Goal: Task Accomplishment & Management: Use online tool/utility

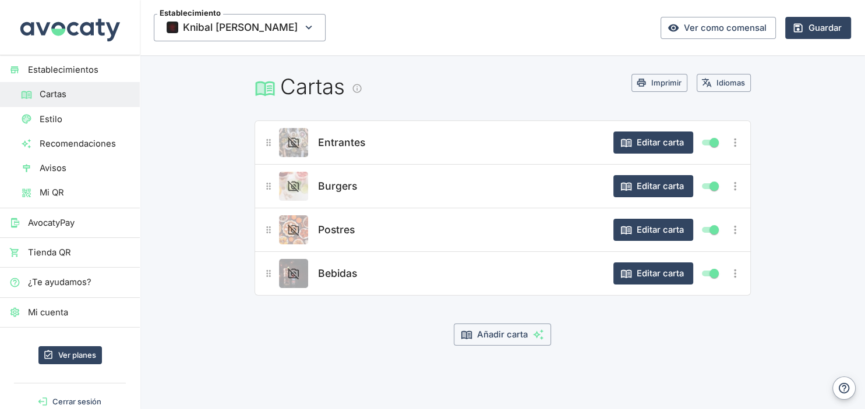
click at [55, 227] on span "AvocatyPay" at bounding box center [79, 223] width 102 height 13
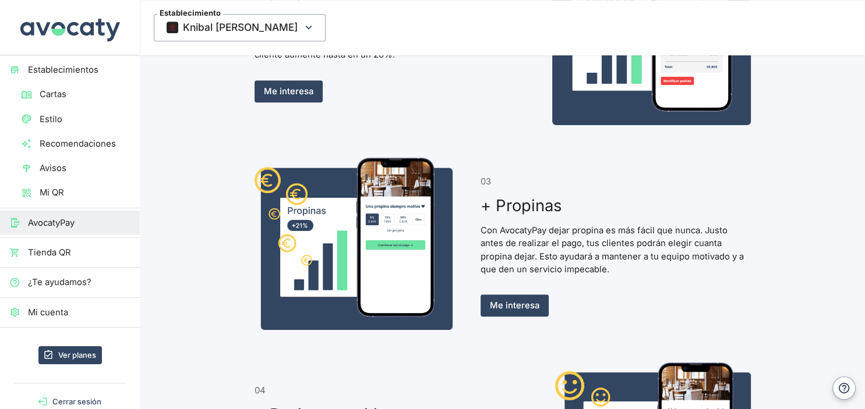
scroll to position [799, 0]
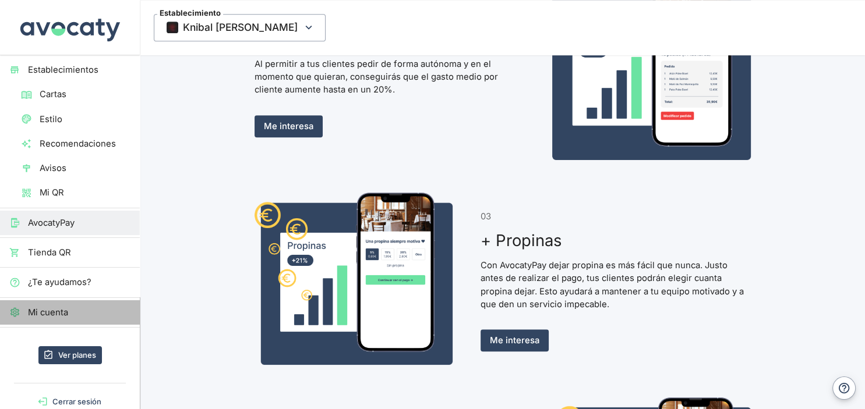
click at [55, 309] on span "Mi cuenta" at bounding box center [79, 312] width 102 height 13
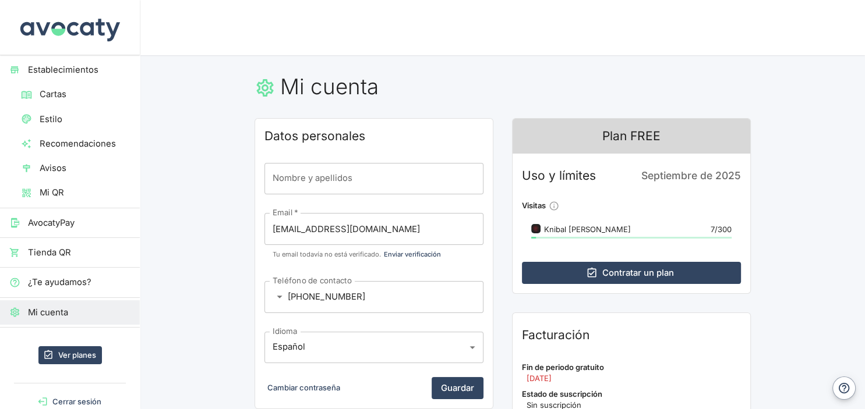
click at [292, 174] on div "Nombre y apellidos Nombre y apellidos" at bounding box center [373, 178] width 219 height 31
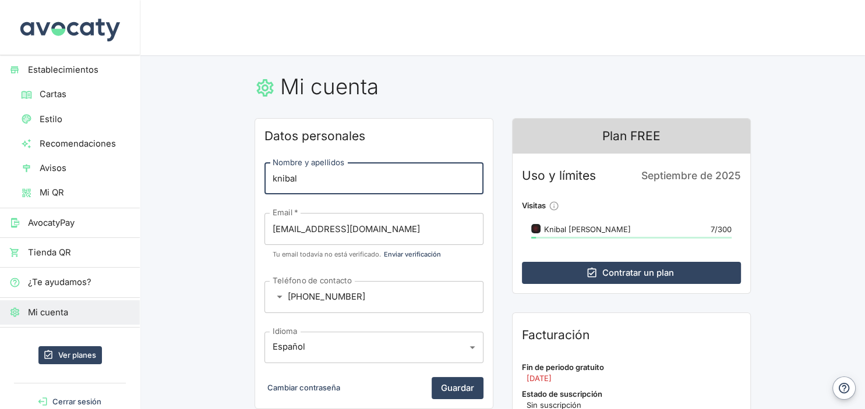
click at [327, 174] on input "knibal" at bounding box center [373, 178] width 219 height 31
type input "B"
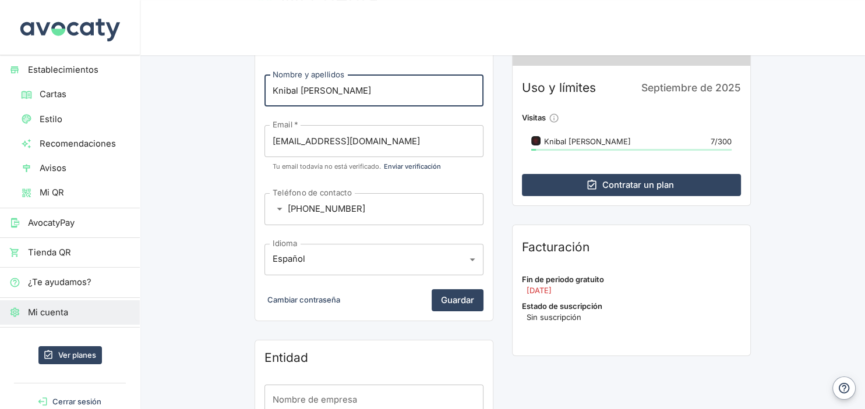
scroll to position [61, 0]
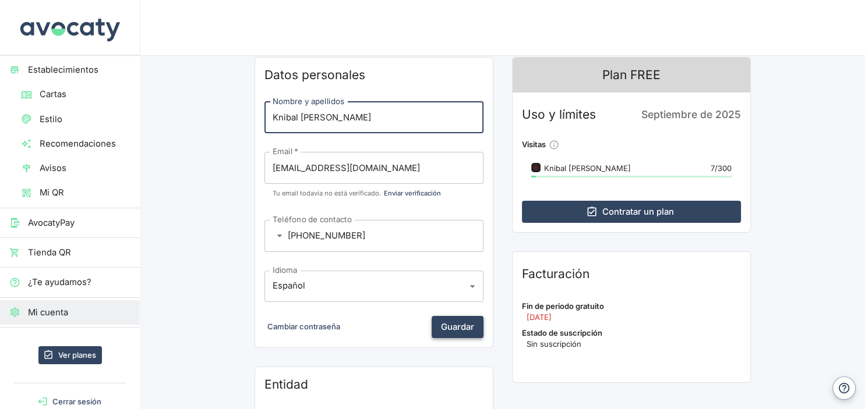
type input "Knibal [PERSON_NAME]"
click at [458, 326] on button "Guardar" at bounding box center [458, 327] width 52 height 22
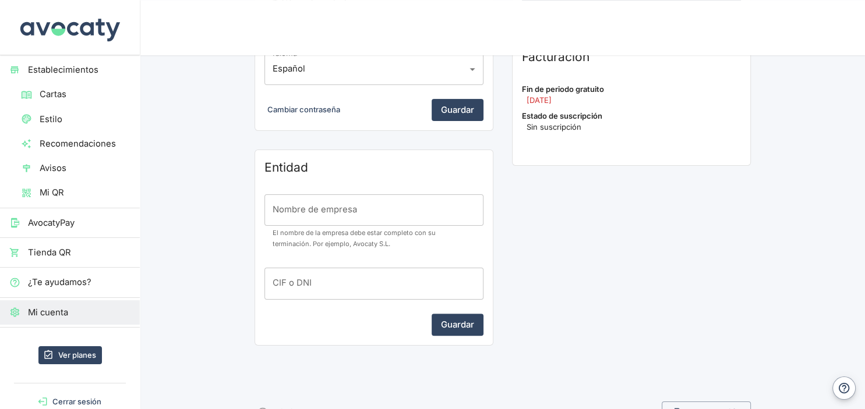
scroll to position [307, 0]
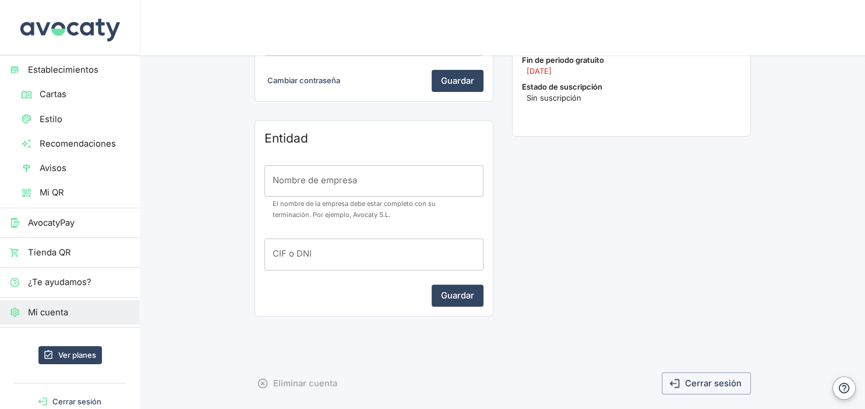
click at [319, 186] on input "Nombre de empresa" at bounding box center [373, 180] width 219 height 31
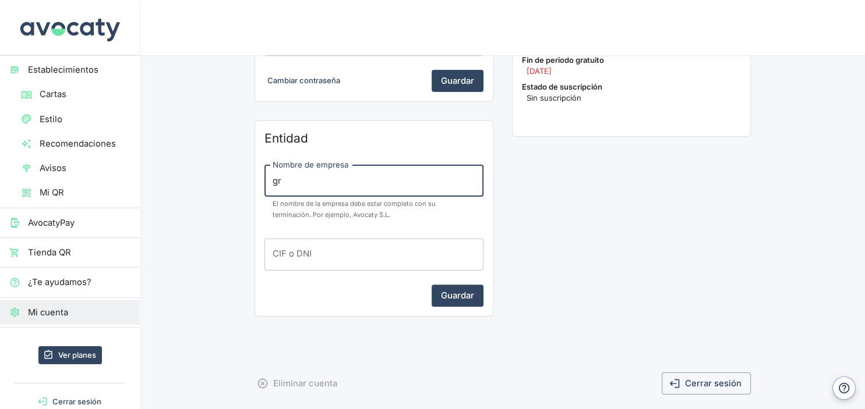
type input "g"
type input "Grupo la famosa 2023 SL"
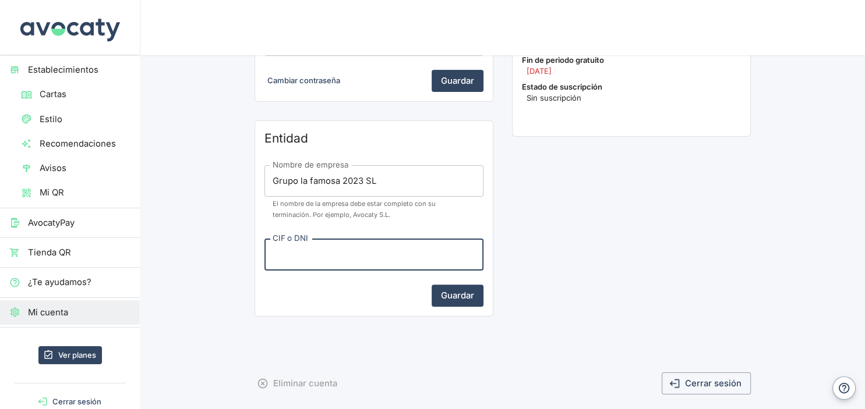
click at [333, 263] on input "CIF o DNI" at bounding box center [373, 254] width 219 height 31
type input "B70784939"
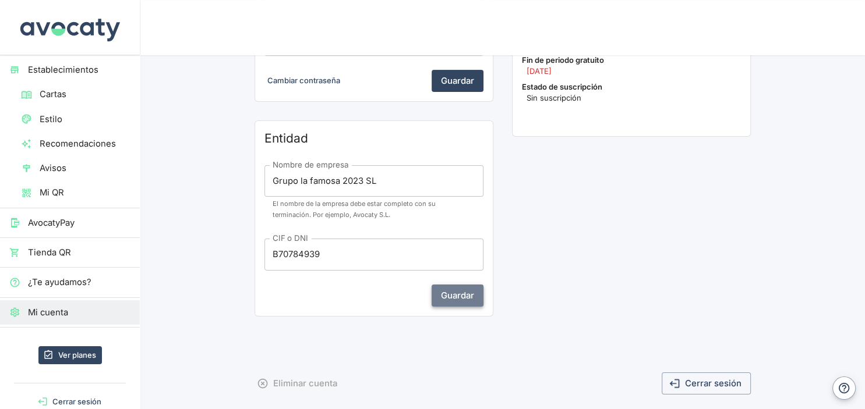
click at [453, 291] on button "Guardar" at bounding box center [458, 296] width 52 height 22
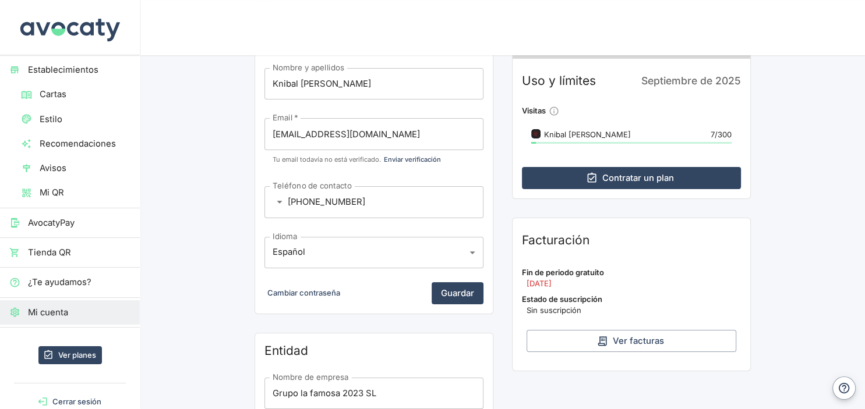
scroll to position [61, 0]
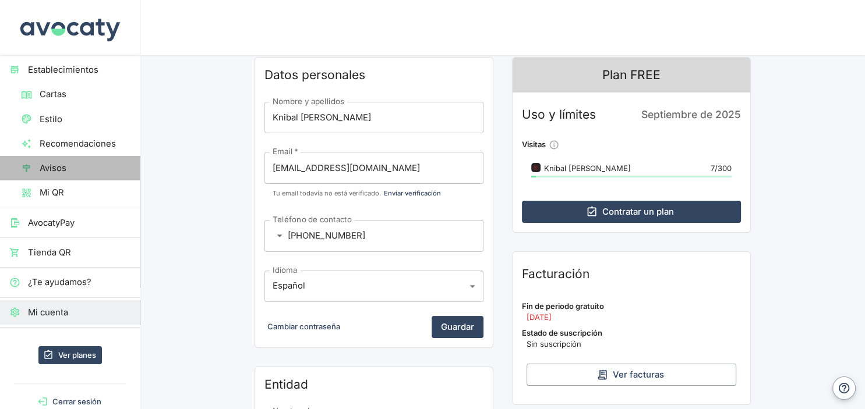
click at [45, 166] on span "Avisos" at bounding box center [85, 168] width 91 height 13
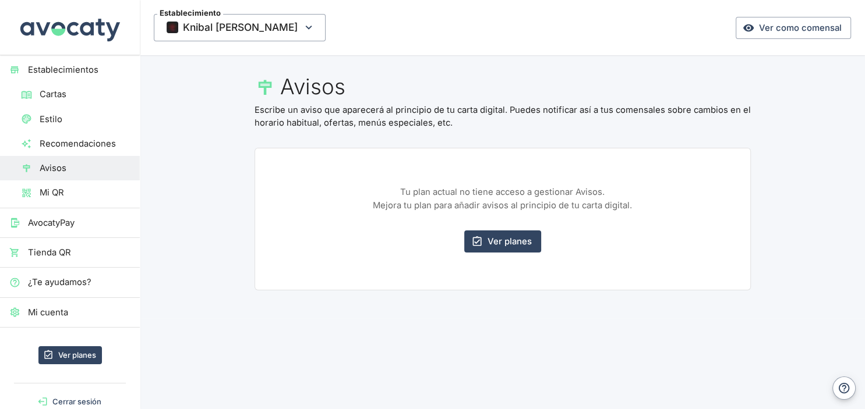
click at [49, 309] on span "Mi cuenta" at bounding box center [79, 312] width 102 height 13
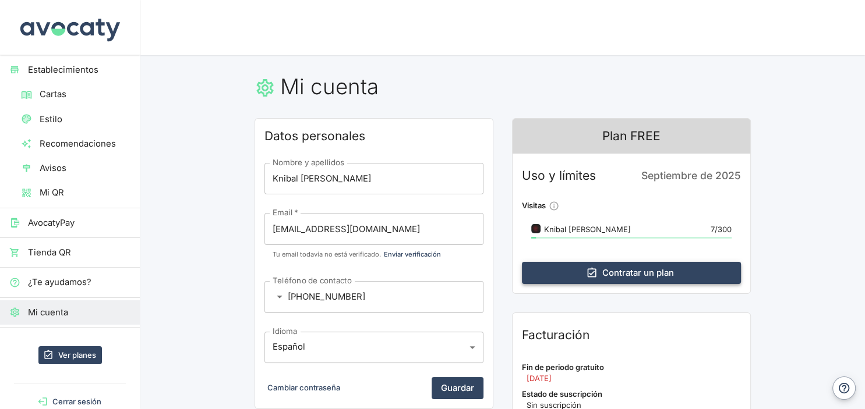
click at [600, 267] on link "Contratar un plan" at bounding box center [631, 273] width 219 height 22
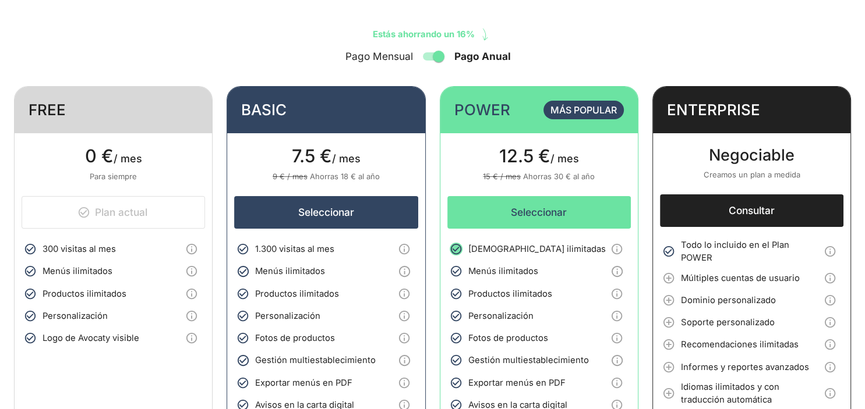
scroll to position [123, 0]
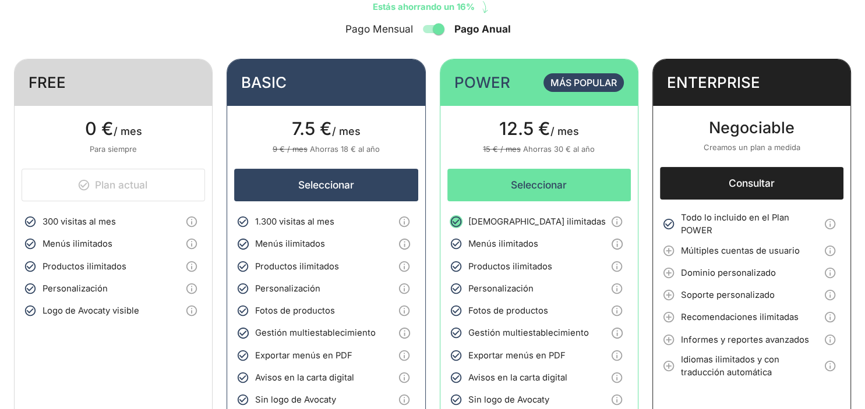
click at [429, 29] on input "Pago Anual" at bounding box center [438, 29] width 66 height 22
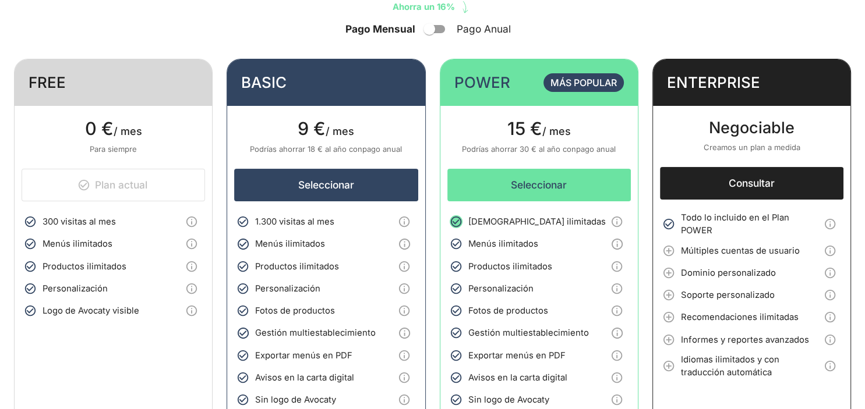
click at [441, 28] on input "Pago Anual" at bounding box center [429, 29] width 66 height 22
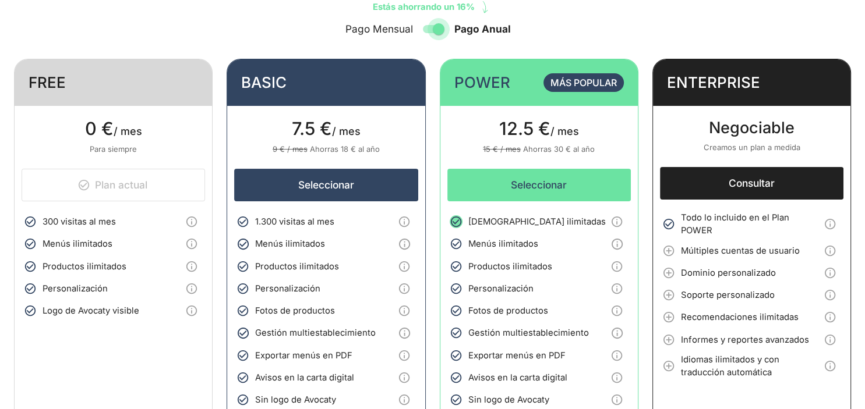
click at [443, 27] on input "Pago Anual" at bounding box center [438, 29] width 66 height 22
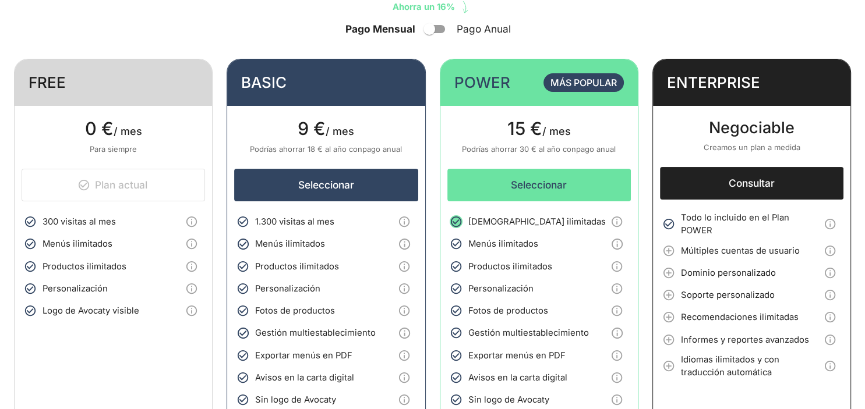
click at [537, 127] on span "15 €" at bounding box center [524, 129] width 35 height 22
click at [560, 87] on span "Más popular" at bounding box center [583, 83] width 66 height 12
click at [526, 183] on button "Seleccionar" at bounding box center [538, 185] width 183 height 33
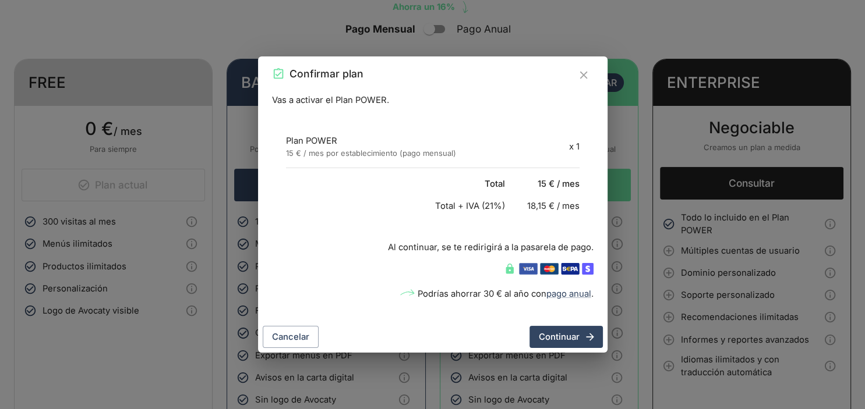
click at [584, 70] on icon "Cerrar" at bounding box center [583, 75] width 13 height 13
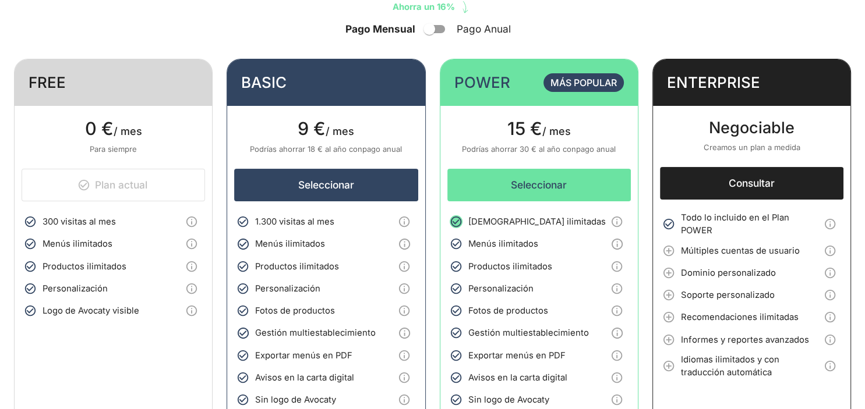
click at [581, 76] on span "Más popular" at bounding box center [583, 83] width 80 height 14
click at [441, 26] on input "Pago Anual" at bounding box center [429, 29] width 66 height 22
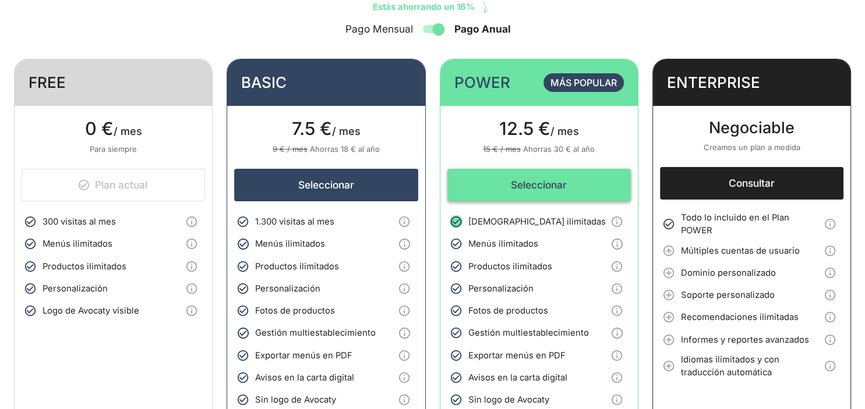
click at [532, 192] on button "Seleccionar" at bounding box center [538, 185] width 183 height 33
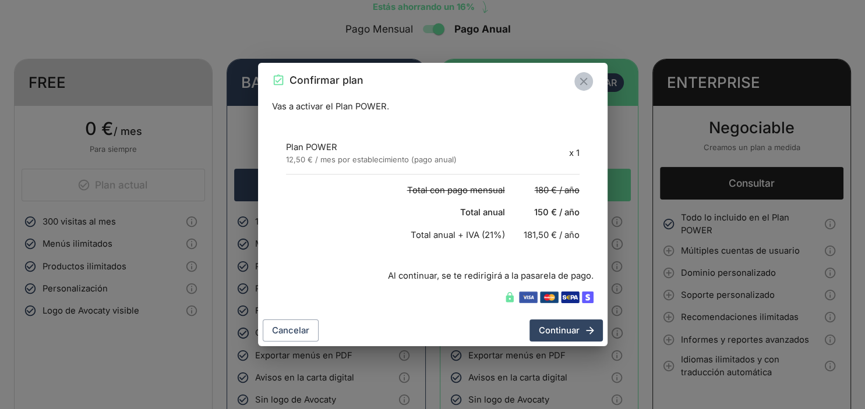
click at [585, 80] on icon "Cerrar" at bounding box center [584, 81] width 8 height 8
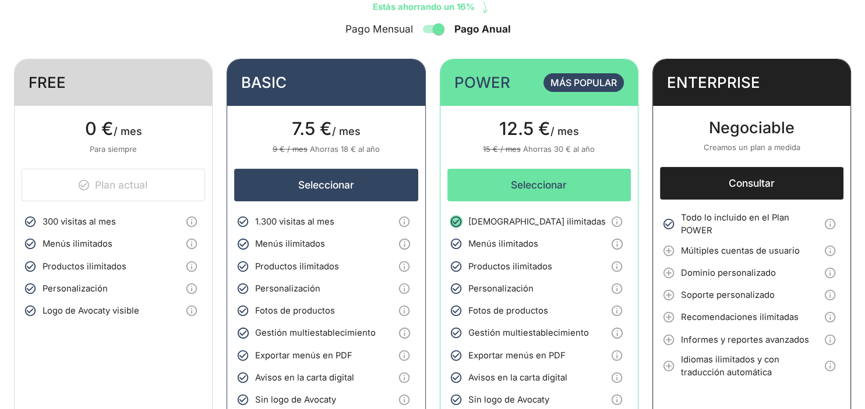
click at [560, 86] on span "Más popular" at bounding box center [583, 83] width 66 height 12
click at [536, 136] on span "12.5 €" at bounding box center [524, 129] width 51 height 22
click at [440, 27] on input "Pago Anual" at bounding box center [438, 29] width 66 height 22
checkbox input "false"
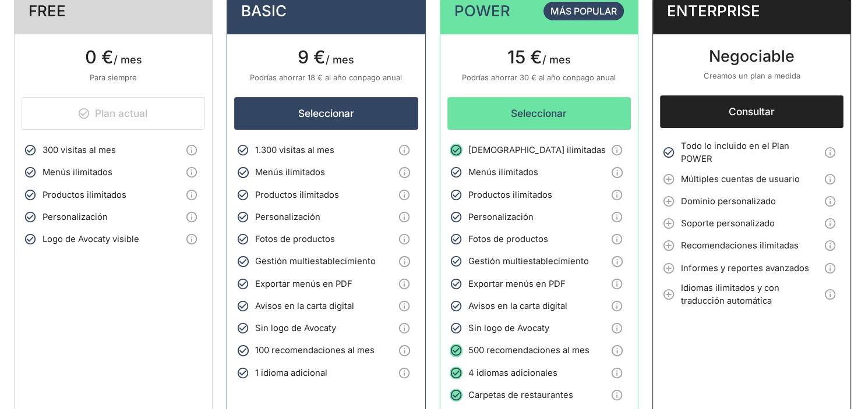
scroll to position [184, 0]
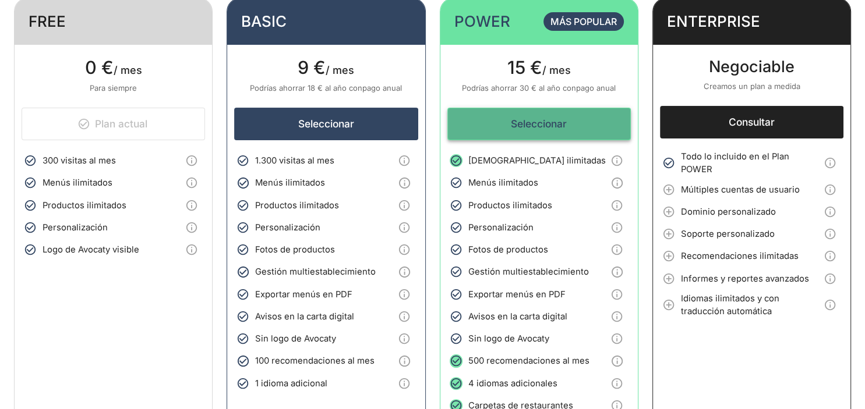
click at [547, 132] on button "Seleccionar" at bounding box center [538, 124] width 183 height 33
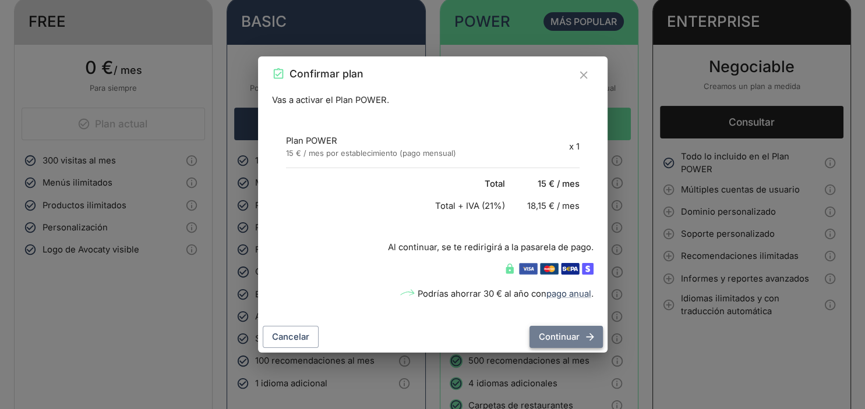
click at [549, 339] on button "Continuar" at bounding box center [565, 337] width 73 height 22
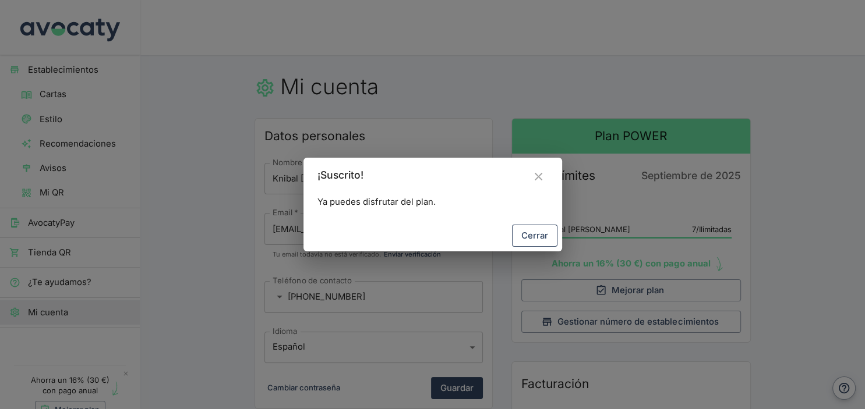
click at [531, 234] on button "Cerrar" at bounding box center [534, 236] width 45 height 22
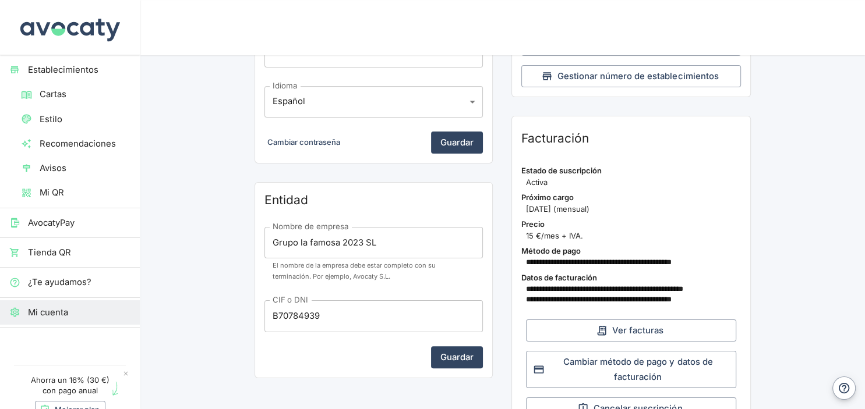
scroll to position [307, 0]
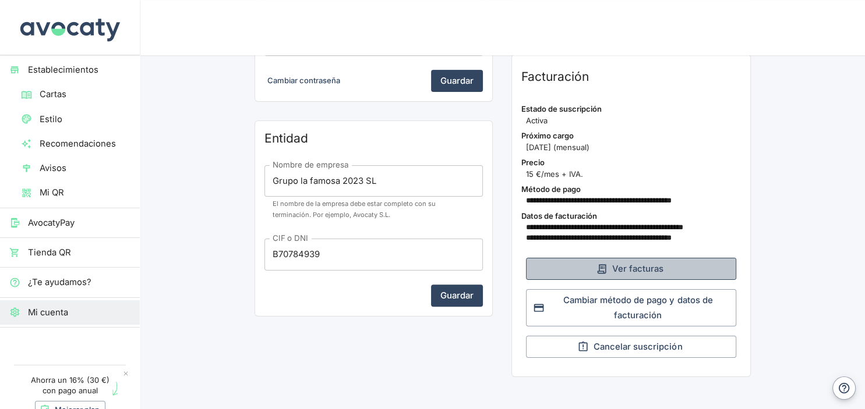
click at [635, 267] on button "Ver facturas" at bounding box center [631, 269] width 210 height 22
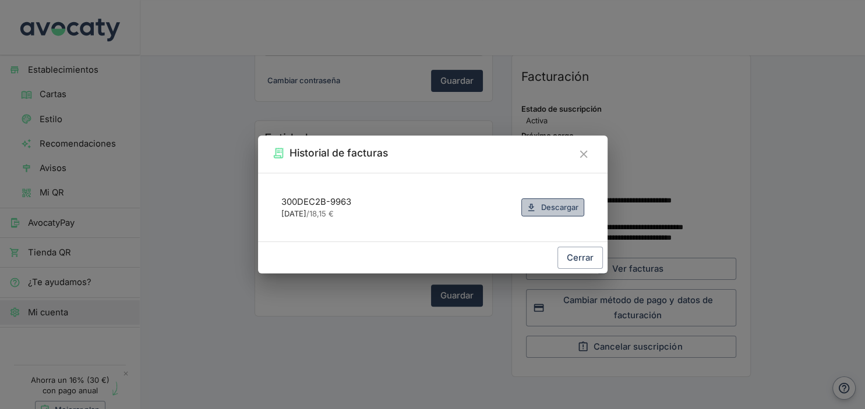
click at [537, 208] on link "Descargar" at bounding box center [552, 208] width 63 height 18
click at [141, 75] on div "Historial de facturas 300DEC2B-9963 [DATE] / 18,15 € Descargar Cerrar" at bounding box center [432, 204] width 865 height 409
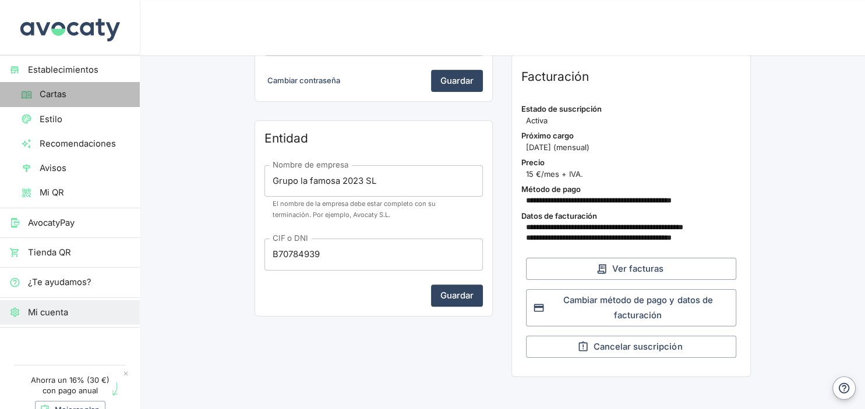
click at [49, 91] on span "Cartas" at bounding box center [85, 94] width 91 height 13
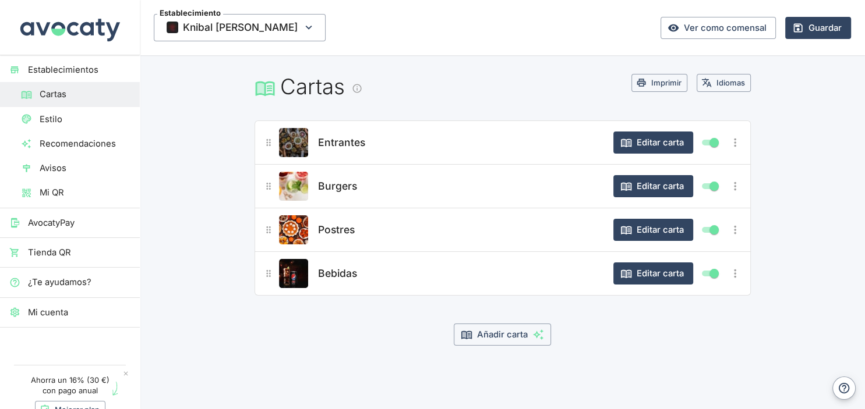
click at [296, 147] on img "Editar producto" at bounding box center [293, 142] width 29 height 29
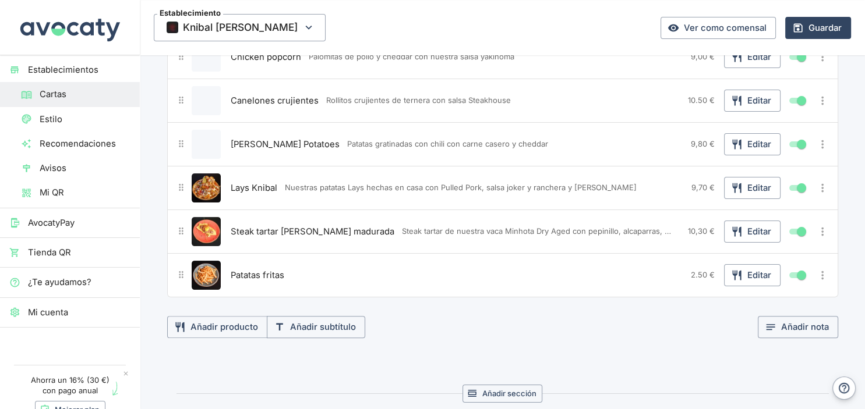
scroll to position [246, 0]
click at [71, 122] on span "Estilo" at bounding box center [85, 119] width 91 height 13
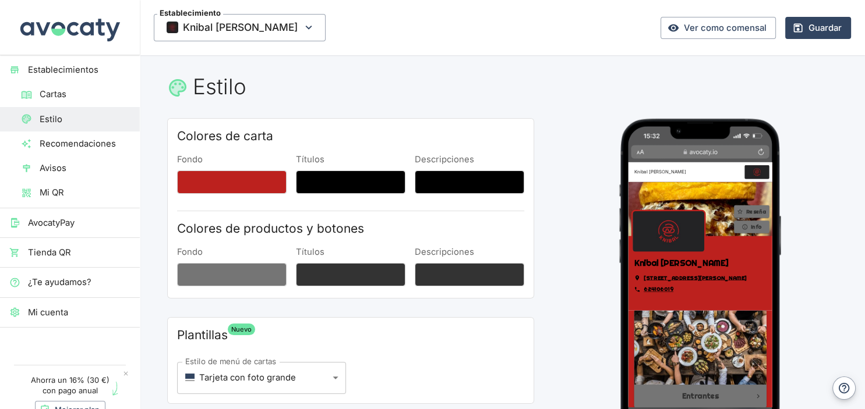
click at [84, 142] on span "Recomendaciones" at bounding box center [85, 143] width 91 height 13
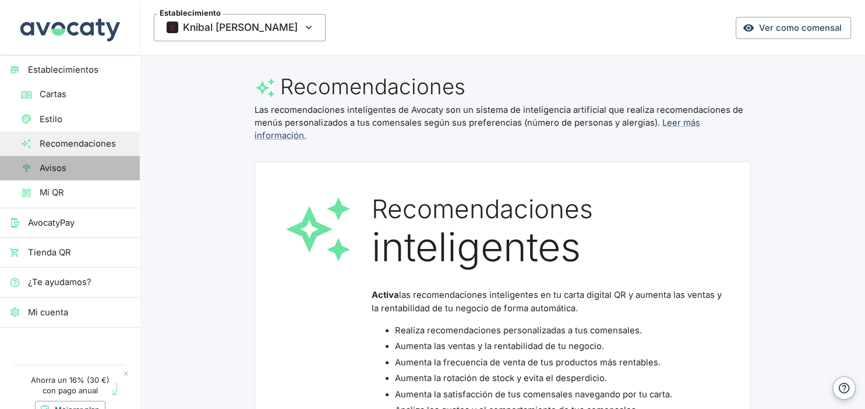
click at [69, 169] on span "Avisos" at bounding box center [85, 168] width 91 height 13
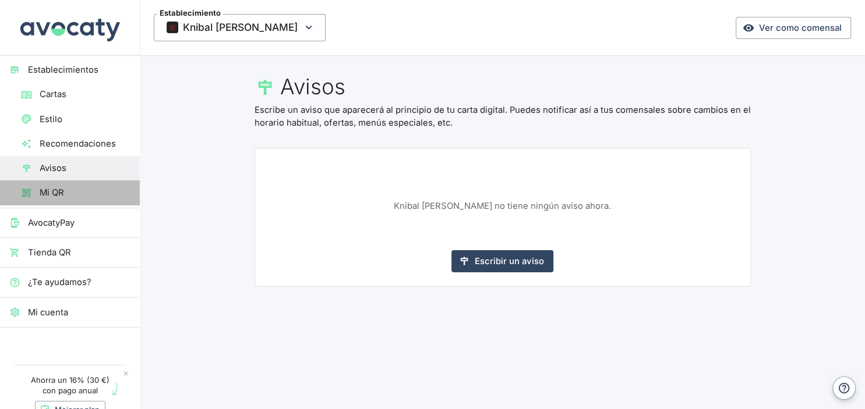
click at [69, 195] on span "Mi QR" at bounding box center [85, 192] width 91 height 13
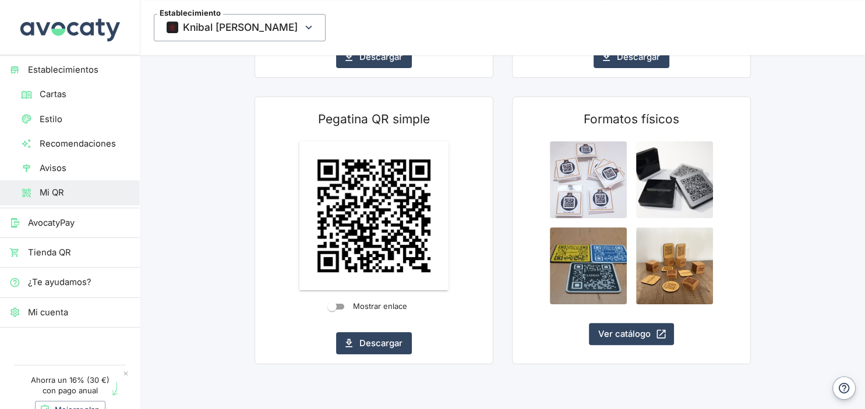
scroll to position [268, 0]
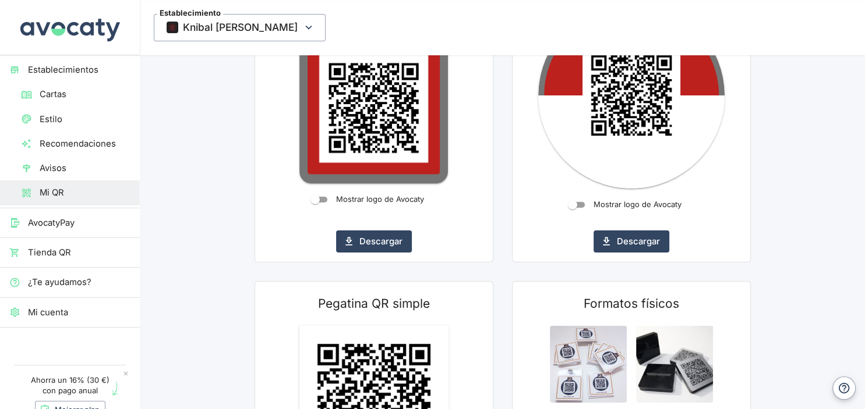
click at [586, 204] on input "Mostrar logo de Avocaty" at bounding box center [572, 205] width 42 height 14
click at [584, 204] on input "Mostrar logo de Avocaty" at bounding box center [582, 205] width 42 height 14
checkbox input "false"
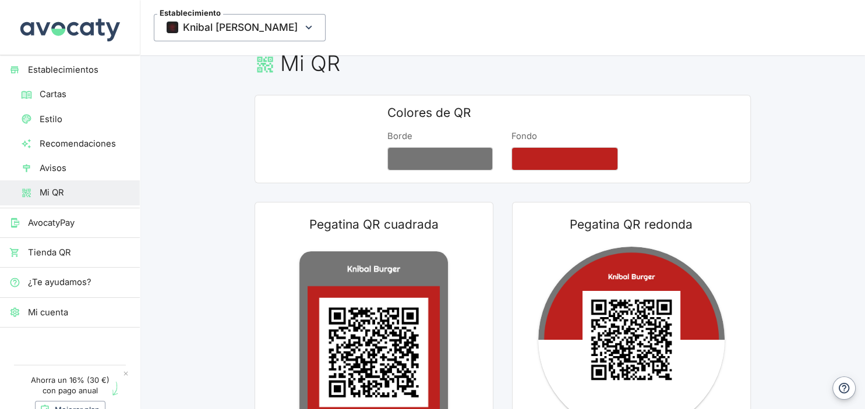
scroll to position [22, 0]
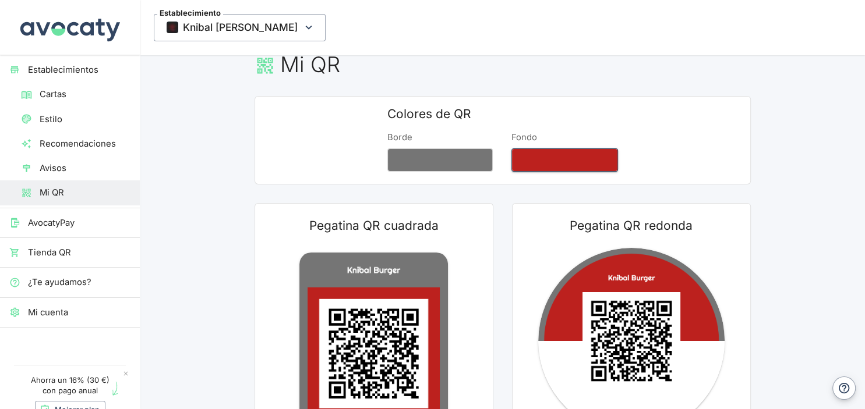
click at [526, 158] on button "Fondo" at bounding box center [564, 159] width 107 height 23
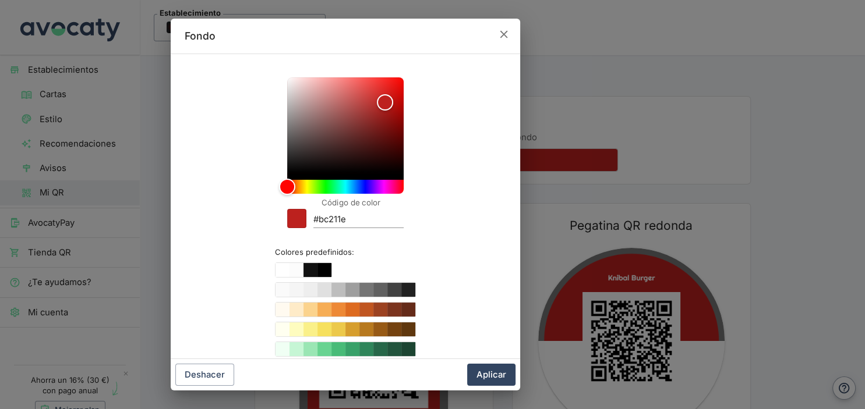
drag, startPoint x: 501, startPoint y: 31, endPoint x: 500, endPoint y: 40, distance: 8.9
click at [501, 31] on icon "button" at bounding box center [504, 35] width 8 height 8
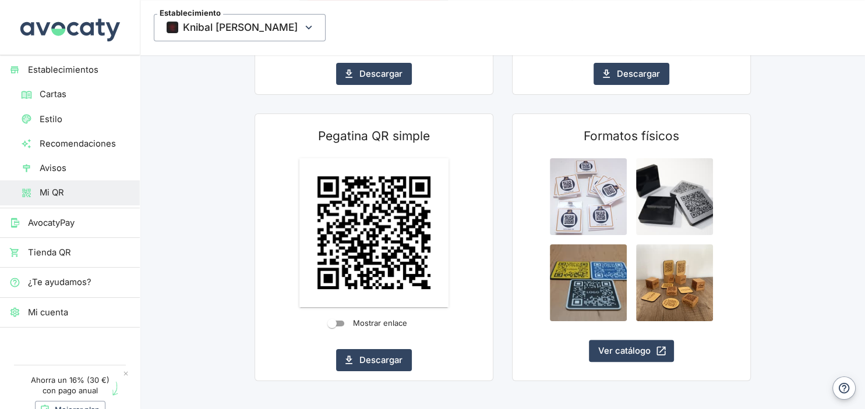
scroll to position [452, 0]
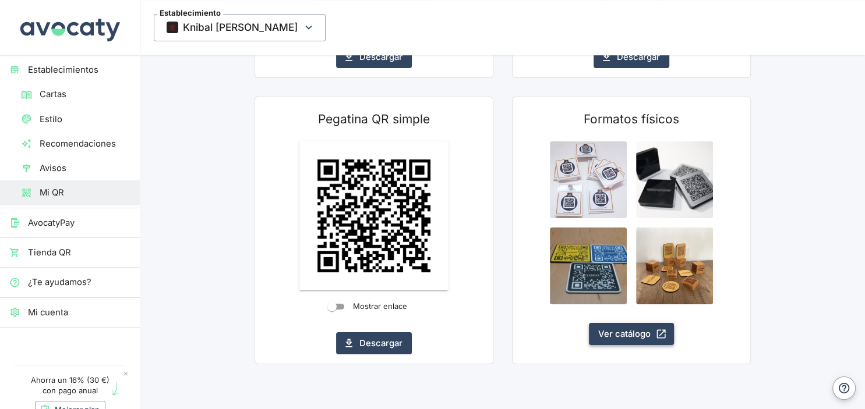
click at [613, 337] on link "Ver catálogo" at bounding box center [631, 334] width 85 height 22
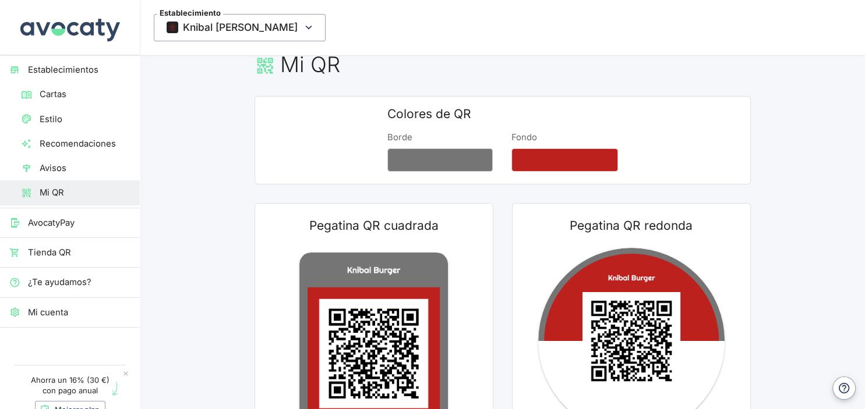
scroll to position [0, 0]
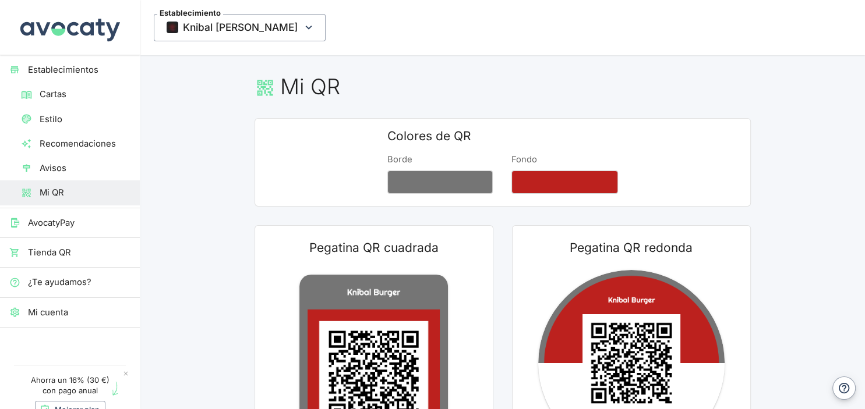
click at [66, 94] on span "Cartas" at bounding box center [85, 94] width 91 height 13
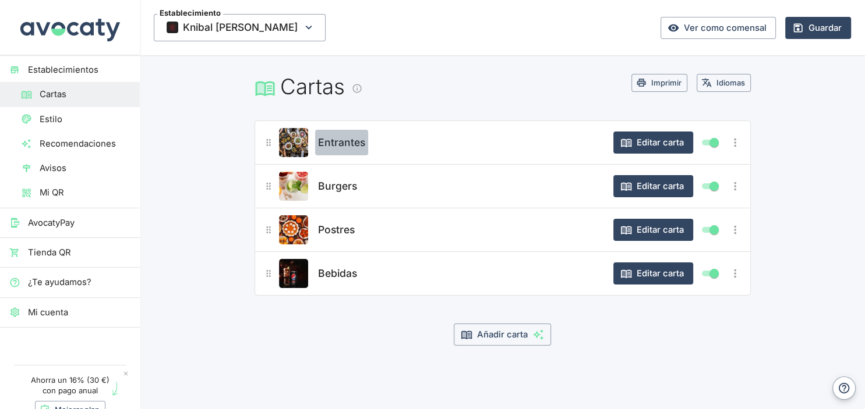
click at [356, 154] on button "Entrantes" at bounding box center [341, 143] width 53 height 26
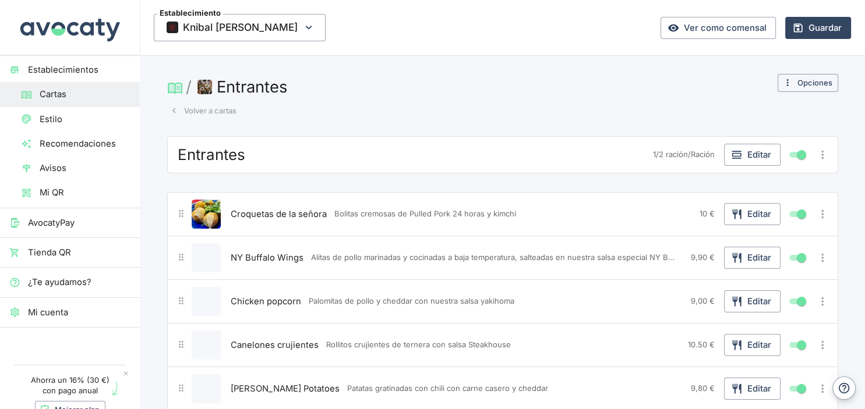
scroll to position [61, 0]
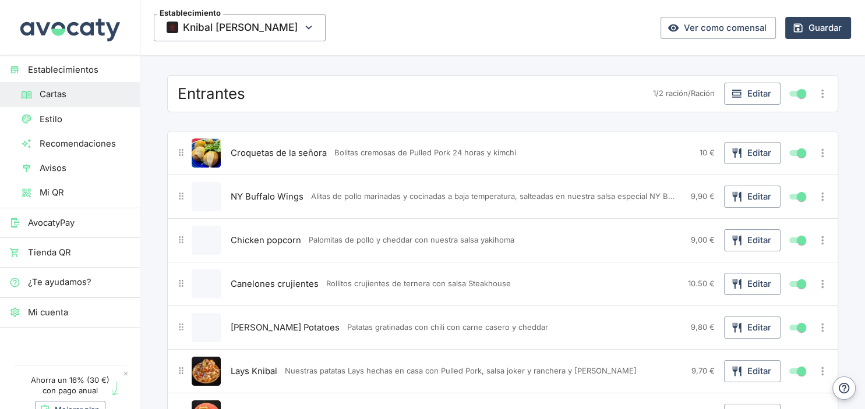
click at [701, 150] on span "10 €" at bounding box center [706, 152] width 15 height 9
click at [741, 235] on icon "button" at bounding box center [737, 240] width 9 height 10
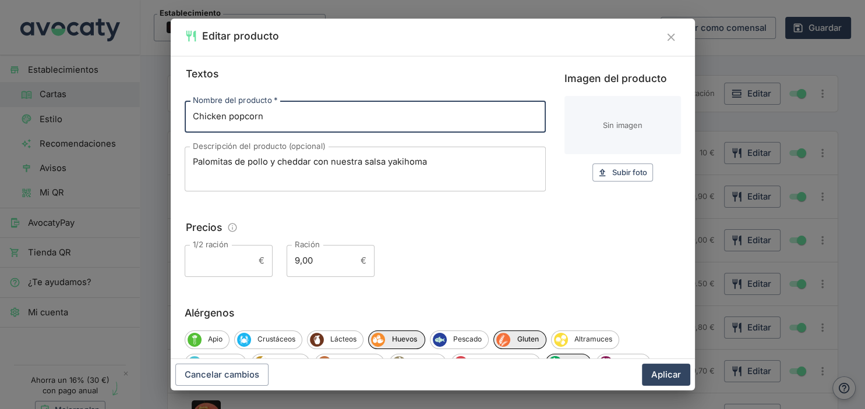
click at [297, 262] on input "9,00" at bounding box center [321, 260] width 69 height 31
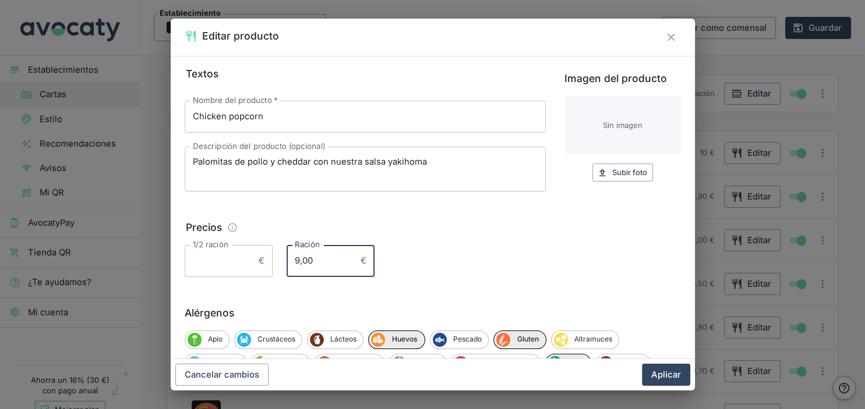
click at [300, 263] on input "9,00" at bounding box center [321, 260] width 69 height 31
type input "8,00"
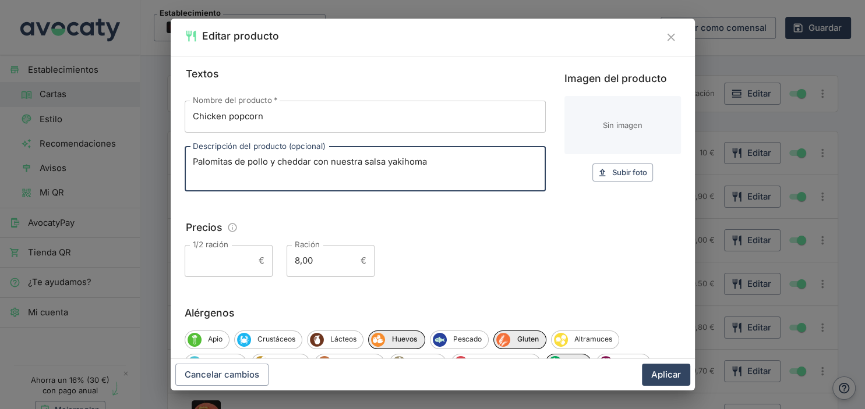
drag, startPoint x: 432, startPoint y: 167, endPoint x: 388, endPoint y: 164, distance: 43.8
click at [388, 164] on textarea "Palomitas de pollo y cheddar con nuestra salsa yakihoma" at bounding box center [365, 169] width 345 height 26
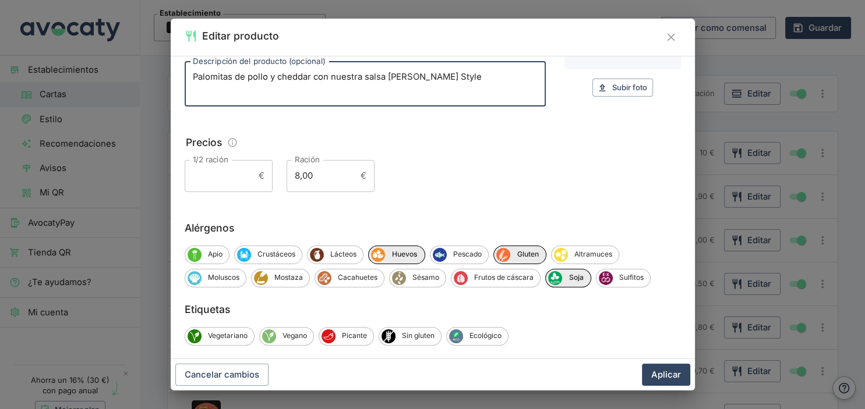
scroll to position [99, 0]
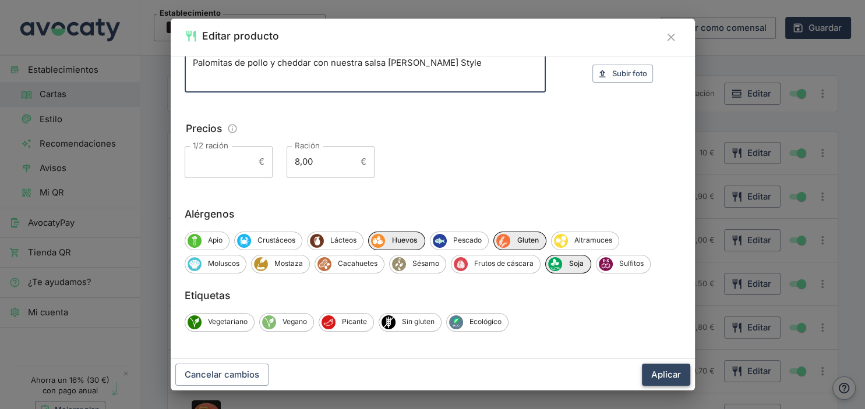
type textarea "Palomitas de pollo y cheddar con nuestra salsa [PERSON_NAME] Style"
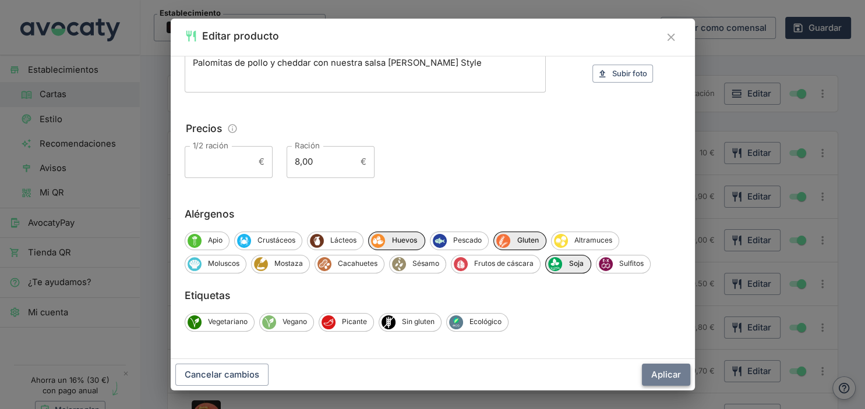
click at [656, 377] on button "Aplicar" at bounding box center [666, 375] width 48 height 22
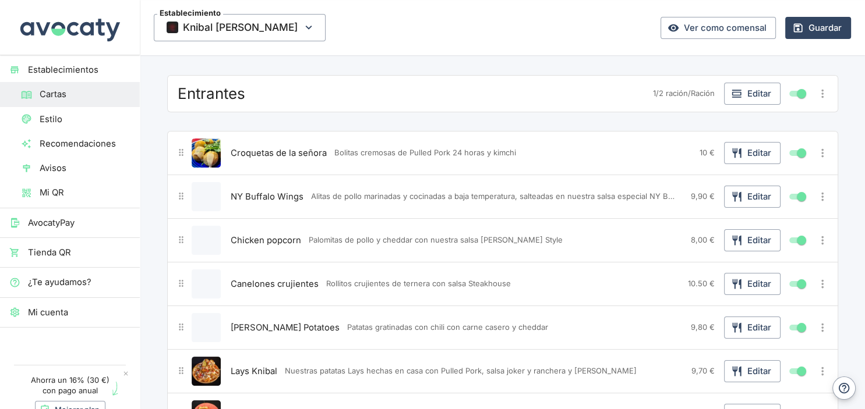
scroll to position [123, 0]
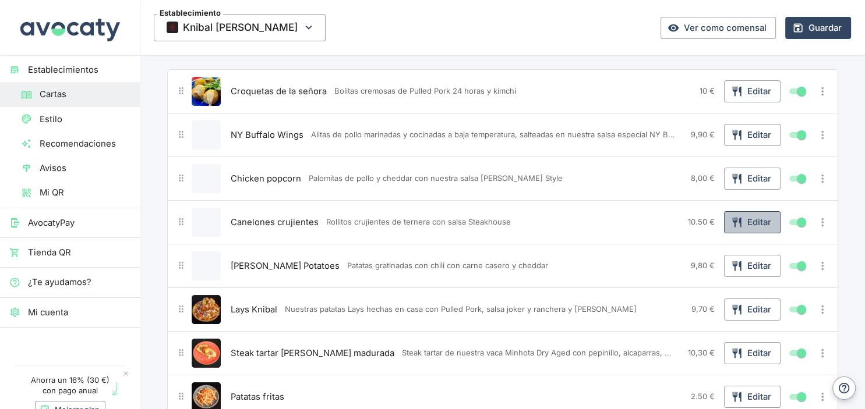
click at [733, 225] on icon "button" at bounding box center [737, 223] width 12 height 12
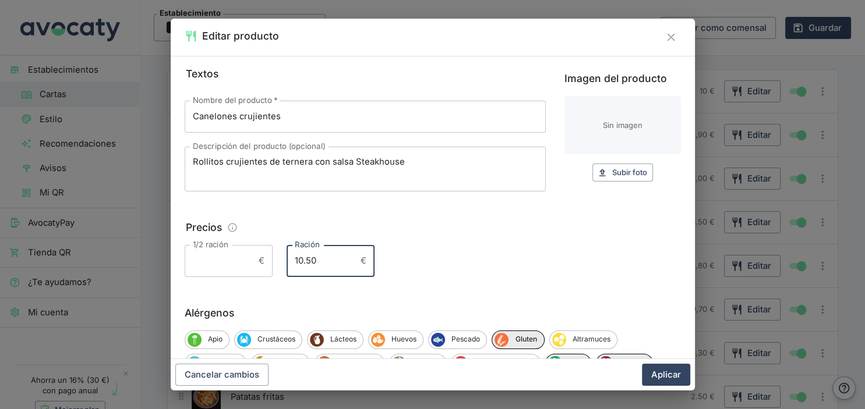
drag, startPoint x: 325, startPoint y: 260, endPoint x: 274, endPoint y: 262, distance: 51.3
click at [287, 262] on input "10.50" at bounding box center [321, 260] width 69 height 31
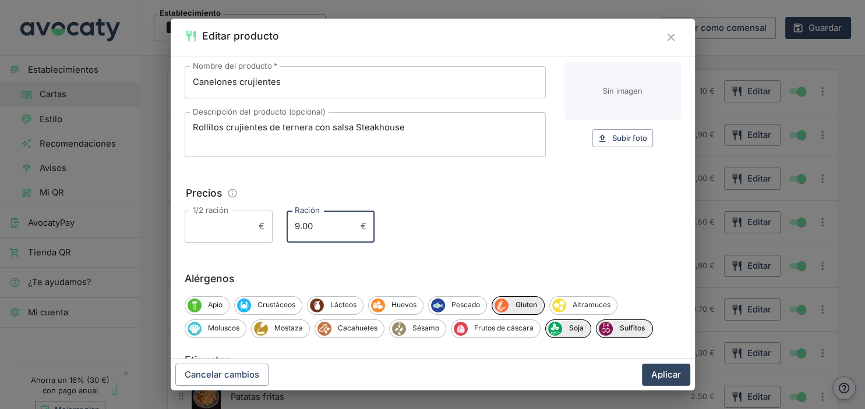
scroll to position [61, 0]
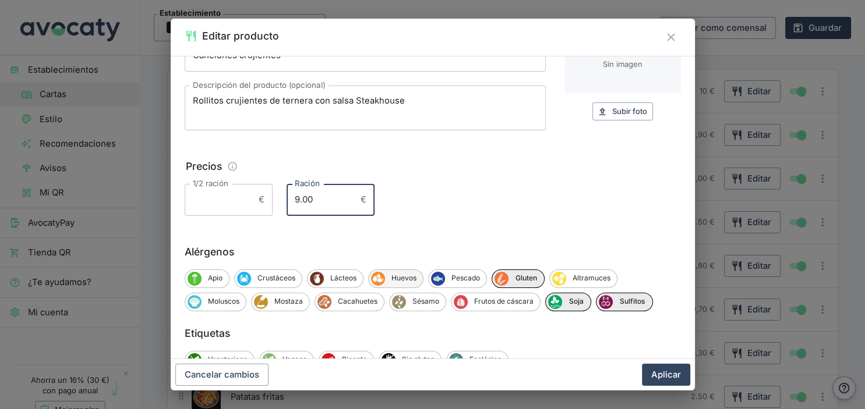
type input "9.00"
click at [391, 278] on span "Huevos" at bounding box center [404, 278] width 38 height 10
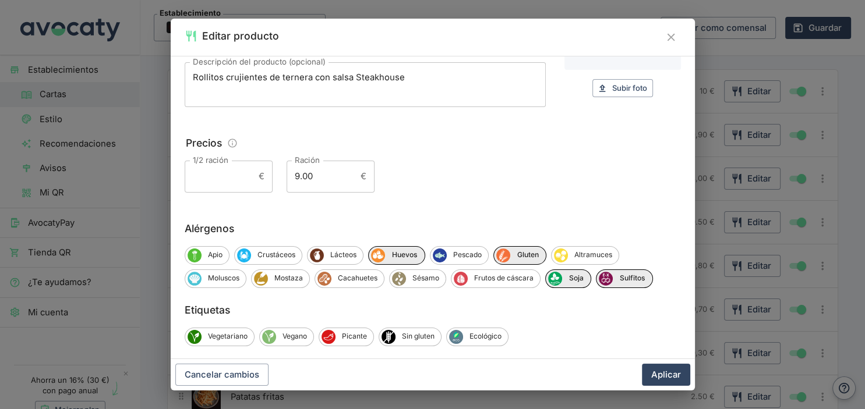
scroll to position [99, 0]
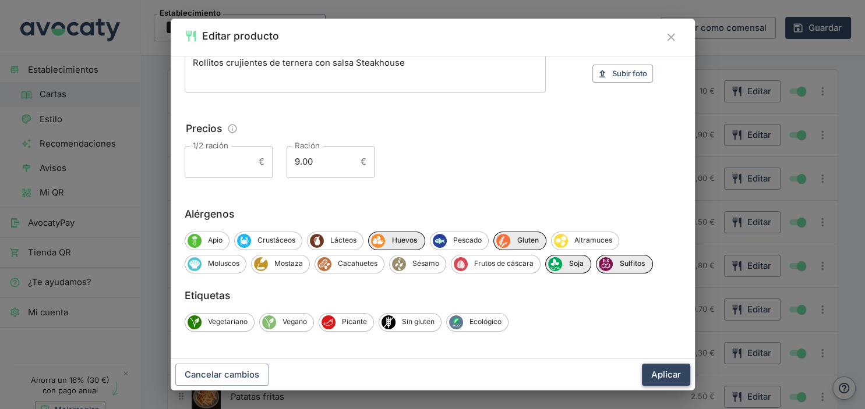
click at [660, 376] on button "Aplicar" at bounding box center [666, 375] width 48 height 22
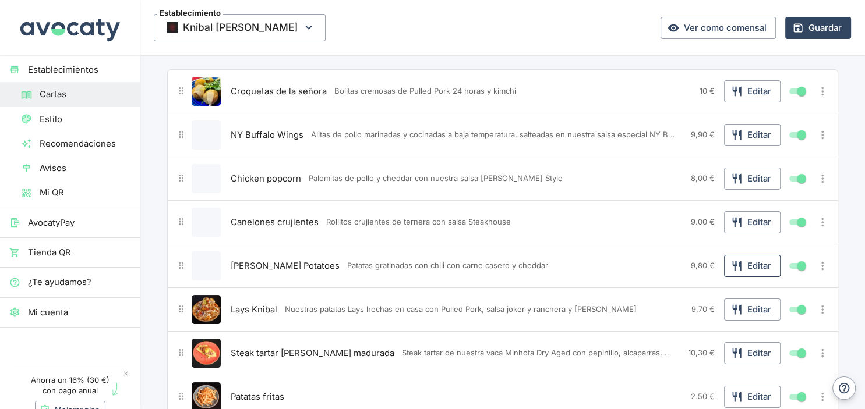
click at [738, 266] on icon "button" at bounding box center [737, 266] width 12 height 12
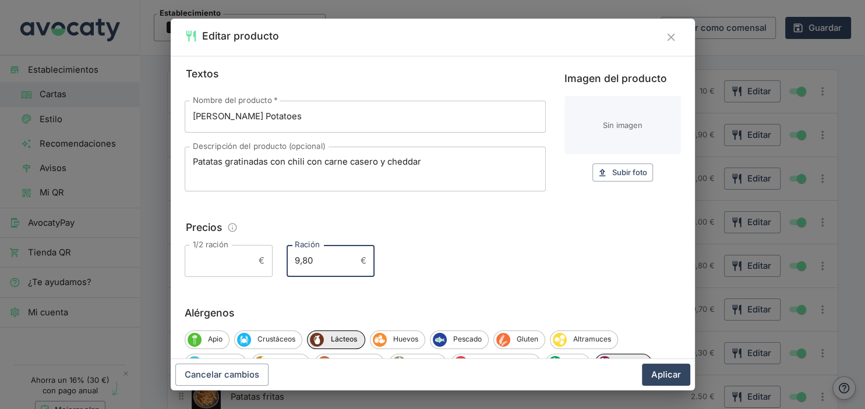
click at [313, 264] on input "9,80" at bounding box center [321, 260] width 69 height 31
type input "9"
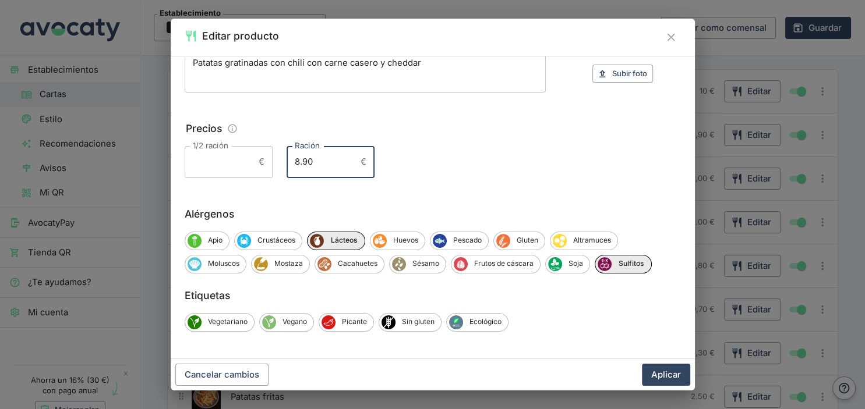
type input "8.90"
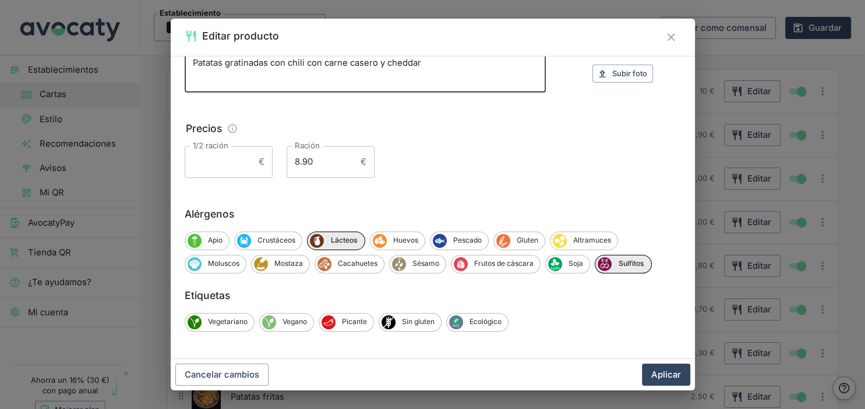
drag, startPoint x: 428, startPoint y: 66, endPoint x: 184, endPoint y: 73, distance: 244.1
click at [193, 73] on textarea "Patatas gratinadas con chili con carne casero y cheddar" at bounding box center [365, 70] width 345 height 26
type textarea "Nuestras patatas con chili con carne y cheddar gratinado"
click at [653, 373] on button "Aplicar" at bounding box center [666, 375] width 48 height 22
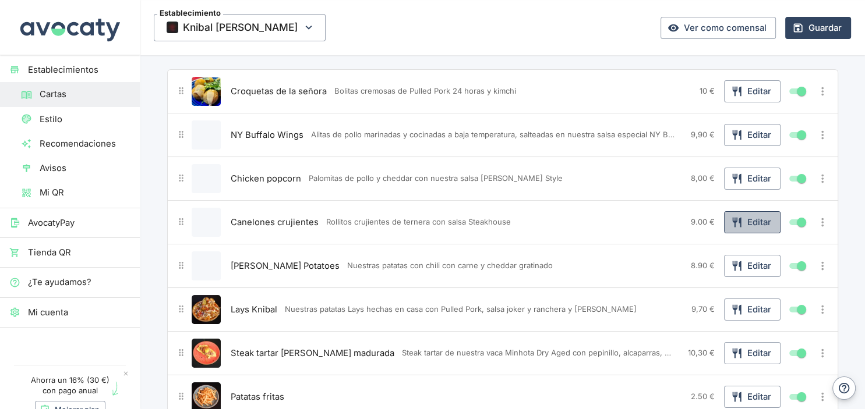
click at [762, 220] on button "Editar" at bounding box center [752, 222] width 56 height 22
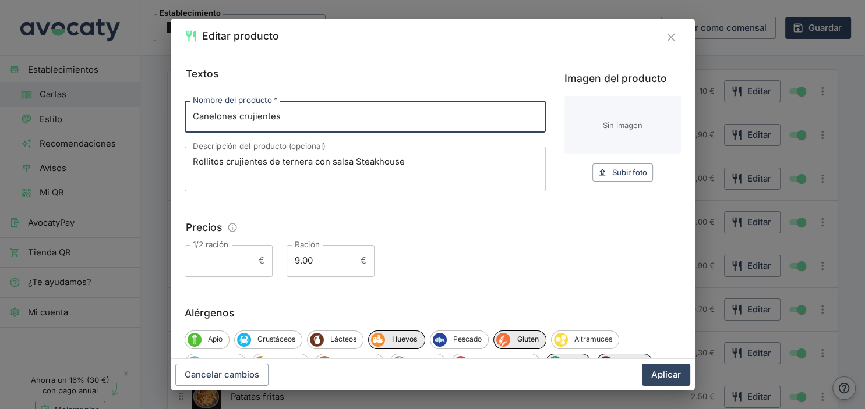
click at [419, 167] on textarea "Rollitos crujientes de ternera con salsa Steakhouse" at bounding box center [365, 169] width 345 height 26
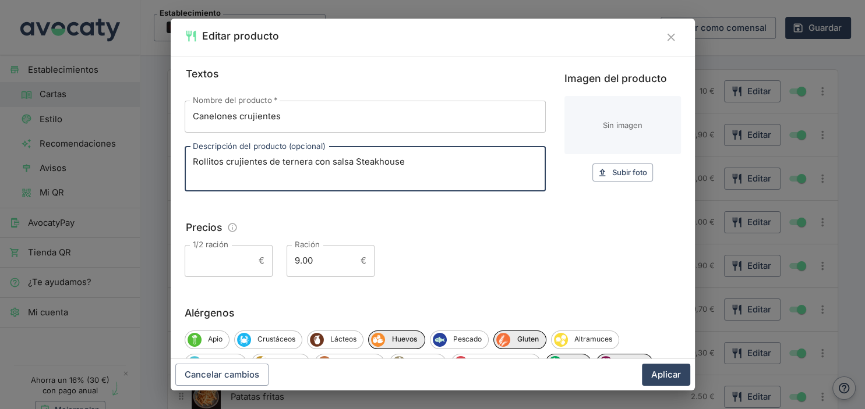
click at [419, 167] on textarea "Rollitos crujientes de ternera con salsa Steakhouse" at bounding box center [365, 169] width 345 height 26
click at [289, 164] on textarea "Nuestra versión del rolliito [PERSON_NAME] con salsa Steakhouse" at bounding box center [365, 169] width 345 height 26
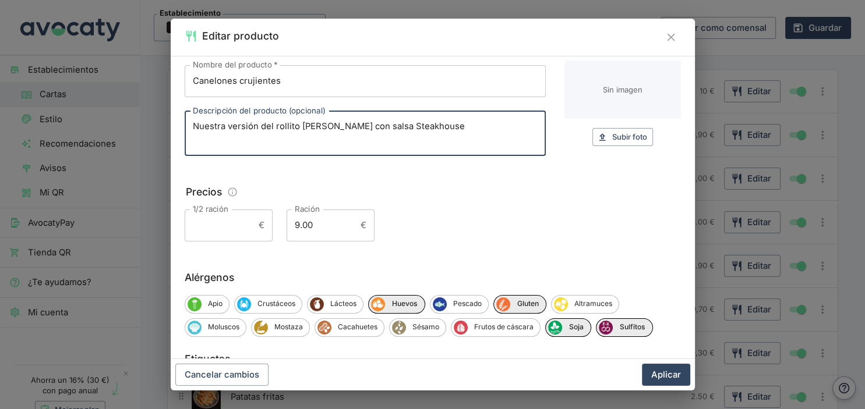
scroll to position [61, 0]
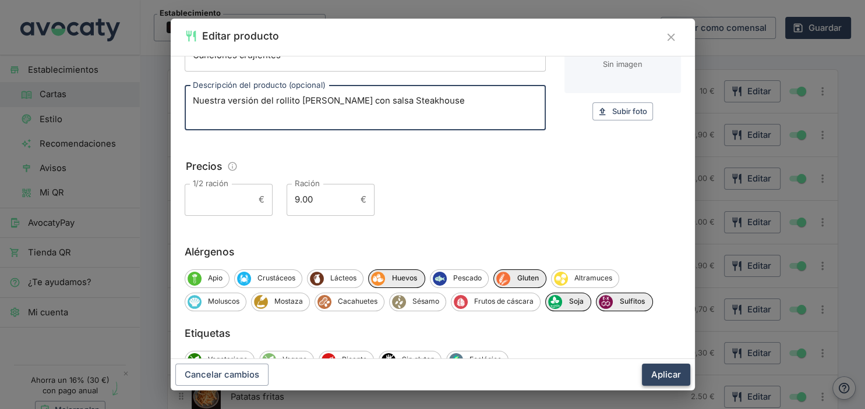
type textarea "Nuestra versión del rollito [PERSON_NAME] con salsa Steakhouse"
click at [661, 374] on button "Aplicar" at bounding box center [666, 375] width 48 height 22
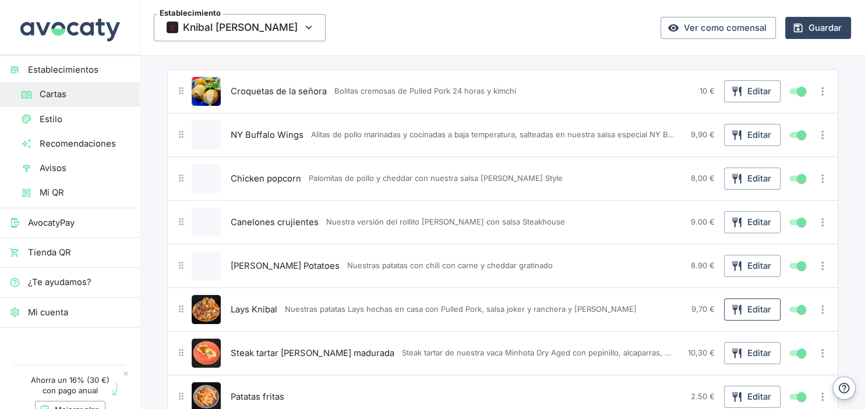
click at [760, 305] on button "Editar" at bounding box center [752, 310] width 56 height 22
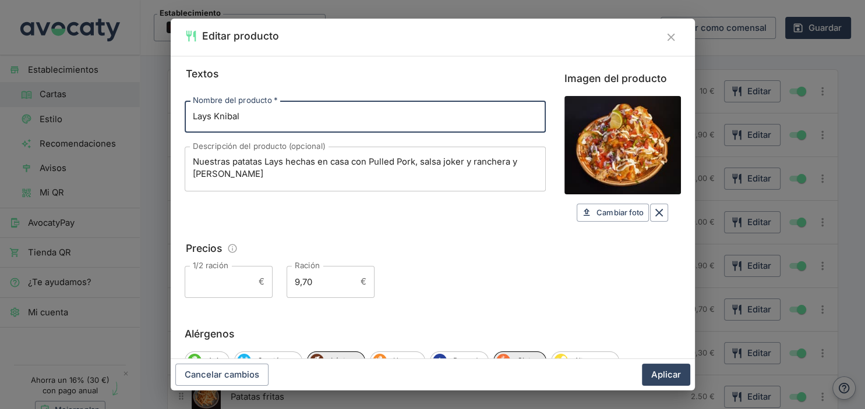
click at [416, 166] on textarea "Nuestras patatas Lays hechas en casa con Pulled Pork, salsa joker y ranchera y …" at bounding box center [365, 169] width 345 height 26
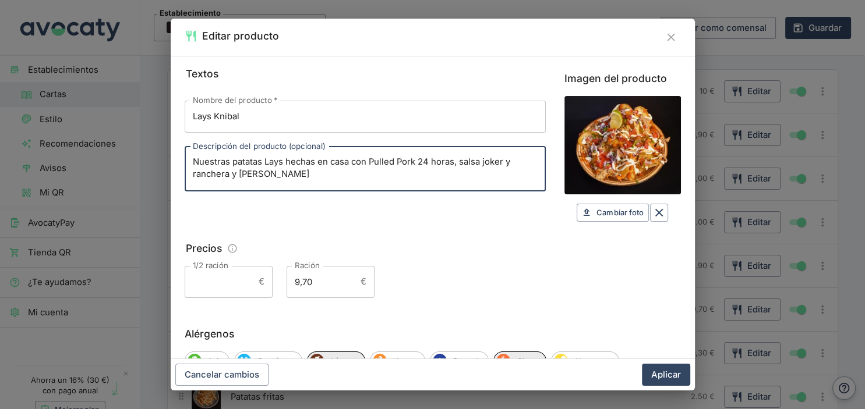
type textarea "Nuestras patatas Lays hechas en casa con Pulled Pork 24 horas, salsa joker y ra…"
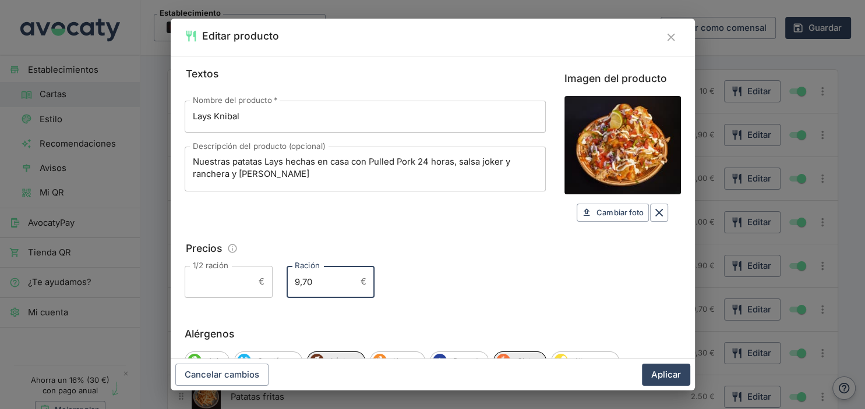
drag, startPoint x: 318, startPoint y: 284, endPoint x: 282, endPoint y: 287, distance: 36.2
click at [287, 287] on input "9,70" at bounding box center [321, 281] width 69 height 31
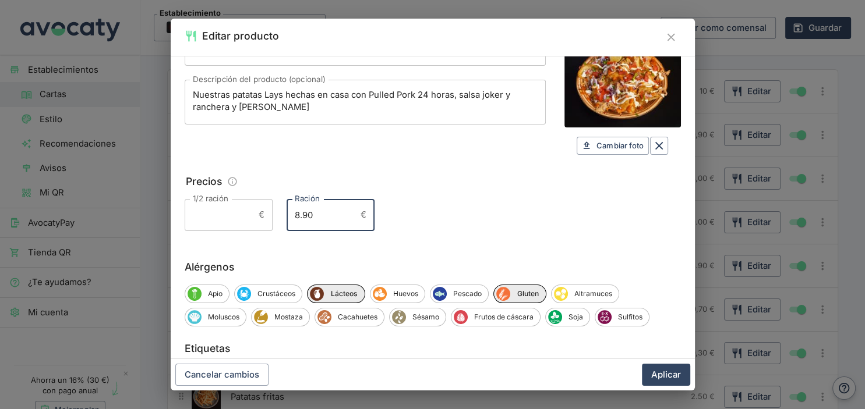
scroll to position [120, 0]
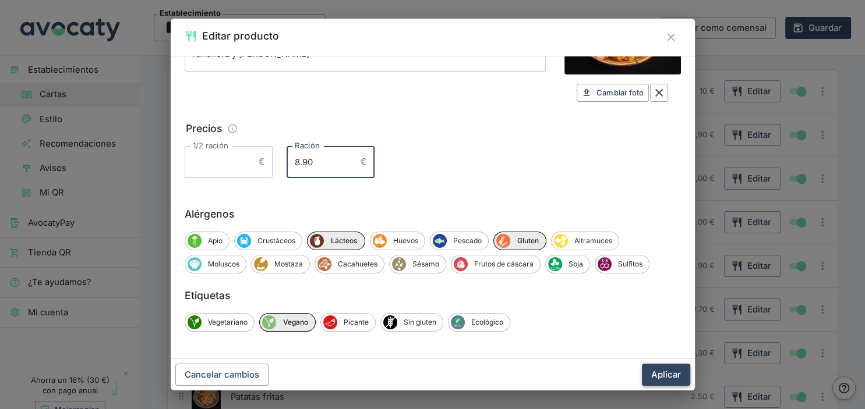
type input "8.90"
click at [652, 377] on button "Aplicar" at bounding box center [666, 375] width 48 height 22
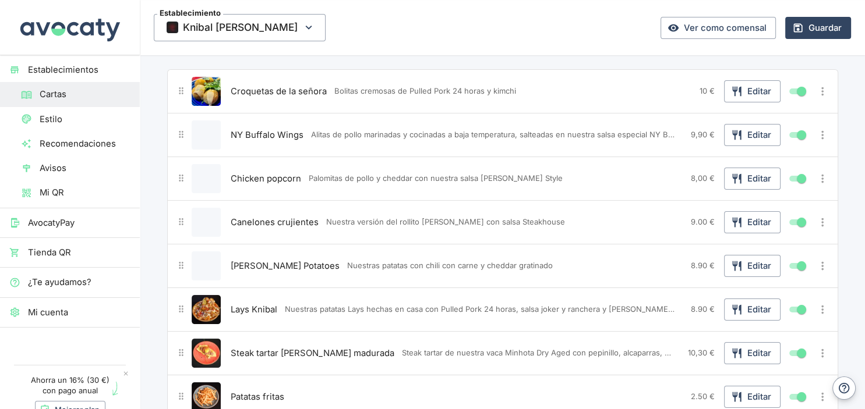
scroll to position [184, 0]
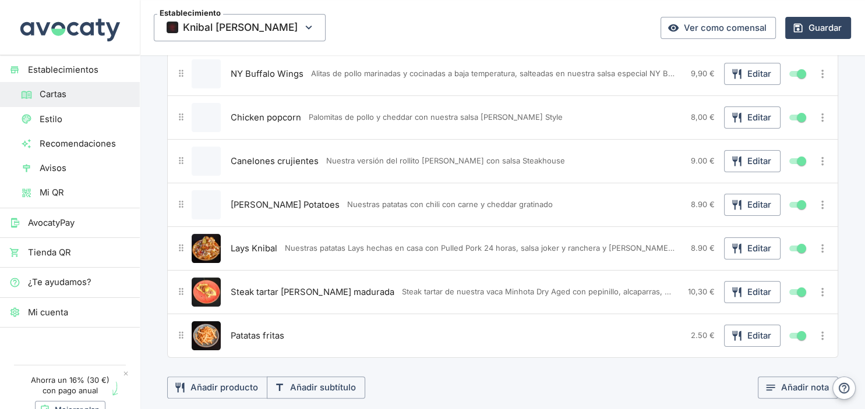
click at [325, 330] on div "Patatas fritas" at bounding box center [457, 335] width 458 height 29
click at [751, 335] on button "Editar" at bounding box center [752, 336] width 56 height 22
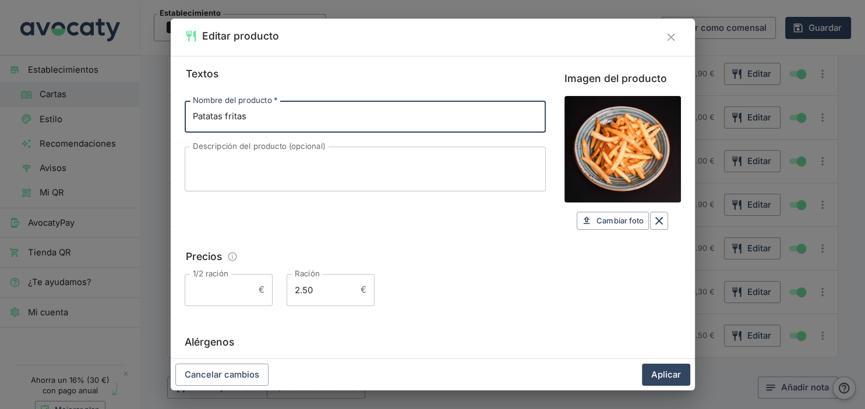
click at [316, 292] on input "2.50" at bounding box center [321, 289] width 69 height 31
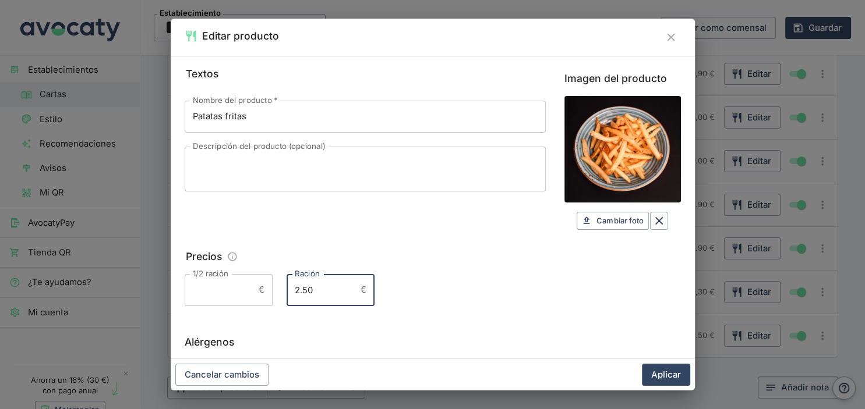
click at [271, 172] on textarea "Descripción del producto (opcional)" at bounding box center [365, 169] width 345 height 26
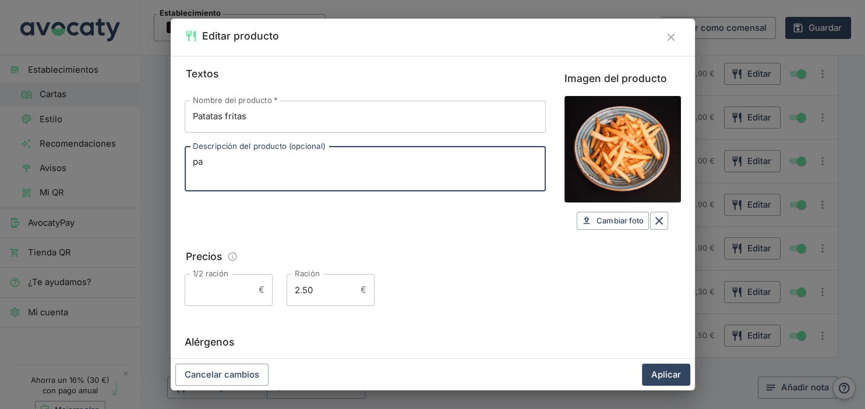
type textarea "p"
type textarea "Papa agria, aceite y sal"
click at [662, 375] on button "Aplicar" at bounding box center [666, 375] width 48 height 22
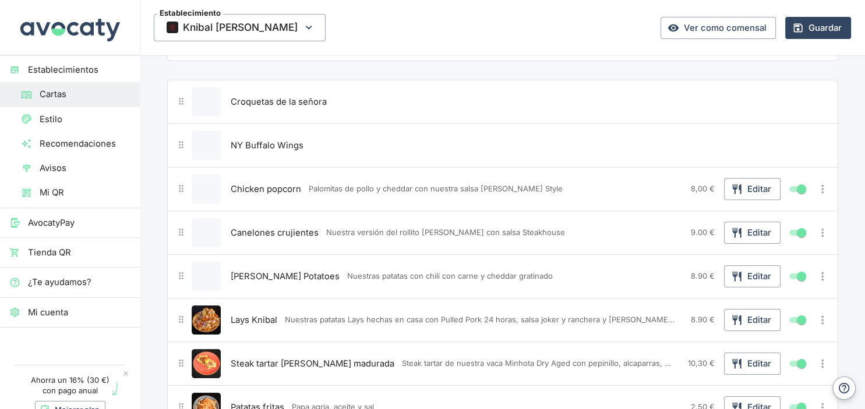
scroll to position [58, 0]
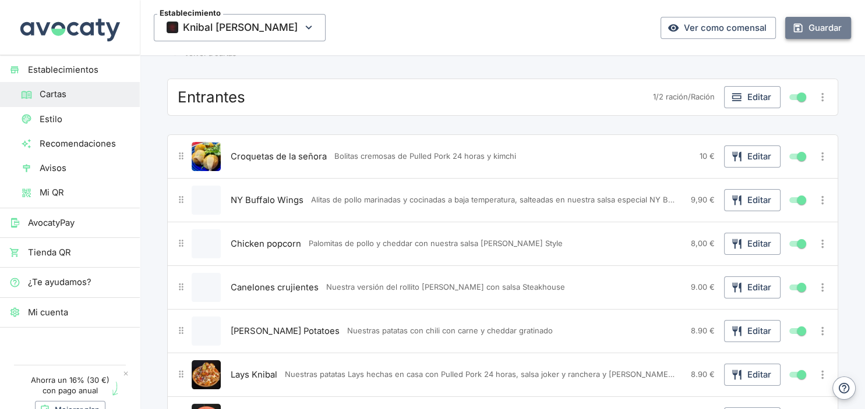
click at [813, 28] on button "Guardar" at bounding box center [818, 28] width 66 height 22
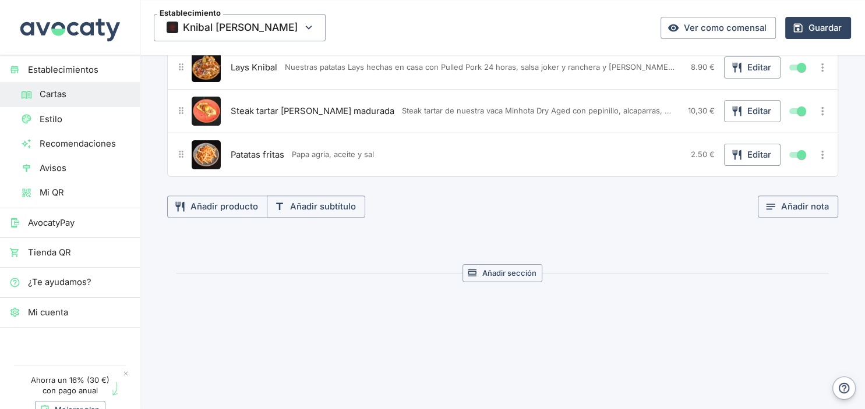
scroll to position [0, 0]
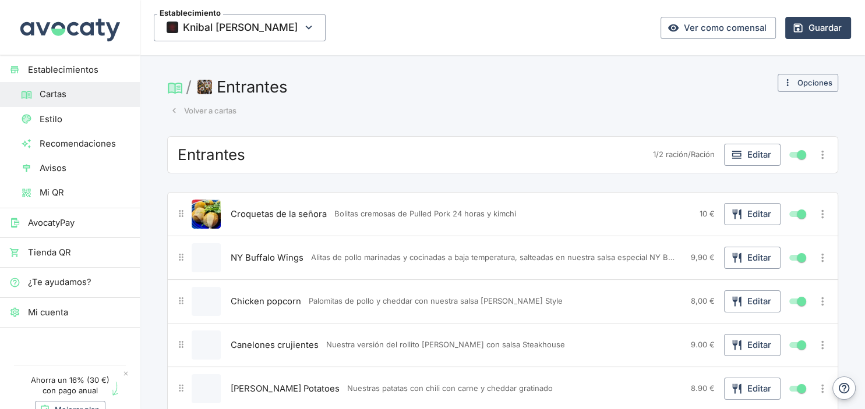
click at [208, 114] on button "Volver a cartas" at bounding box center [203, 111] width 72 height 18
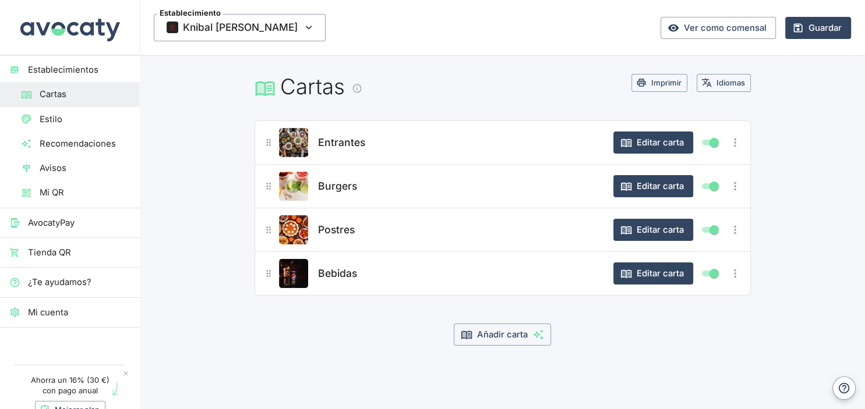
click at [381, 185] on div "Burgers" at bounding box center [459, 186] width 289 height 29
click at [353, 190] on span "Burgers" at bounding box center [337, 186] width 39 height 16
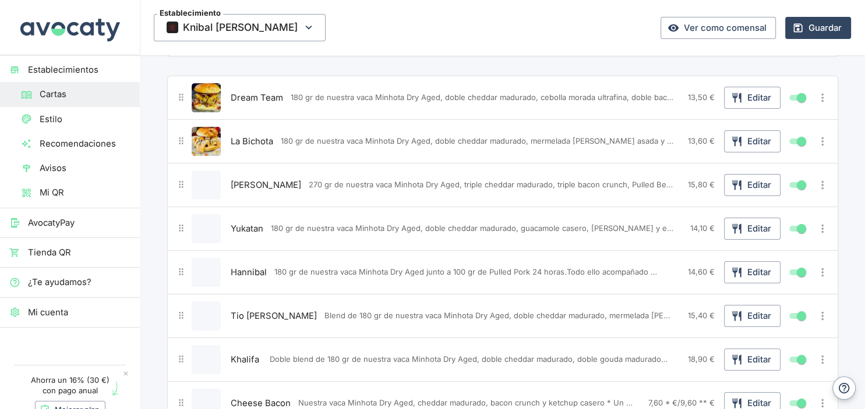
scroll to position [123, 0]
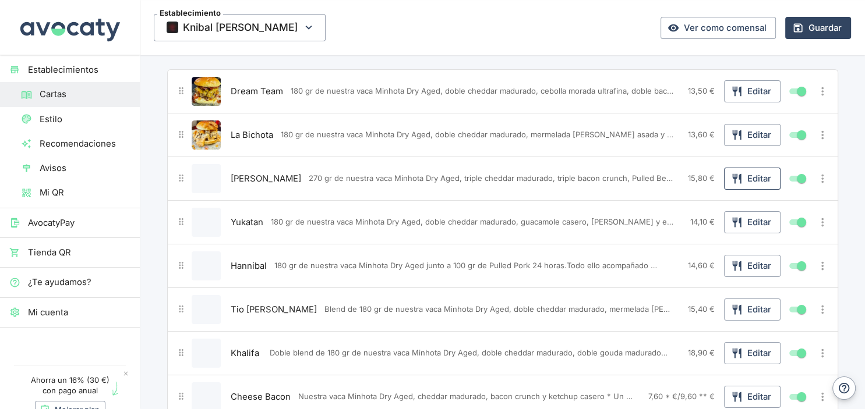
click at [738, 178] on icon "button" at bounding box center [737, 179] width 12 height 12
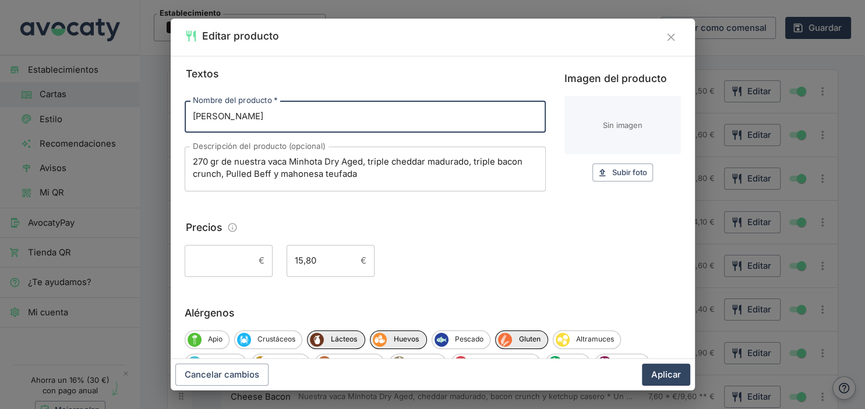
click at [332, 177] on textarea "270 gr de nuestra vaca Minhota Dry Aged, triple cheddar madurado, triple bacon …" at bounding box center [365, 169] width 345 height 26
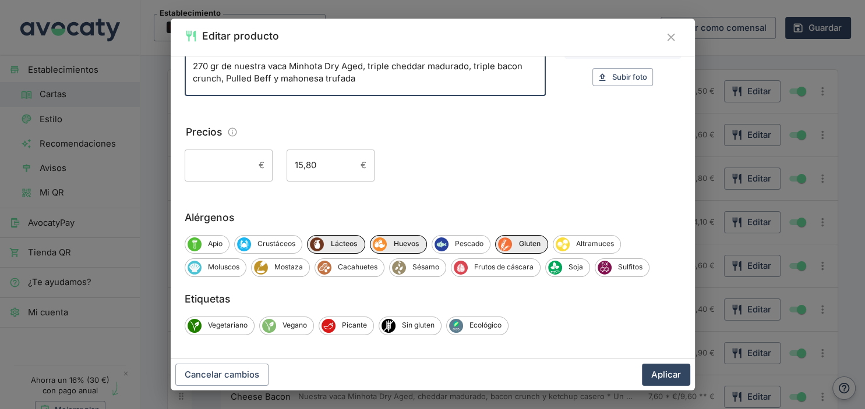
scroll to position [99, 0]
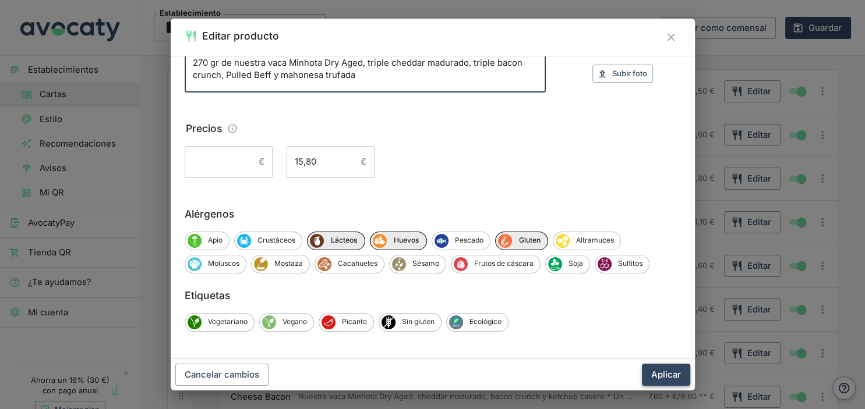
type textarea "270 gr de nuestra vaca Minhota Dry Aged, triple cheddar madurado, triple bacon …"
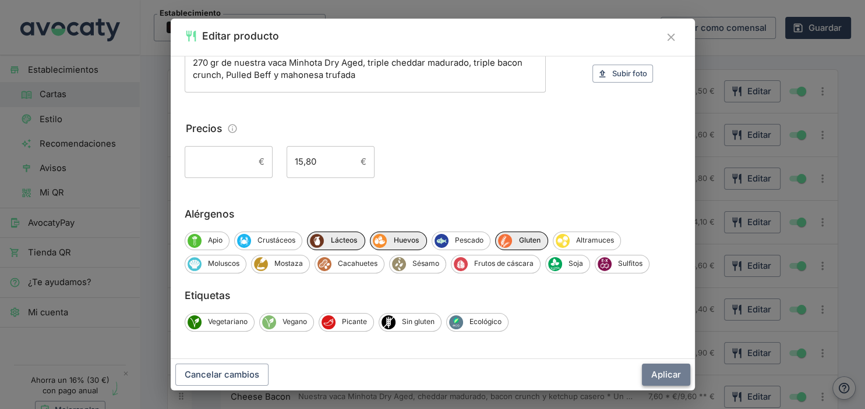
click at [659, 373] on button "Aplicar" at bounding box center [666, 375] width 48 height 22
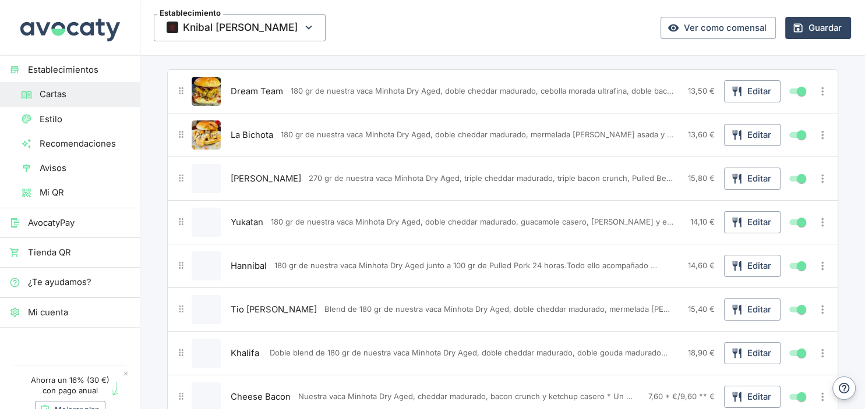
click at [252, 306] on span "Tio [PERSON_NAME]" at bounding box center [274, 309] width 86 height 13
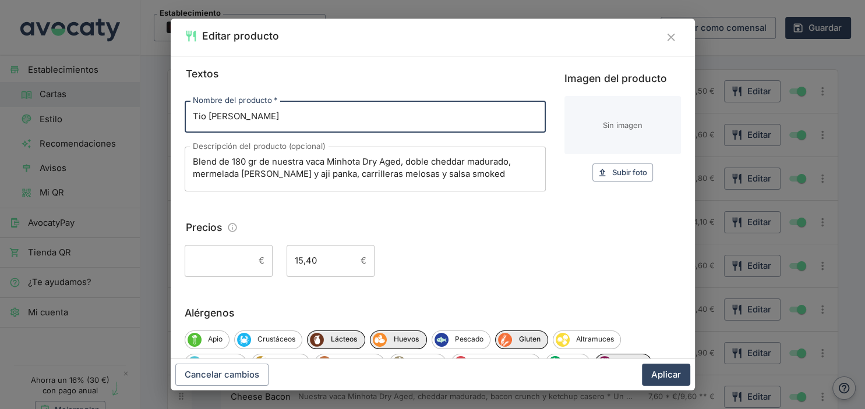
drag, startPoint x: 220, startPoint y: 121, endPoint x: 164, endPoint y: 123, distance: 56.0
click at [185, 123] on input "Tio [PERSON_NAME]" at bounding box center [365, 116] width 361 height 31
type input "[PERSON_NAME]"
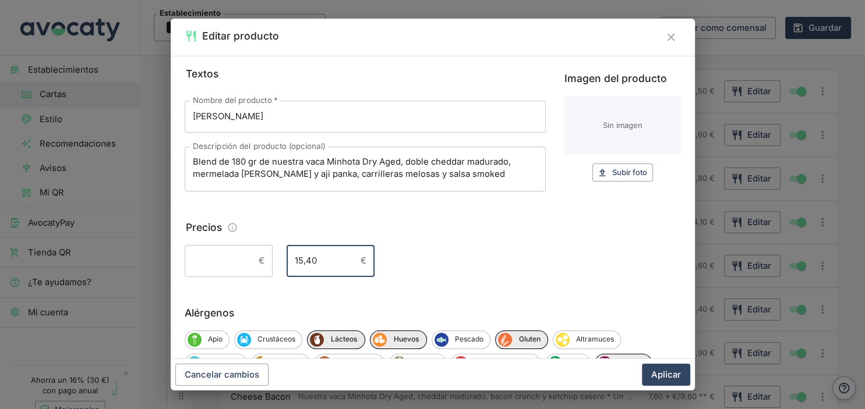
drag, startPoint x: 317, startPoint y: 261, endPoint x: 291, endPoint y: 261, distance: 26.2
click at [291, 261] on input "15,40" at bounding box center [321, 260] width 69 height 31
drag, startPoint x: 316, startPoint y: 259, endPoint x: 278, endPoint y: 259, distance: 38.4
click at [287, 259] on input "15,4" at bounding box center [321, 260] width 69 height 31
click at [319, 265] on input "15," at bounding box center [321, 260] width 69 height 31
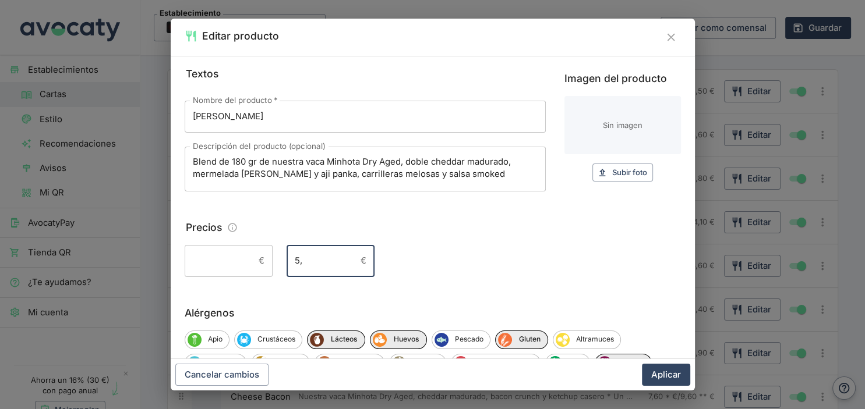
click at [339, 267] on input "5," at bounding box center [321, 260] width 69 height 31
drag, startPoint x: 317, startPoint y: 263, endPoint x: 259, endPoint y: 263, distance: 58.2
click at [287, 263] on input "5,75" at bounding box center [321, 260] width 69 height 31
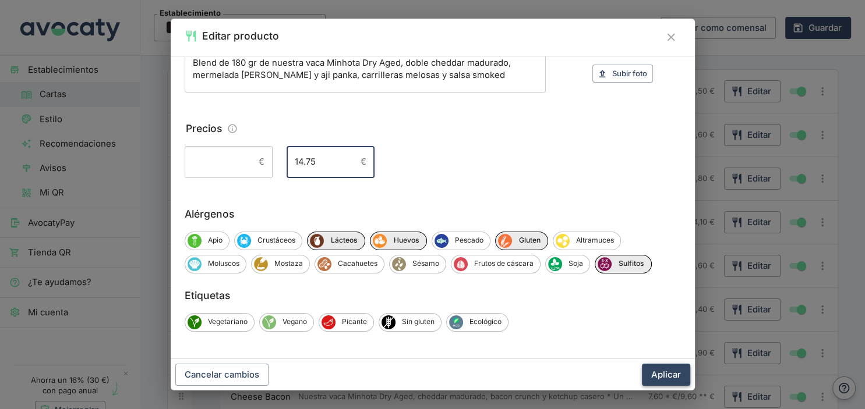
type input "14.75"
click at [670, 374] on button "Aplicar" at bounding box center [666, 375] width 48 height 22
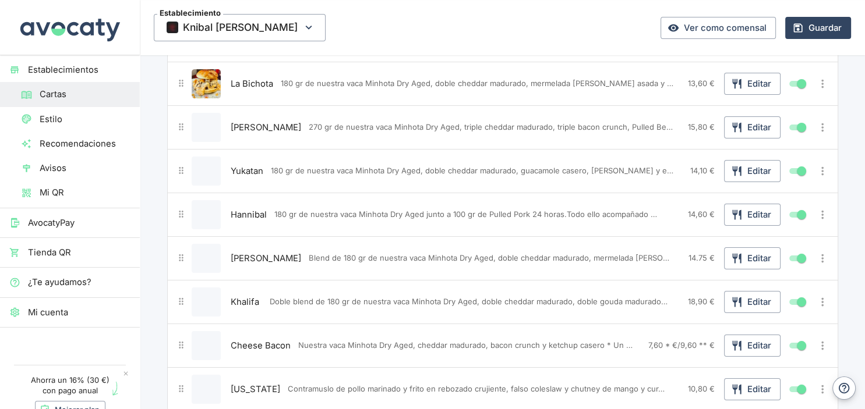
scroll to position [184, 0]
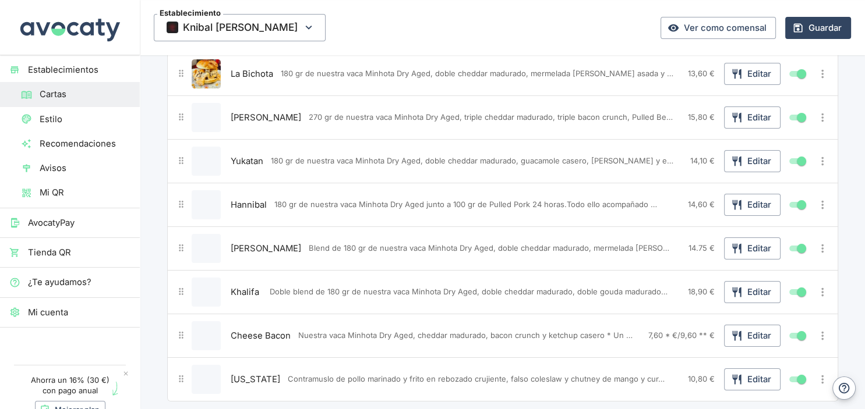
click at [532, 292] on span "Doble blend de 180 gr de nuestra vaca Minhota Dry Aged, doble cheddar madurado,…" at bounding box center [469, 292] width 398 height 11
click at [253, 292] on span "Khalifa" at bounding box center [245, 292] width 29 height 13
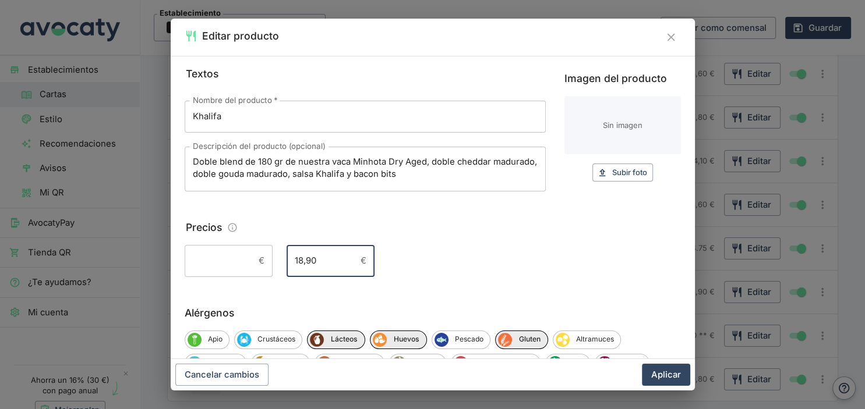
drag, startPoint x: 325, startPoint y: 265, endPoint x: 280, endPoint y: 264, distance: 45.4
click at [287, 264] on input "18,90" at bounding box center [321, 260] width 69 height 31
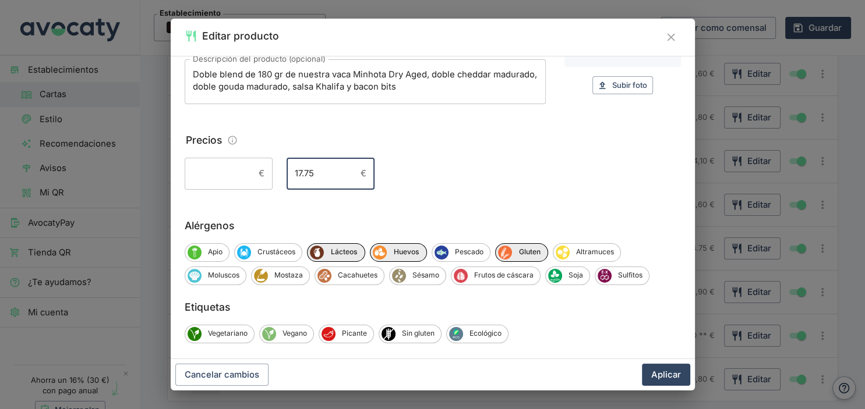
scroll to position [99, 0]
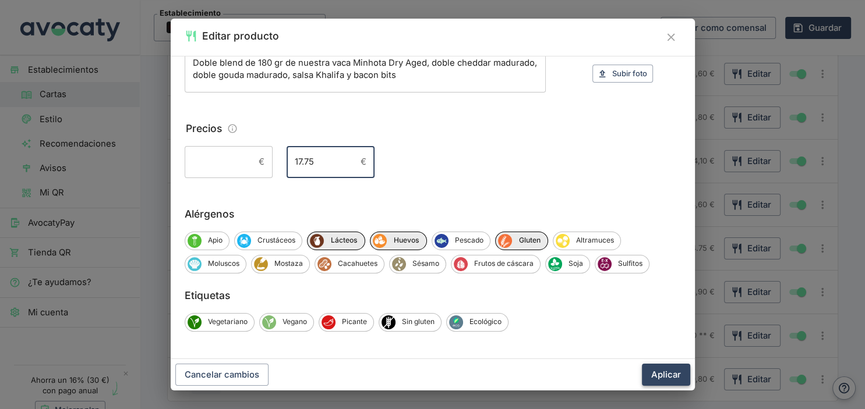
type input "17.75"
click at [657, 371] on button "Aplicar" at bounding box center [666, 375] width 48 height 22
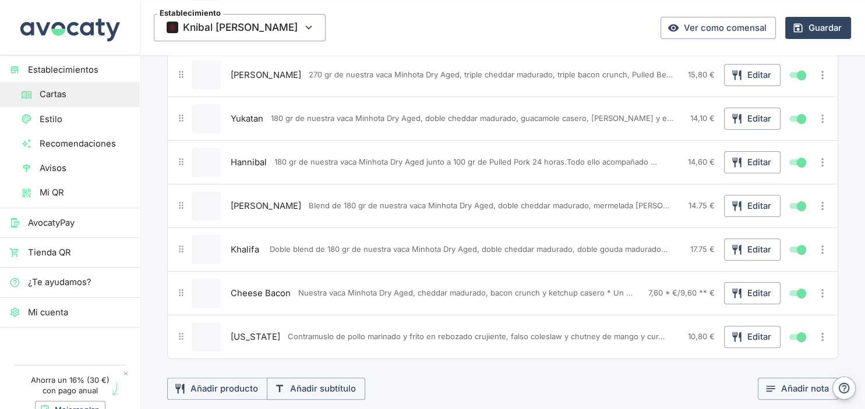
scroll to position [246, 0]
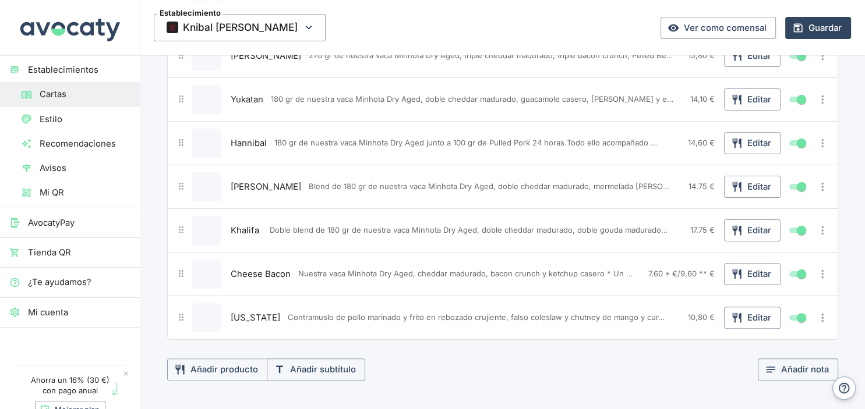
click at [437, 266] on div "Cheese Bacon Nuestra vaca Minhota Dry Aged, cheddar madurado, bacon crunch y ke…" at bounding box center [436, 274] width 416 height 29
click at [255, 317] on span "[US_STATE]" at bounding box center [255, 318] width 49 height 13
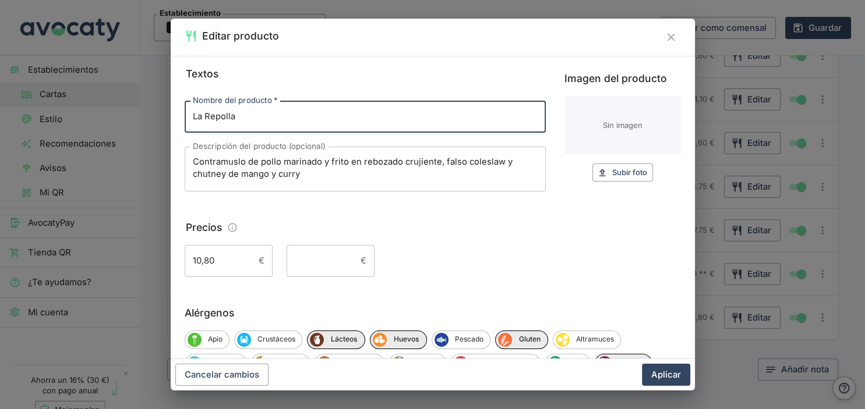
type input "La Repolla"
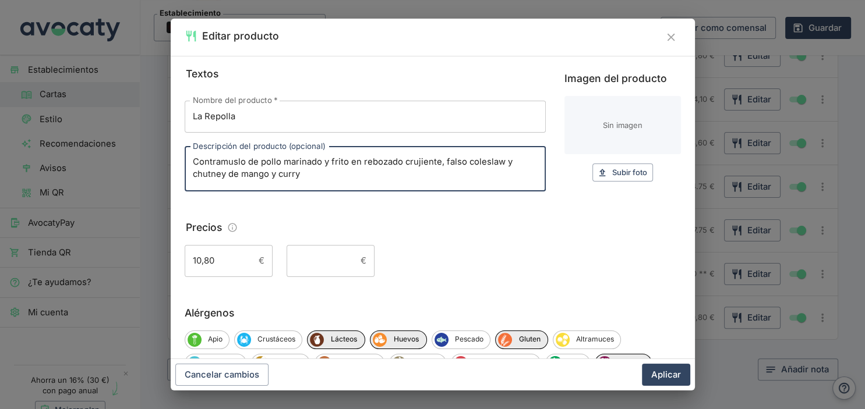
drag, startPoint x: 357, startPoint y: 164, endPoint x: 331, endPoint y: 168, distance: 25.9
click at [331, 168] on textarea "Contramuslo de pollo marinado y frito en rebozado crujiente, falso coleslaw y c…" at bounding box center [365, 169] width 345 height 26
click at [374, 162] on textarea "Contramuslo de pollo marinado y rebozado crujiente, falso coleslaw y chutney de…" at bounding box center [365, 169] width 345 height 26
click at [406, 160] on textarea "Contramuslo de pollo marinado y rebozado crujiente, falso coleslaw y chutney de…" at bounding box center [365, 169] width 345 height 26
type textarea "Contramuslo de pollo marinado y rebozado al estilo [US_STATE], falso coleslaw y…"
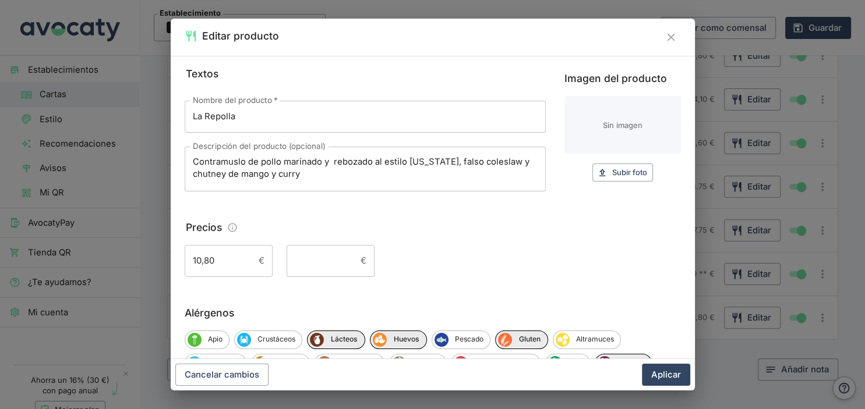
click at [310, 182] on div "Contramuslo de pollo marinado y rebozado al estilo [US_STATE], falso coleslaw y…" at bounding box center [365, 169] width 361 height 45
drag, startPoint x: 215, startPoint y: 262, endPoint x: 180, endPoint y: 263, distance: 35.5
click at [185, 263] on input "10,80" at bounding box center [219, 260] width 69 height 31
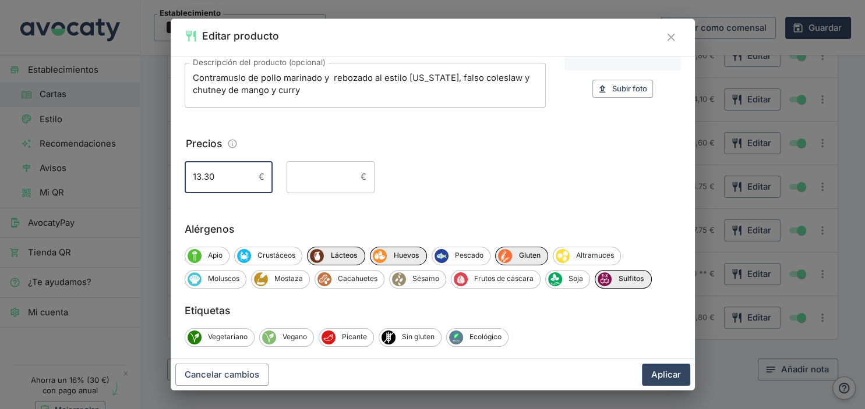
scroll to position [99, 0]
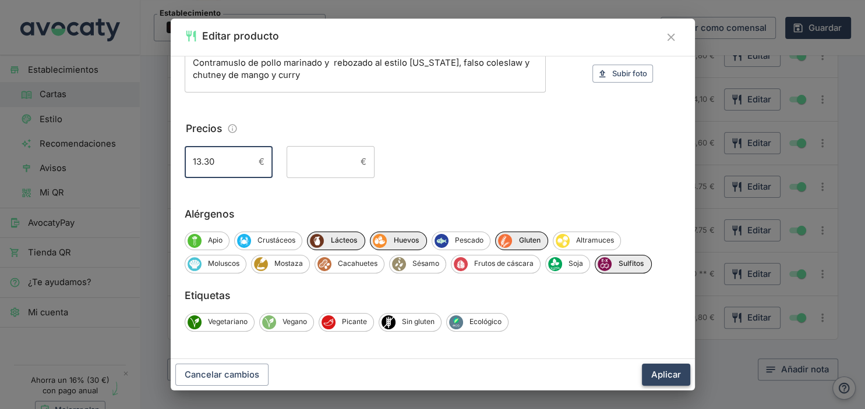
type input "13.30"
click at [660, 372] on button "Aplicar" at bounding box center [666, 375] width 48 height 22
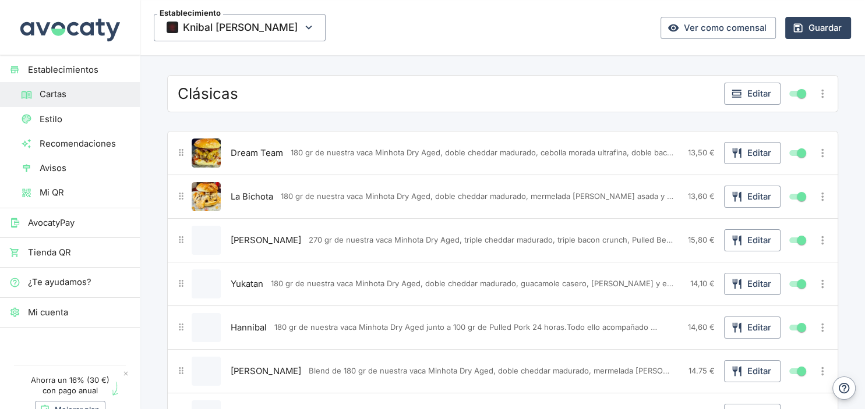
scroll to position [0, 0]
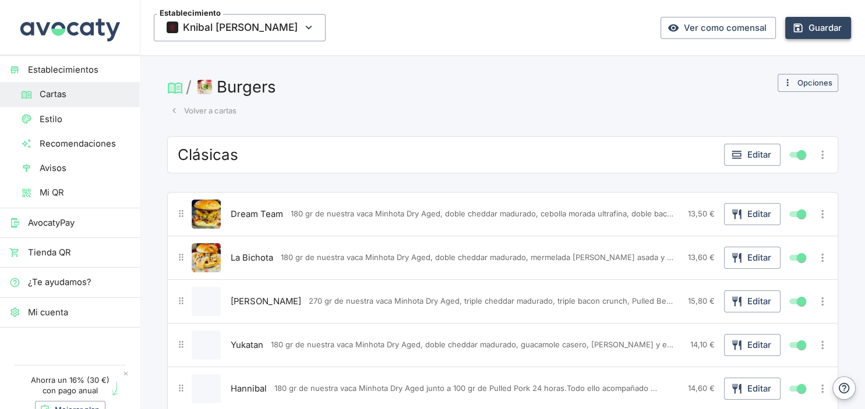
click at [799, 31] on icon "button" at bounding box center [798, 27] width 9 height 9
click at [226, 113] on button "Volver a cartas" at bounding box center [203, 111] width 72 height 18
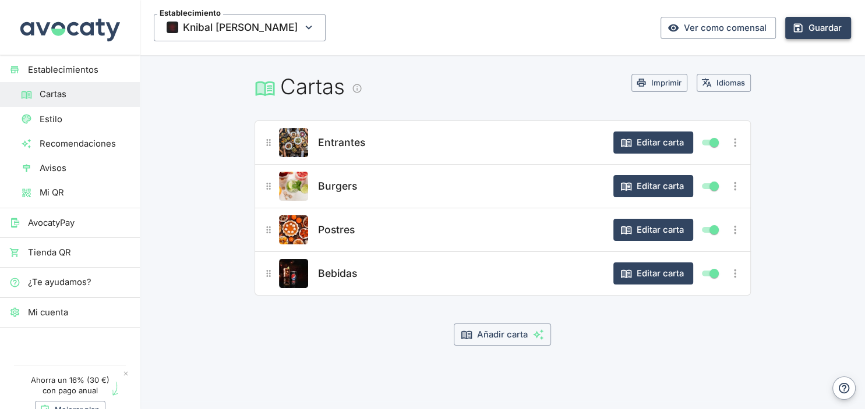
click at [365, 229] on div "Postres" at bounding box center [459, 229] width 289 height 29
click at [338, 235] on span "Postres" at bounding box center [336, 230] width 37 height 16
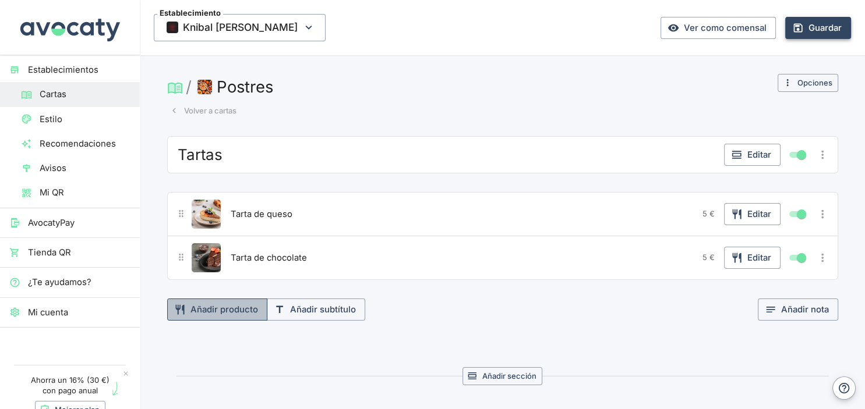
click at [218, 307] on button "Añadir producto" at bounding box center [217, 310] width 100 height 22
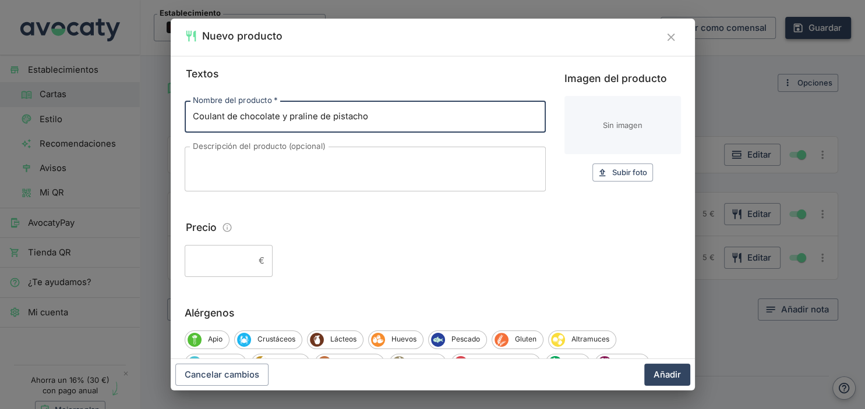
click at [236, 174] on textarea "Descripción del producto (opcional)" at bounding box center [365, 169] width 345 height 26
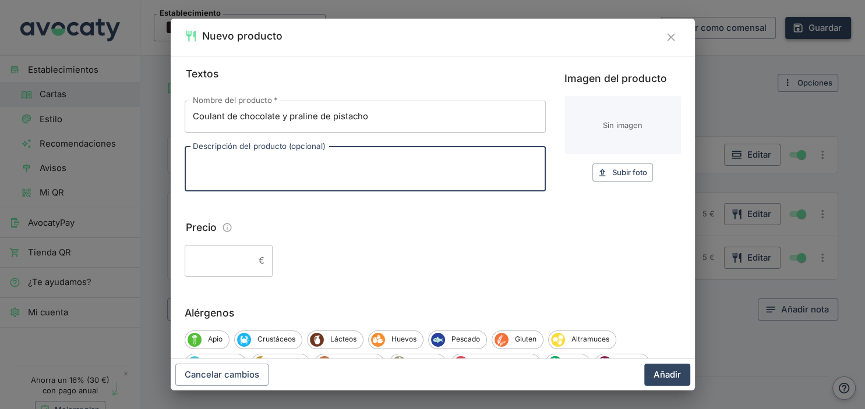
click at [314, 122] on input "Coulant de chocolate y praline de pistacho" at bounding box center [365, 116] width 361 height 31
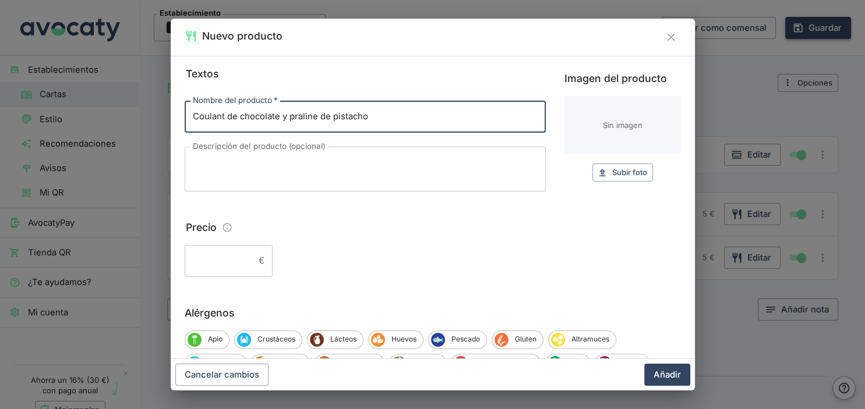
click at [312, 122] on input "Coulant de chocolate y praline de pistacho" at bounding box center [365, 116] width 361 height 31
click at [317, 120] on input "Coulant de chocolate y praline de pistacho" at bounding box center [365, 116] width 361 height 31
type input "Coulant de chocolate y praline de pistacho"
click at [362, 164] on textarea "Descripción del producto (opcional)" at bounding box center [365, 169] width 345 height 26
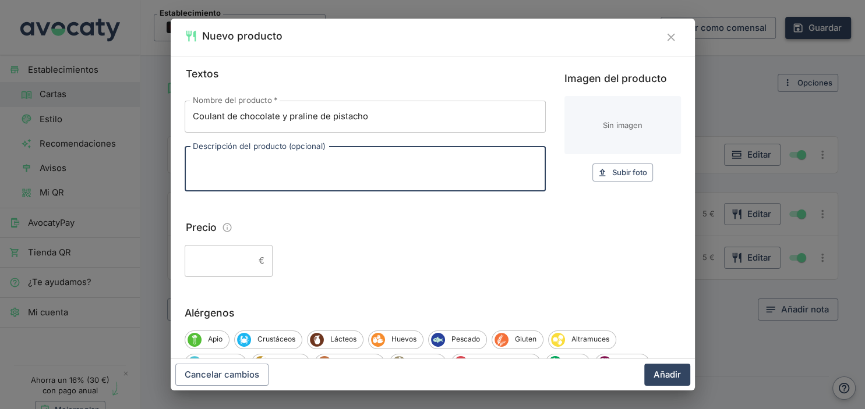
click at [217, 269] on input "Precio" at bounding box center [219, 260] width 69 height 31
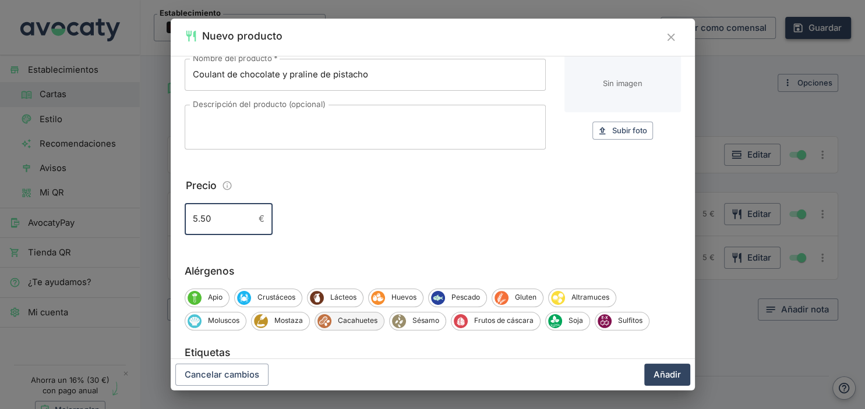
scroll to position [99, 0]
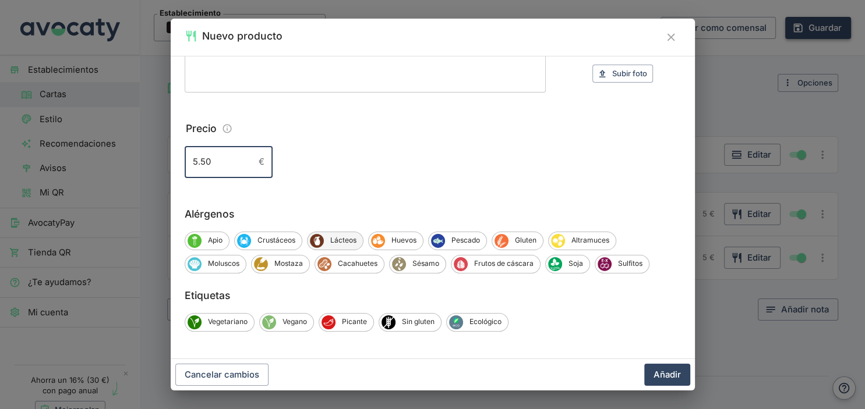
type input "5.50"
click at [339, 241] on span "Lácteos" at bounding box center [343, 240] width 39 height 10
click at [396, 242] on span "Huevos" at bounding box center [406, 240] width 38 height 10
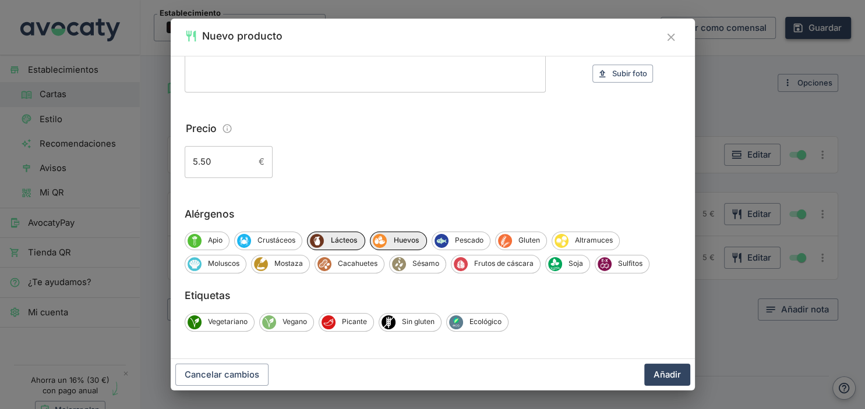
click at [667, 374] on button "Añadir" at bounding box center [667, 375] width 46 height 22
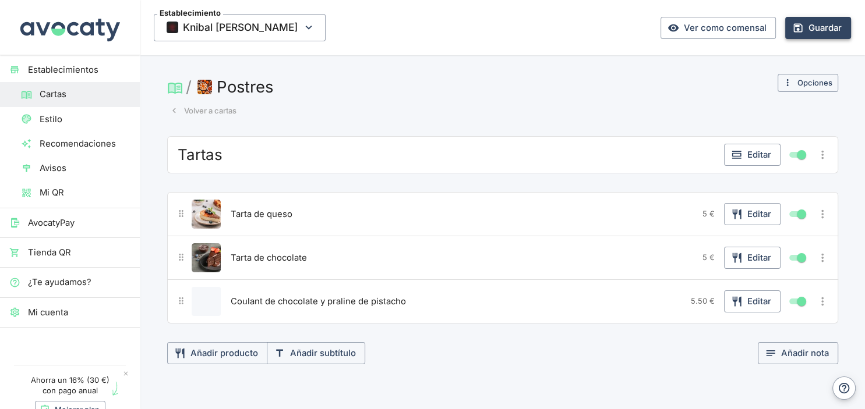
scroll to position [61, 0]
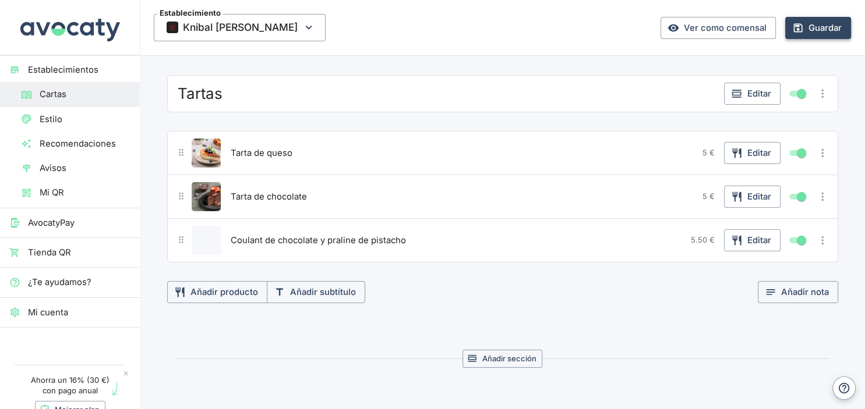
click at [260, 157] on span "Tarta de queso" at bounding box center [262, 153] width 62 height 13
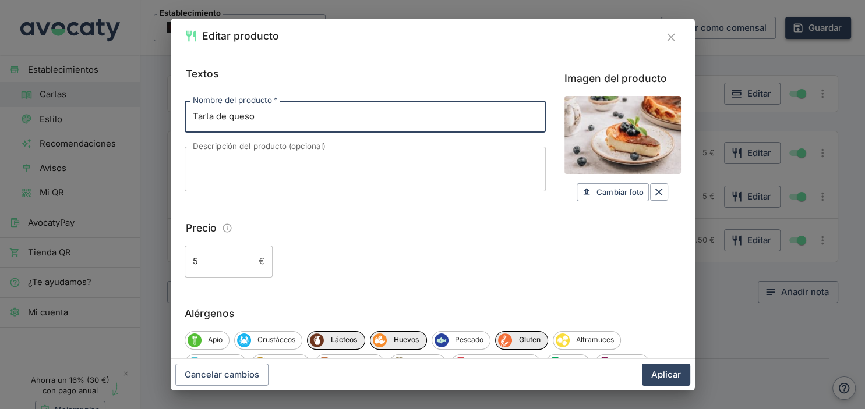
click at [307, 118] on input "Tarta de queso" at bounding box center [365, 116] width 361 height 31
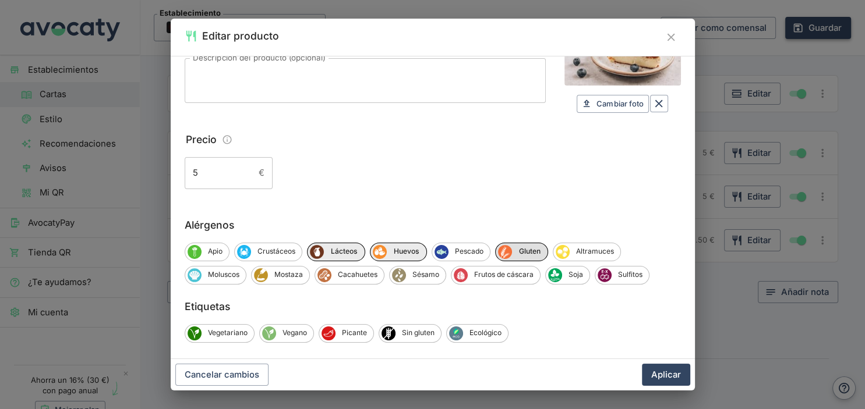
scroll to position [100, 0]
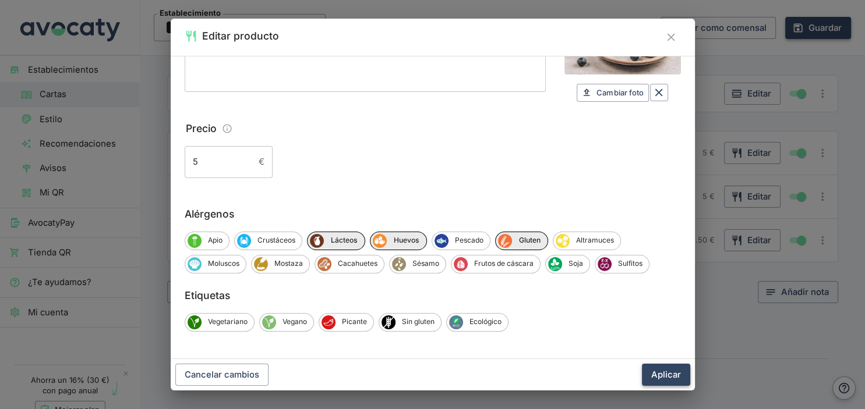
type input "Tarta de queso y pistacho"
click at [658, 375] on button "Aplicar" at bounding box center [666, 375] width 48 height 22
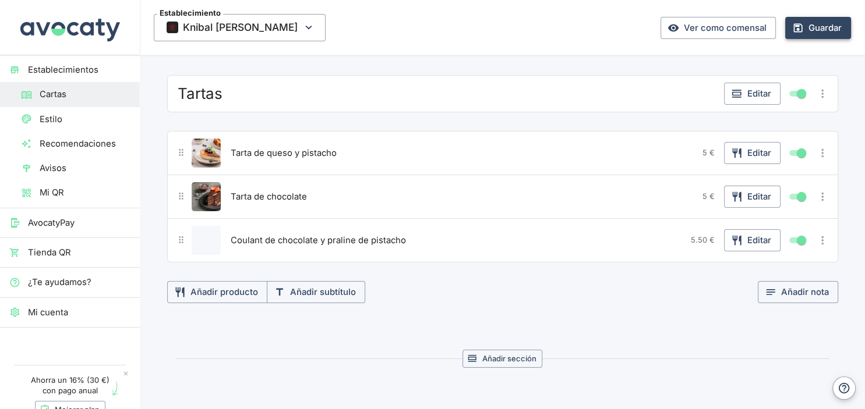
click at [268, 238] on span "Coulant de chocolate y praline de pistacho" at bounding box center [318, 240] width 175 height 13
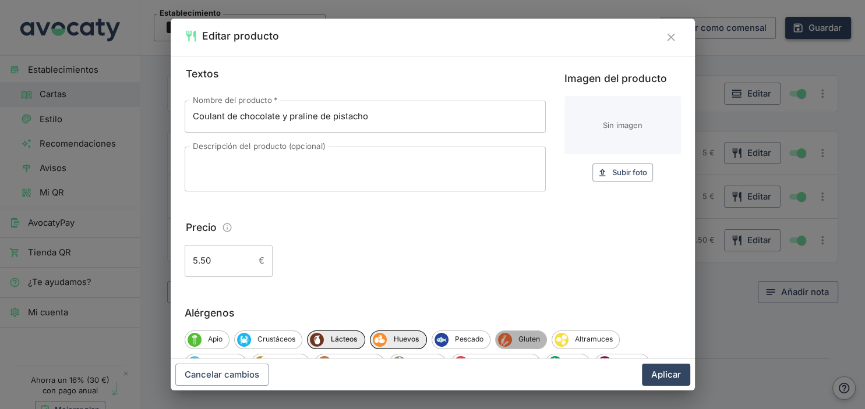
click at [518, 337] on span "Gluten" at bounding box center [529, 339] width 34 height 10
click at [669, 376] on button "Aplicar" at bounding box center [666, 375] width 48 height 22
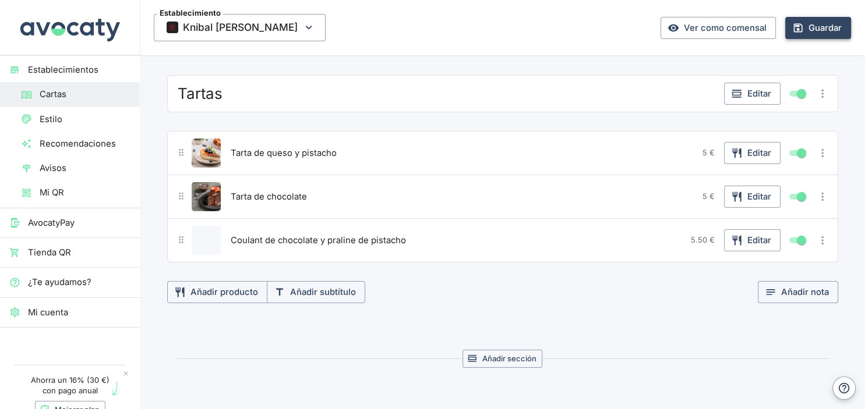
click at [266, 200] on span "Tarta de chocolate" at bounding box center [269, 196] width 76 height 13
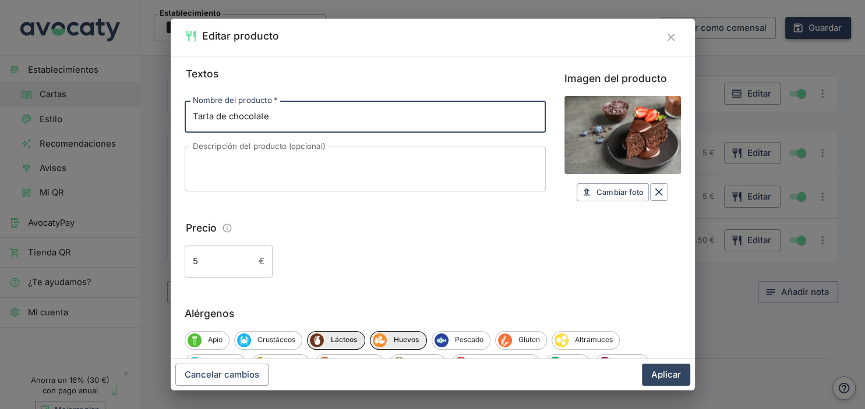
drag, startPoint x: 293, startPoint y: 115, endPoint x: 229, endPoint y: 123, distance: 64.5
click at [229, 123] on input "Tarta de chocolate" at bounding box center [365, 116] width 361 height 31
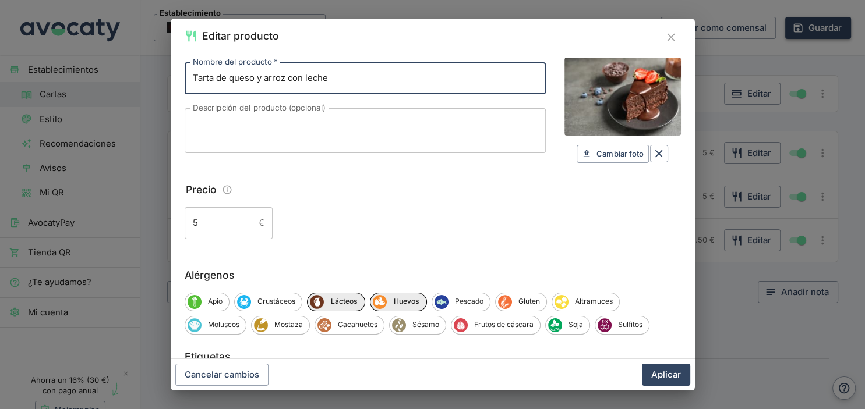
scroll to position [38, 0]
type input "Tarta de queso y arroz con leche"
click at [515, 299] on span "Gluten" at bounding box center [529, 302] width 34 height 10
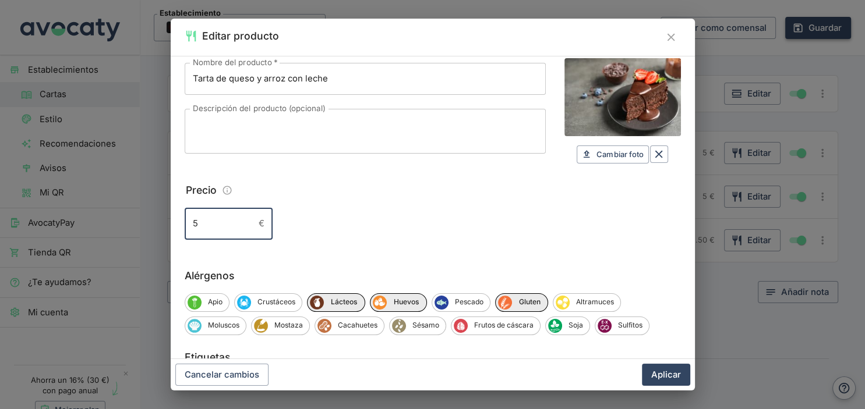
drag, startPoint x: 239, startPoint y: 227, endPoint x: 178, endPoint y: 229, distance: 60.6
click at [185, 229] on input "5" at bounding box center [219, 223] width 69 height 31
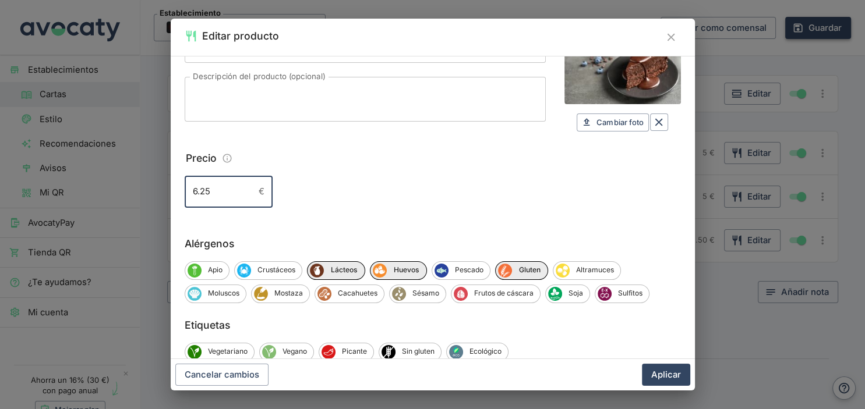
scroll to position [100, 0]
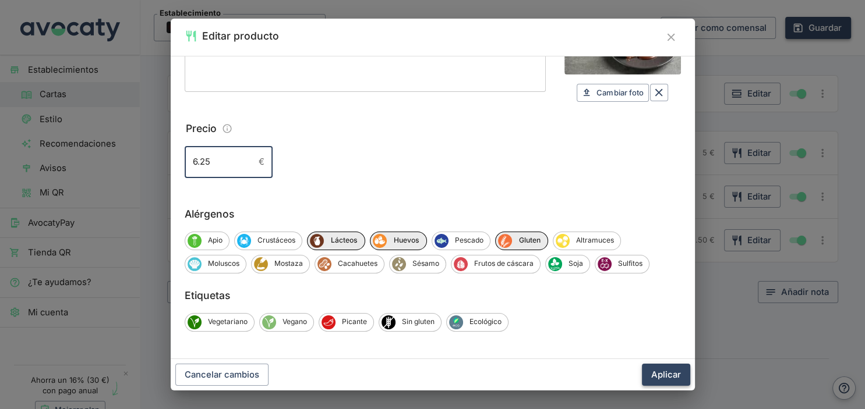
type input "6.25"
click at [663, 374] on button "Aplicar" at bounding box center [666, 375] width 48 height 22
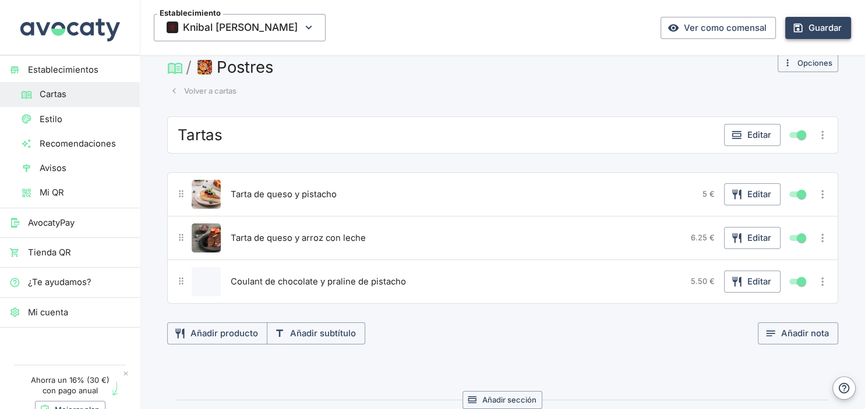
scroll to position [0, 0]
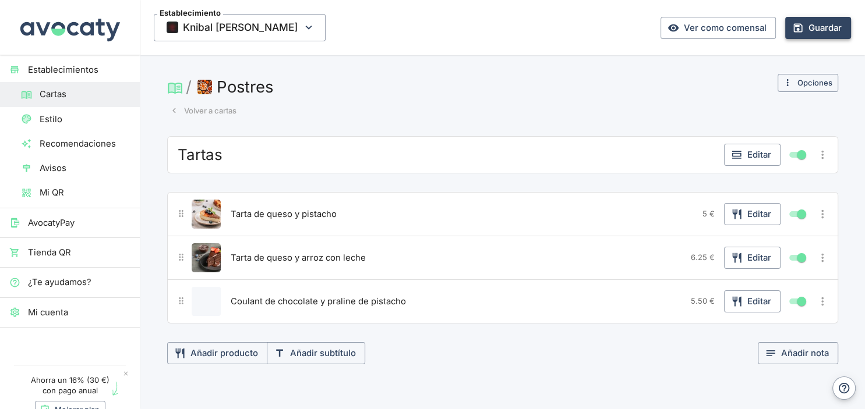
click at [207, 107] on button "Volver a cartas" at bounding box center [203, 111] width 72 height 18
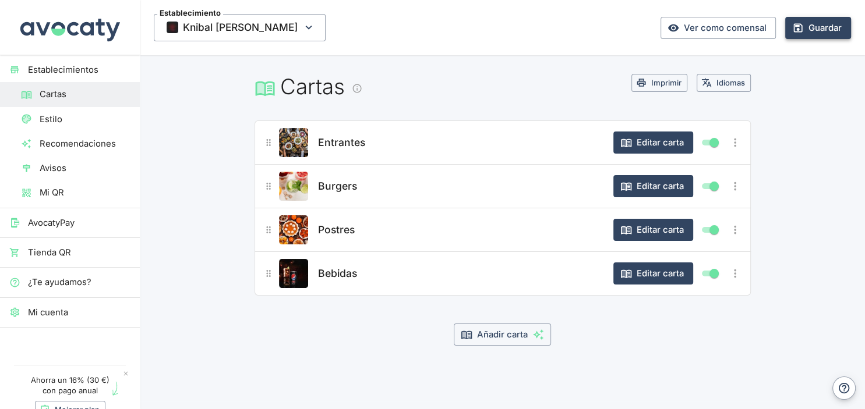
click at [333, 188] on span "Burgers" at bounding box center [337, 186] width 39 height 16
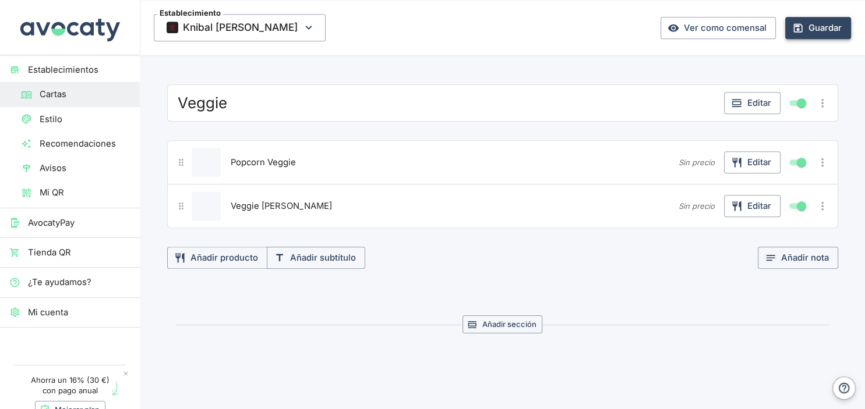
scroll to position [922, 0]
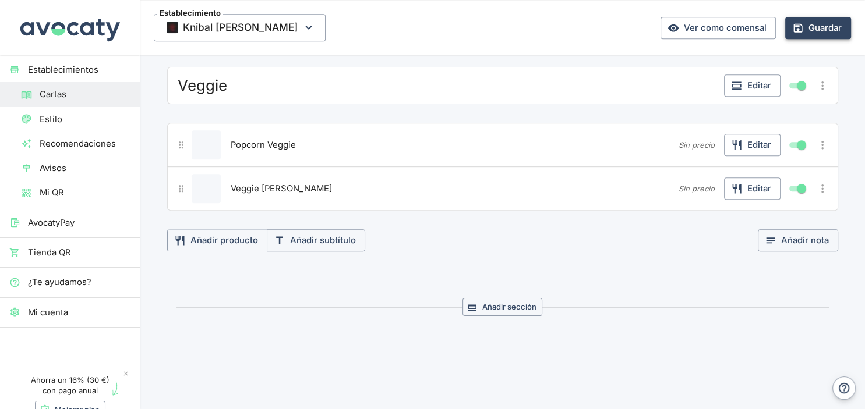
click at [277, 183] on span "Veggie [PERSON_NAME]" at bounding box center [281, 188] width 101 height 13
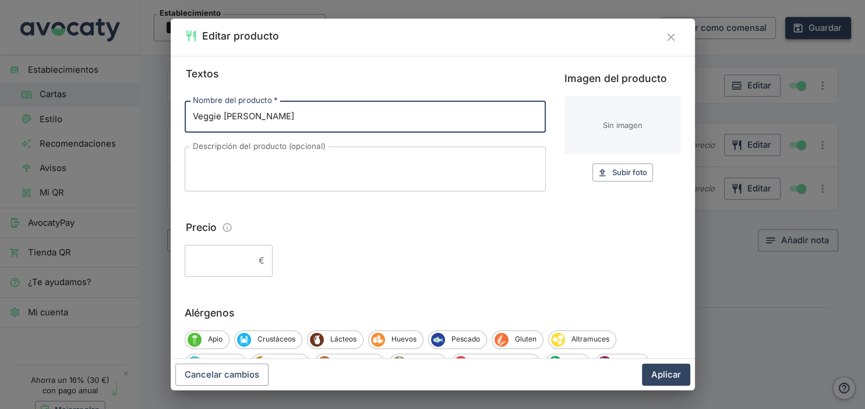
drag, startPoint x: 260, startPoint y: 121, endPoint x: 180, endPoint y: 125, distance: 79.9
click at [185, 125] on input "Veggie [PERSON_NAME]" at bounding box center [365, 116] width 361 height 31
drag, startPoint x: 265, startPoint y: 121, endPoint x: 184, endPoint y: 124, distance: 81.0
click at [185, 124] on input "Veggie [PERSON_NAME]" at bounding box center [365, 116] width 361 height 31
type input "y"
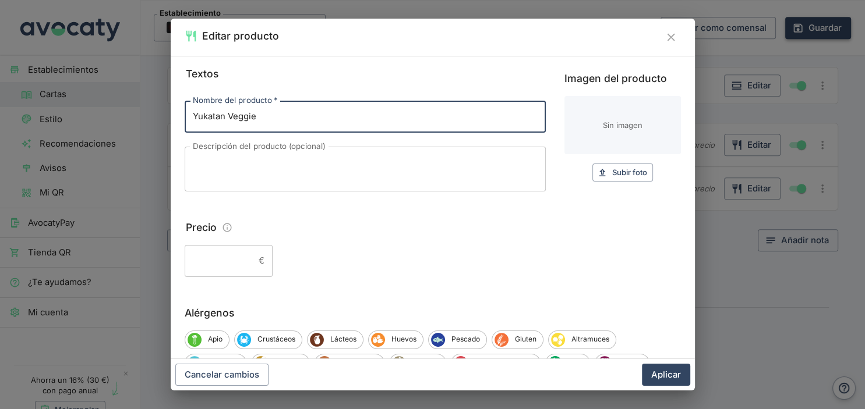
type input "Yukatan Veggie"
click at [275, 154] on div "x Descripción del producto (opcional)" at bounding box center [365, 169] width 361 height 45
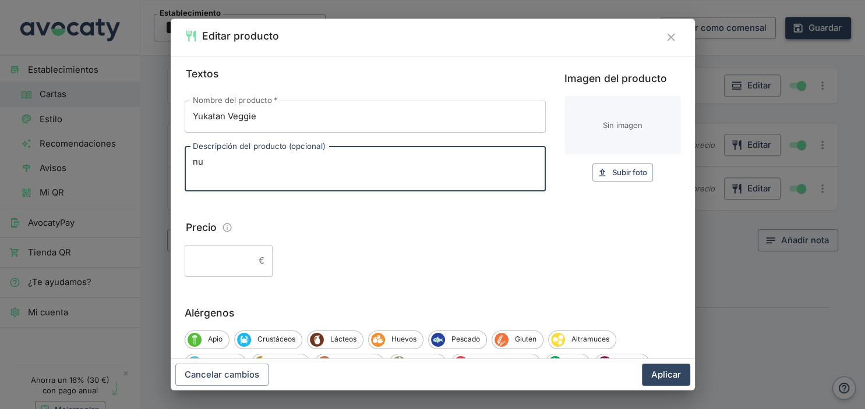
type textarea "n"
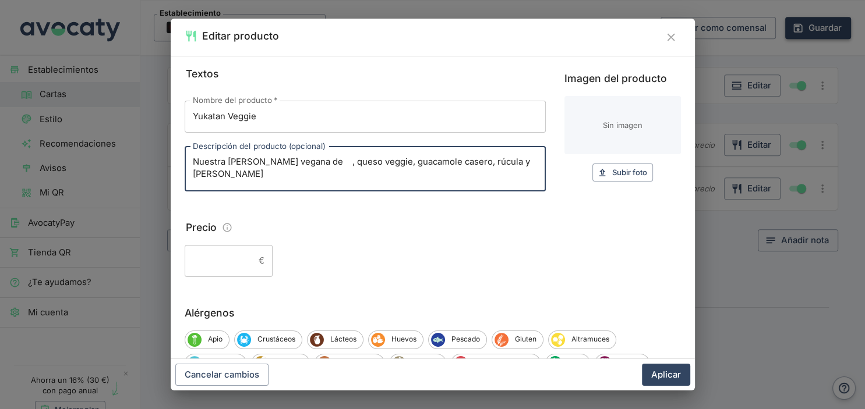
type textarea "Nuestra [PERSON_NAME] vegana de , queso veggie, guacamole casero, rúcula y [PER…"
click at [224, 260] on input "Precio" at bounding box center [219, 260] width 69 height 31
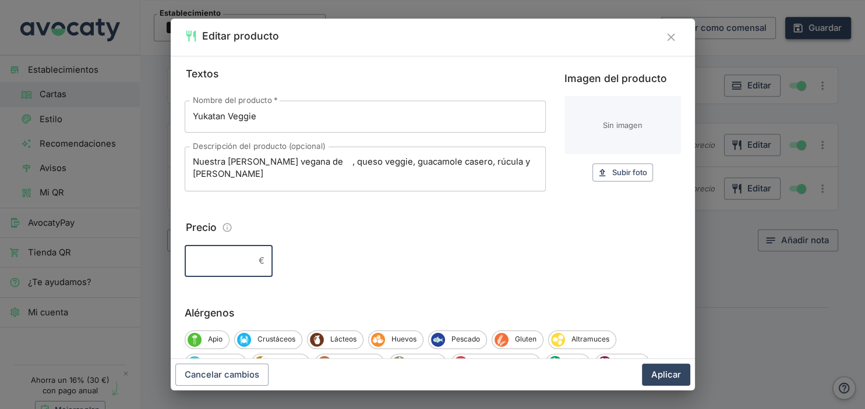
click at [207, 261] on input "Precio" at bounding box center [219, 260] width 69 height 31
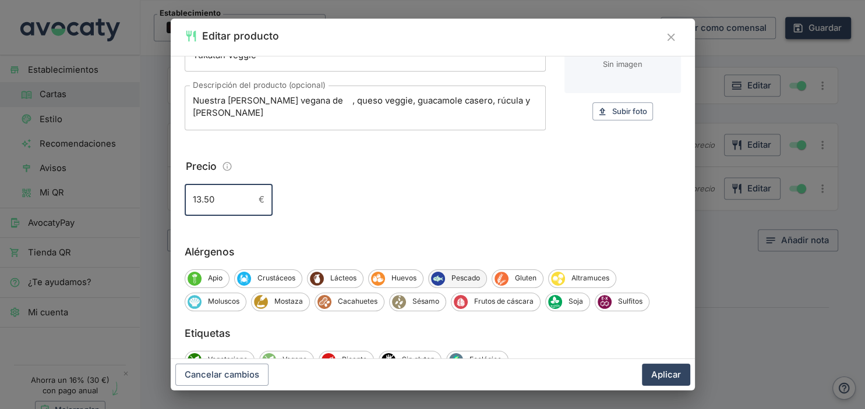
scroll to position [99, 0]
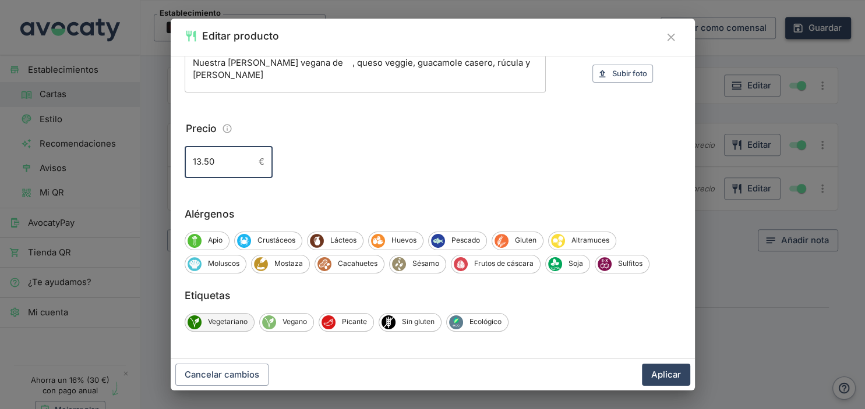
type input "13.50"
click at [244, 325] on span "Vegetariano" at bounding box center [227, 322] width 52 height 10
click at [299, 323] on span "Vegano" at bounding box center [296, 322] width 37 height 10
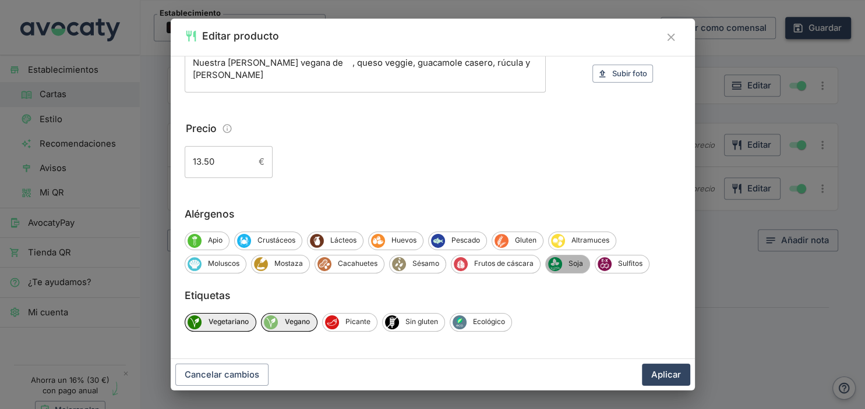
click at [565, 269] on div "Soja" at bounding box center [567, 264] width 45 height 19
click at [670, 375] on button "Aplicar" at bounding box center [666, 375] width 48 height 22
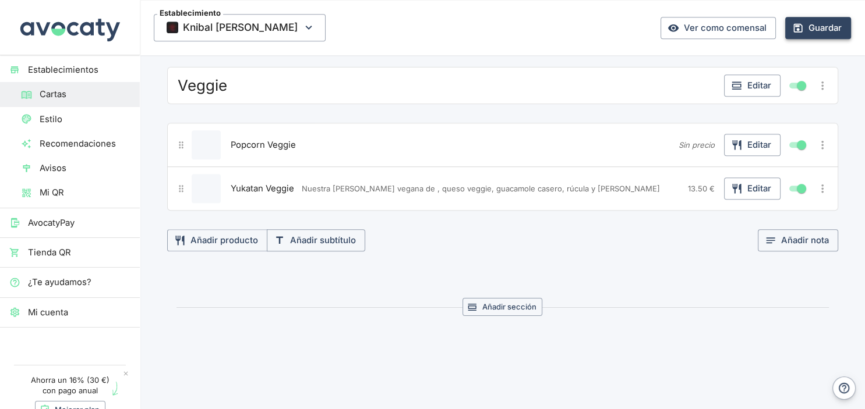
click at [294, 139] on span "Popcorn Veggie" at bounding box center [263, 145] width 65 height 13
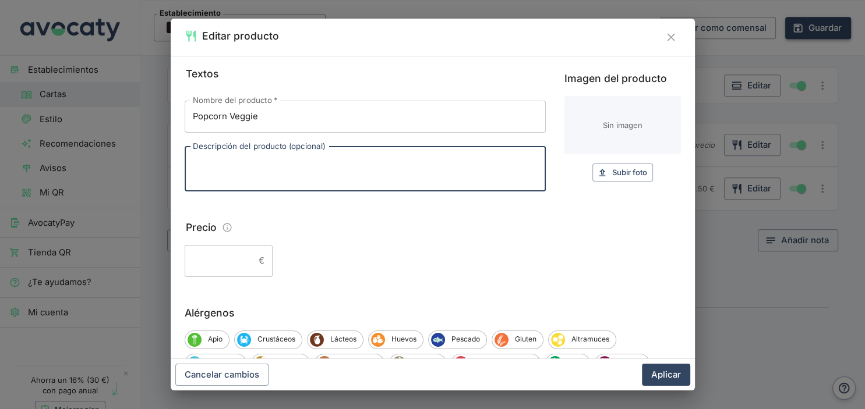
click at [295, 167] on textarea "Descripción del producto (opcional)" at bounding box center [365, 169] width 345 height 26
type textarea "p"
type textarea "Palomita de con nuestra salsa [PERSON_NAME] style"
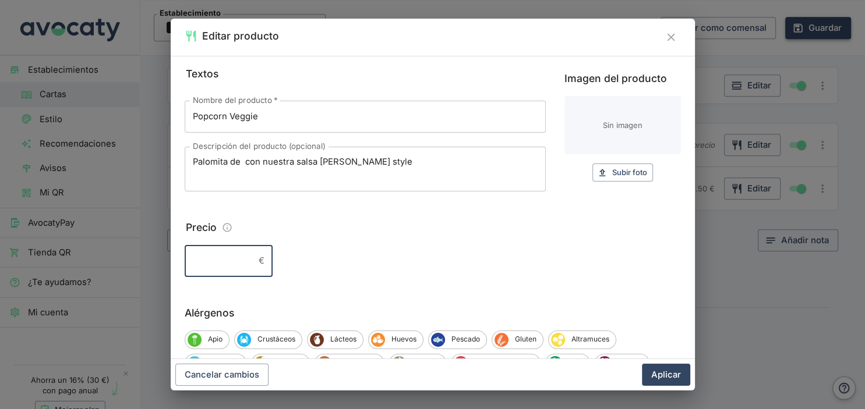
click at [229, 263] on input "Precio" at bounding box center [219, 260] width 69 height 31
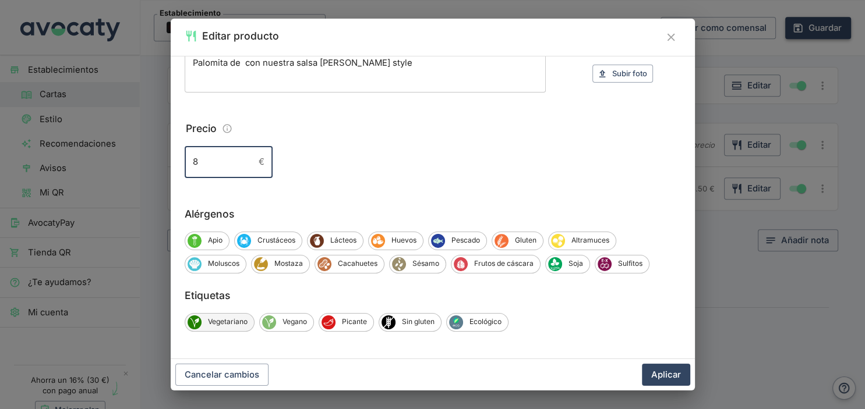
type input "8"
click at [235, 321] on span "Vegetariano" at bounding box center [227, 322] width 52 height 10
click at [295, 320] on span "Vegano" at bounding box center [296, 322] width 37 height 10
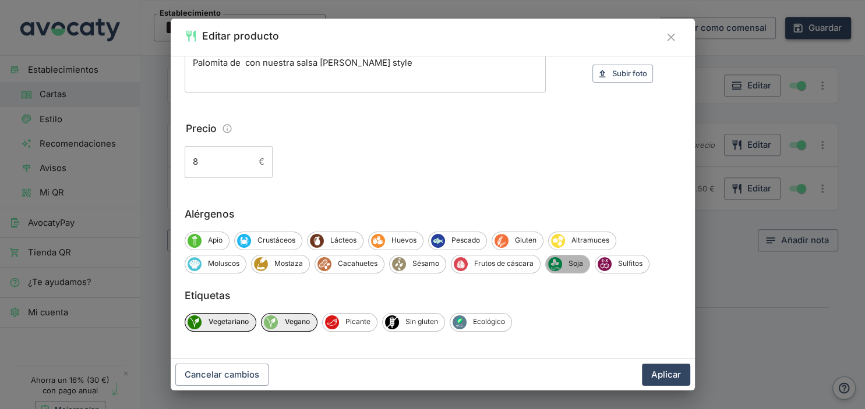
click at [567, 266] on span "Soja" at bounding box center [575, 264] width 27 height 10
click at [658, 379] on button "Aplicar" at bounding box center [666, 375] width 48 height 22
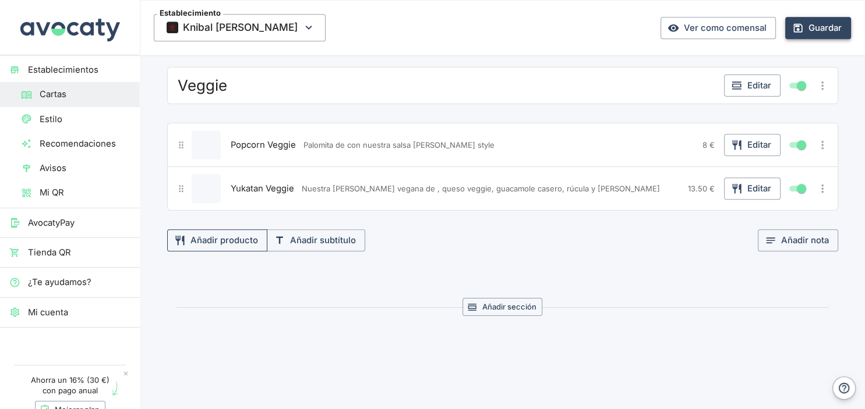
click at [231, 232] on button "Añadir producto" at bounding box center [217, 240] width 100 height 22
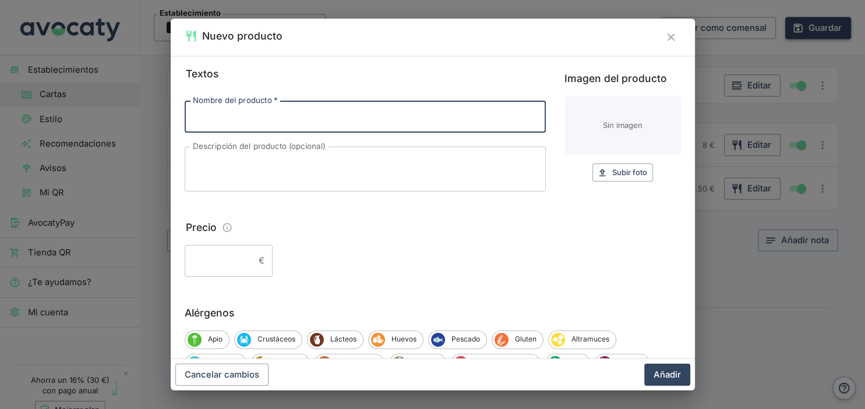
click at [224, 125] on input "Nombre del producto   *" at bounding box center [365, 116] width 361 height 31
type input "[PERSON_NAME]´s potatoes"
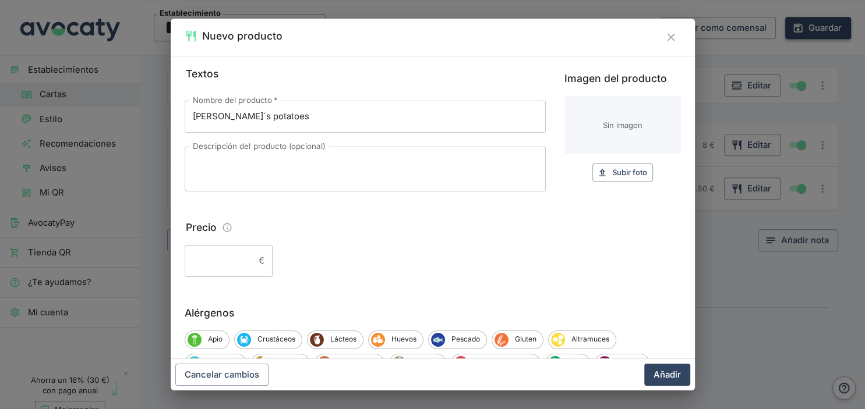
click at [225, 153] on div "x Descripción del producto (opcional)" at bounding box center [365, 169] width 361 height 45
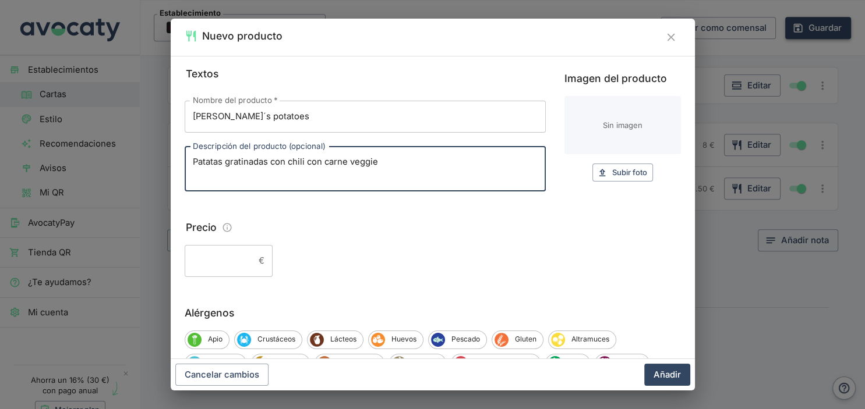
type textarea "Patatas gratinadas con chili con carne veggie"
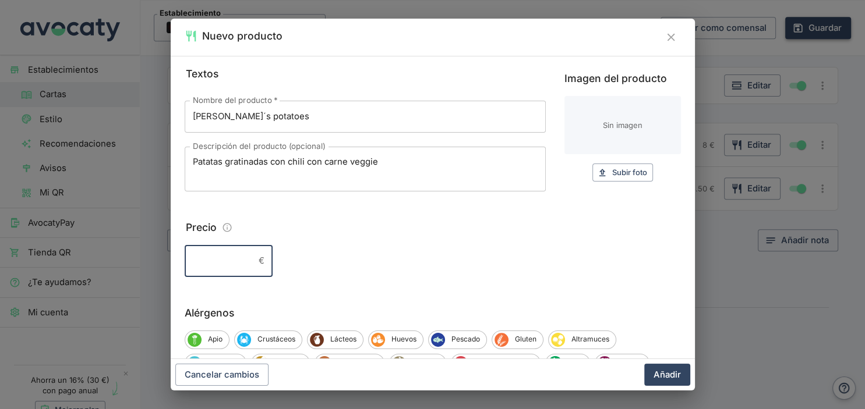
click at [211, 260] on input "Precio" at bounding box center [219, 260] width 69 height 31
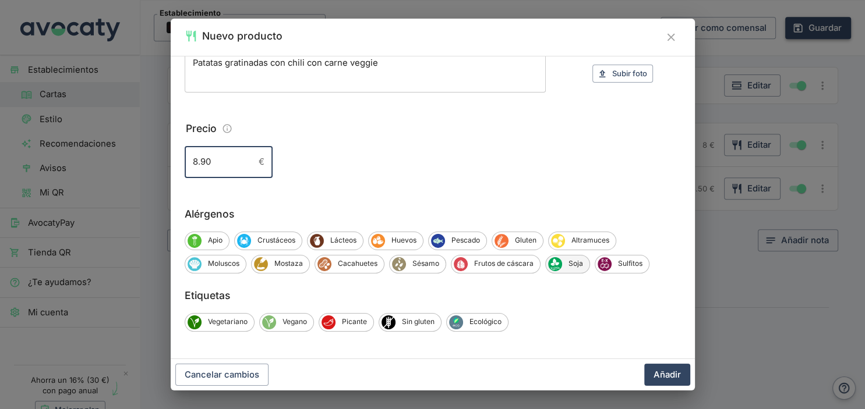
type input "8.90"
click at [572, 267] on span "Soja" at bounding box center [575, 264] width 27 height 10
click at [231, 328] on div "Vegetariano" at bounding box center [220, 322] width 70 height 19
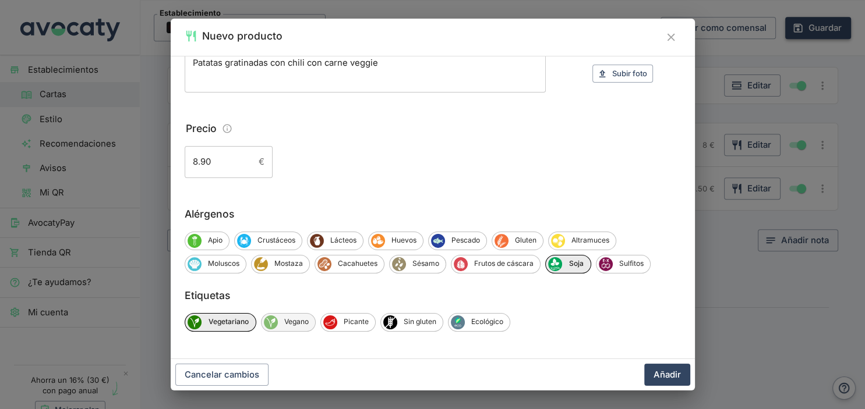
click at [293, 329] on div "Vegano" at bounding box center [288, 322] width 55 height 19
click at [682, 379] on button "Añadir" at bounding box center [667, 375] width 46 height 22
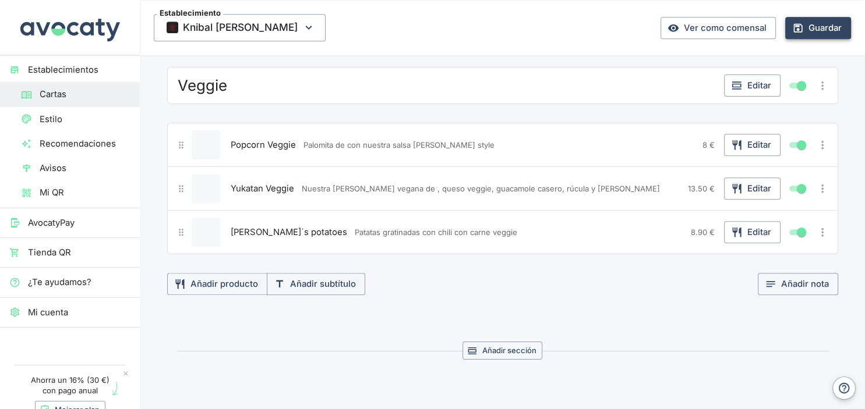
click at [338, 146] on div "Popcorn Veggie Palomita de con nuestra salsa [PERSON_NAME] style" at bounding box center [463, 144] width 470 height 29
click at [338, 143] on span "Palomita de con nuestra salsa [PERSON_NAME] style" at bounding box center [398, 145] width 191 height 11
click at [283, 144] on span "Popcorn Veggie" at bounding box center [263, 145] width 65 height 13
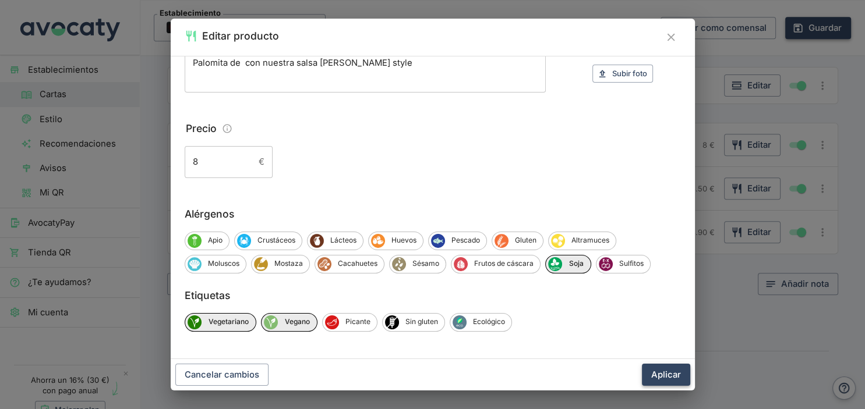
click at [674, 376] on button "Aplicar" at bounding box center [666, 375] width 48 height 22
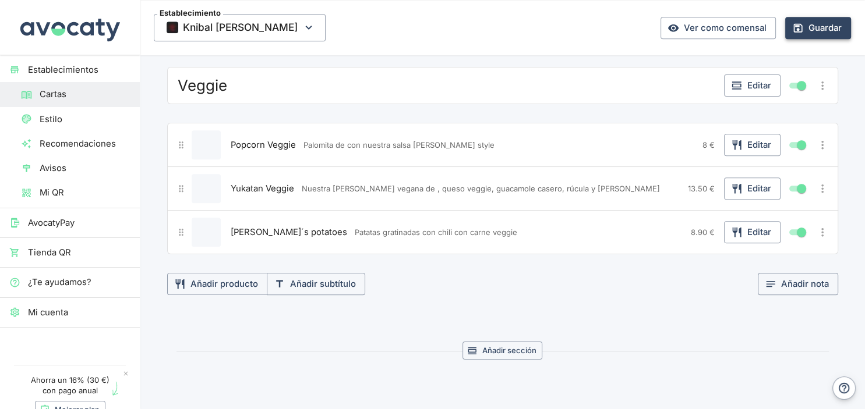
click at [274, 182] on span "Yukatan Veggie" at bounding box center [262, 188] width 63 height 13
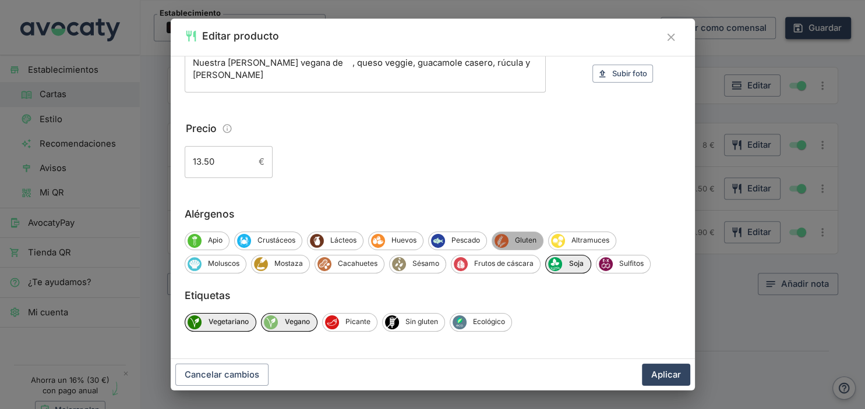
click at [521, 236] on span "Gluten" at bounding box center [525, 240] width 34 height 10
click at [660, 381] on button "Aplicar" at bounding box center [666, 375] width 48 height 22
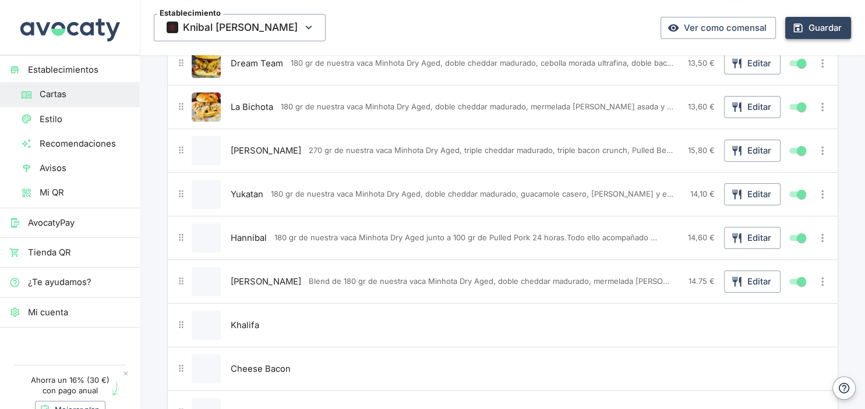
scroll to position [0, 0]
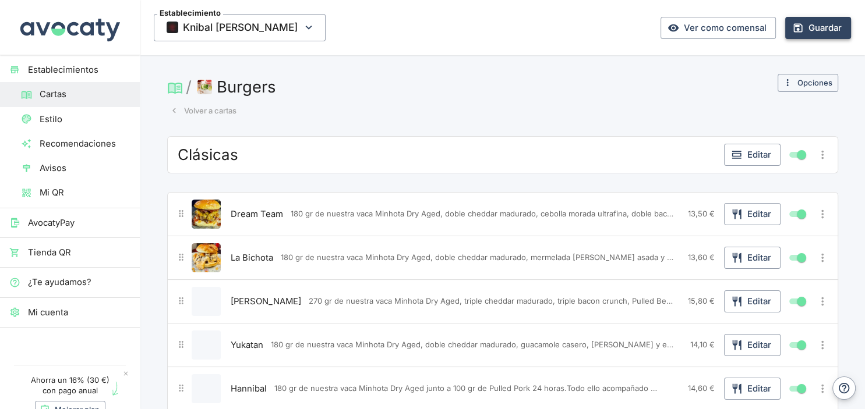
click at [805, 31] on button "Guardar" at bounding box center [818, 28] width 66 height 22
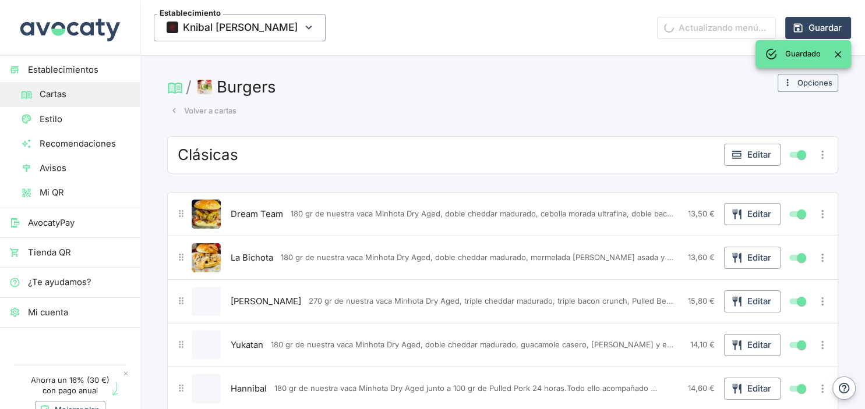
click at [200, 111] on button "Volver a cartas" at bounding box center [203, 111] width 72 height 18
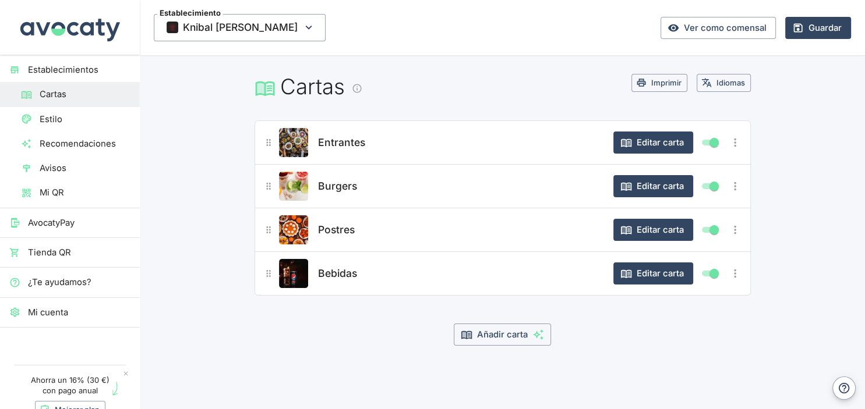
click at [350, 187] on span "Burgers" at bounding box center [337, 186] width 39 height 16
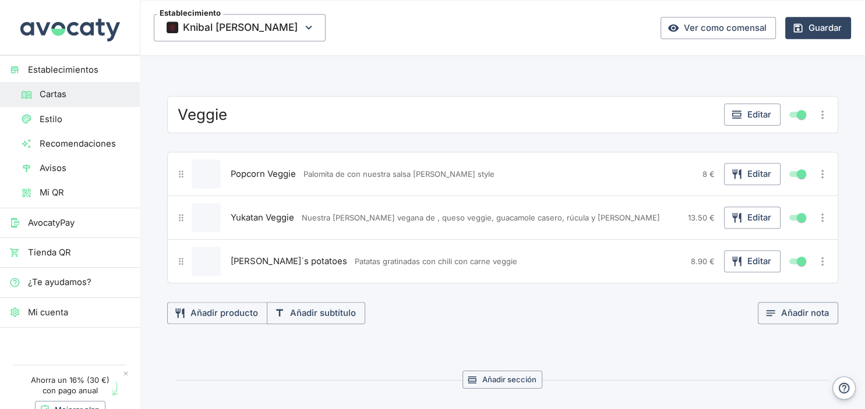
scroll to position [997, 0]
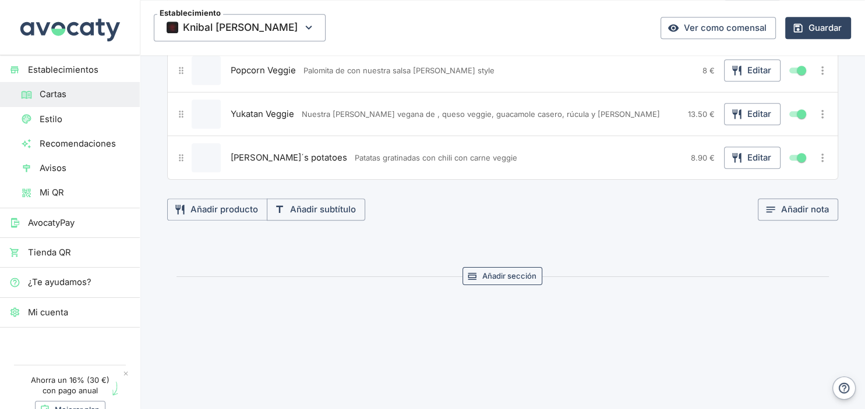
click at [494, 267] on button "Añadir sección" at bounding box center [502, 276] width 80 height 18
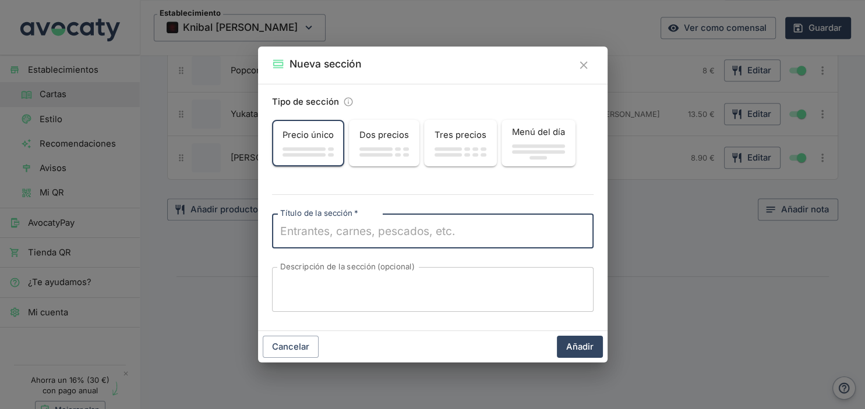
click at [342, 239] on div "x Título de la sección   *" at bounding box center [432, 231] width 321 height 35
type textarea "Salsas y añadidos"
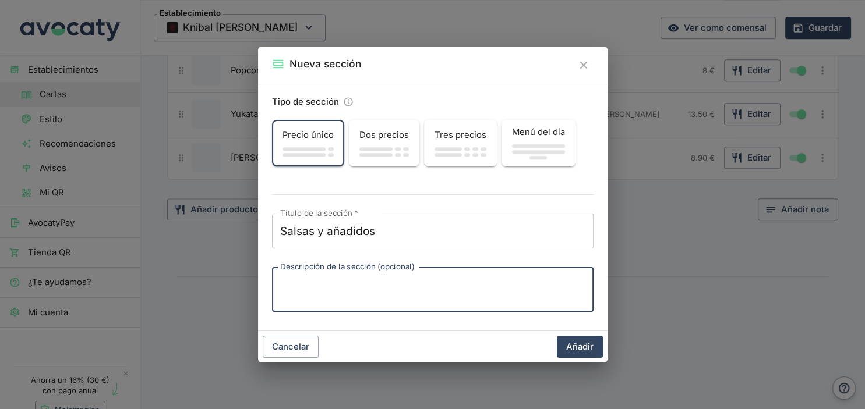
click at [335, 295] on textarea "Descripción de la sección (opcional)" at bounding box center [432, 290] width 305 height 26
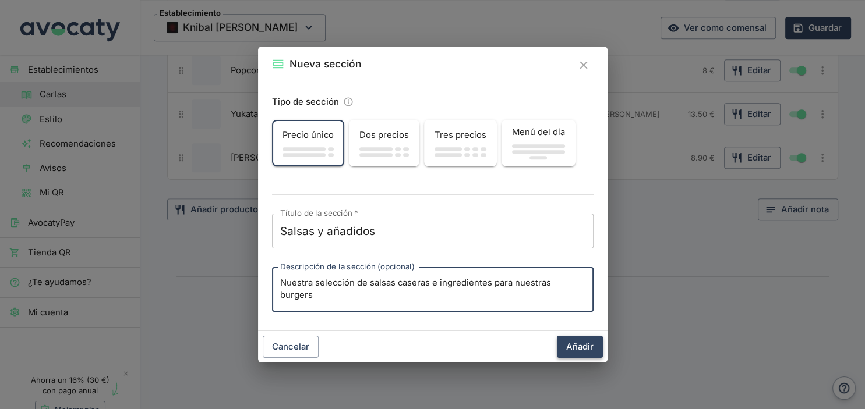
type textarea "Nuestra selección de salsas caseras e ingredientes para nuestras burgers"
click at [582, 344] on button "Añadir" at bounding box center [580, 347] width 46 height 22
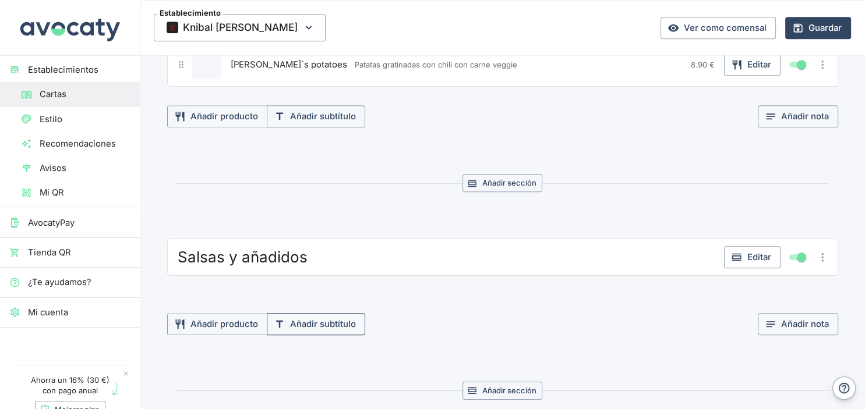
scroll to position [1120, 0]
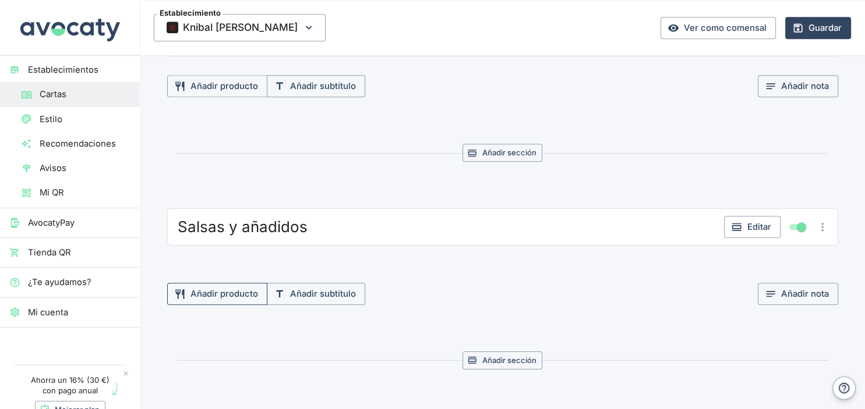
click at [216, 287] on button "Añadir producto" at bounding box center [217, 294] width 100 height 22
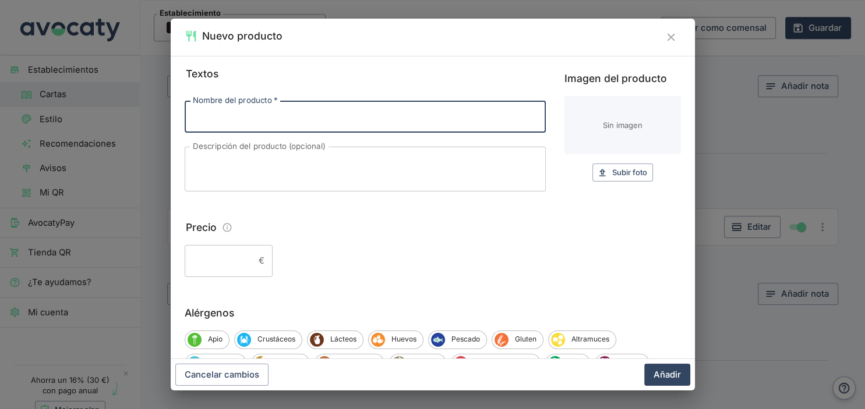
click at [244, 122] on input "Nombre del producto   *" at bounding box center [365, 116] width 361 height 31
click at [266, 243] on fieldset "Precio € ​" at bounding box center [433, 249] width 496 height 58
click at [234, 114] on input "Nombre del producto   *" at bounding box center [365, 116] width 361 height 31
type input "s"
type input "Salsas caseras"
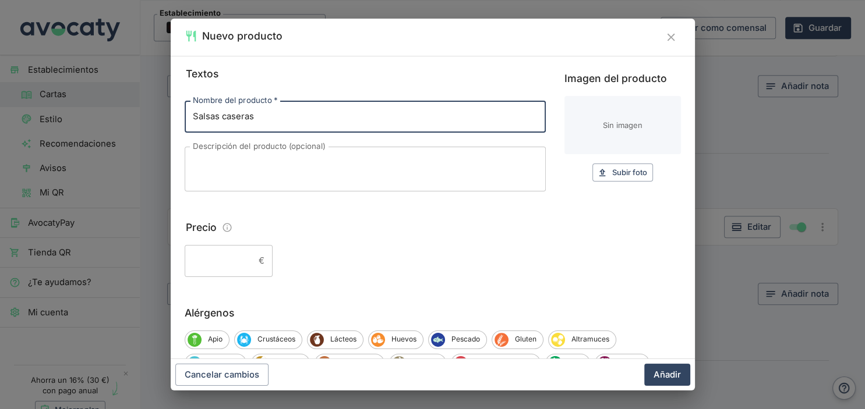
click at [227, 254] on input "Precio" at bounding box center [219, 260] width 69 height 31
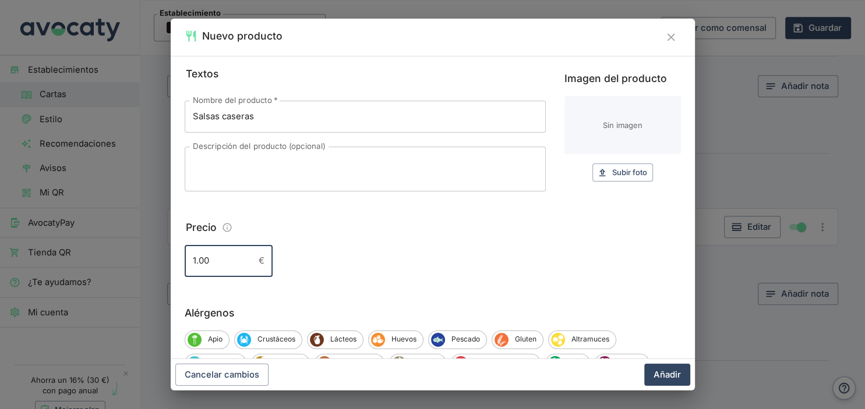
type input "1.00"
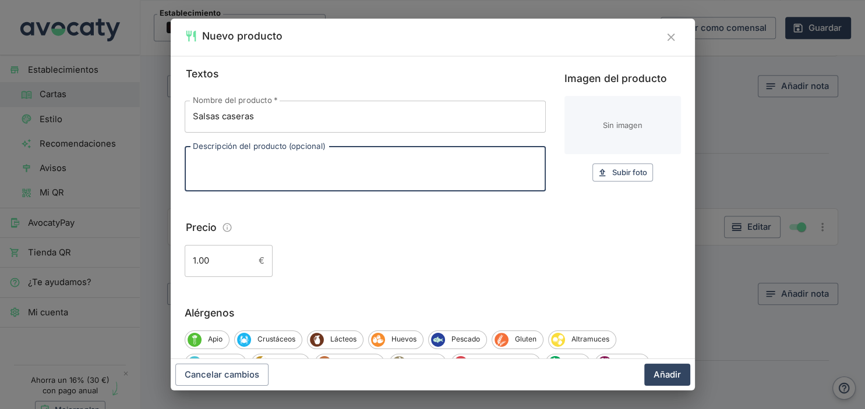
click at [205, 169] on textarea "Descripción del producto (opcional)" at bounding box center [365, 169] width 345 height 26
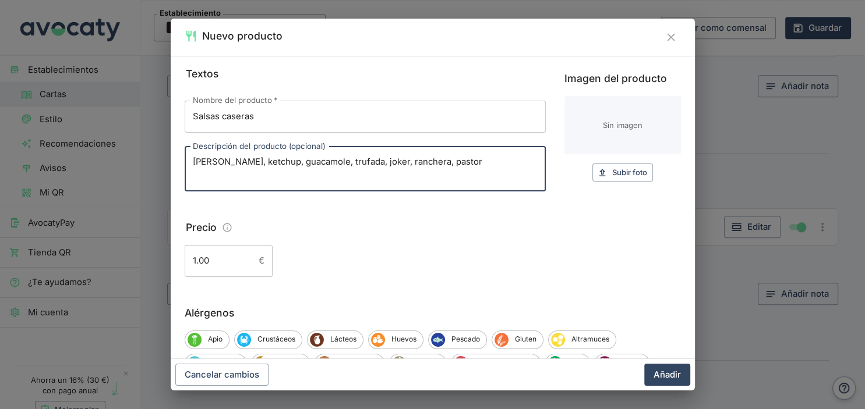
click at [358, 167] on textarea "[PERSON_NAME], ketchup, guacamole, trufada, joker, ranchera, pastor" at bounding box center [365, 169] width 345 height 26
click at [268, 165] on textarea "[PERSON_NAME], ketchup, guacamole, trufada, jocker, ranchera, pastor" at bounding box center [365, 169] width 345 height 26
click at [319, 164] on textarea "[PERSON_NAME], ketchup, Guacamole, trufada, jocker, ranchera, pastor" at bounding box center [365, 169] width 345 height 26
click at [356, 165] on textarea "[PERSON_NAME], ketchup, Guacamole, Trufada, jocker, ranchera, pastor" at bounding box center [365, 169] width 345 height 26
click at [389, 164] on textarea "[PERSON_NAME], ketchup, Guacamole, Trufada, Jocker, ranchera, [DEMOGRAPHIC_DATA]" at bounding box center [365, 169] width 345 height 26
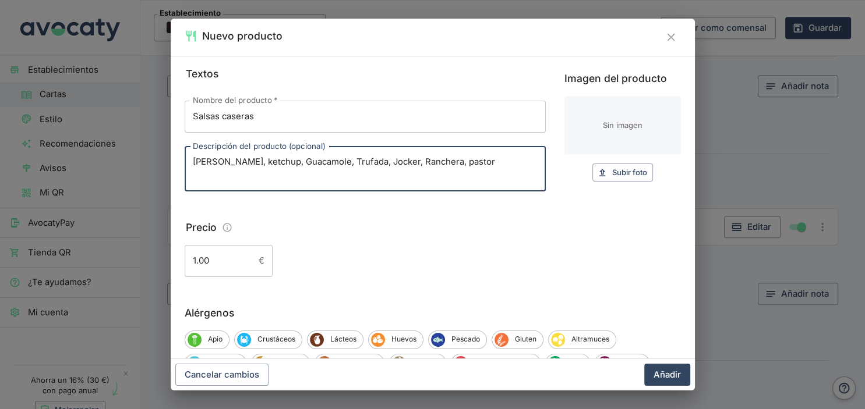
click at [434, 165] on textarea "[PERSON_NAME], ketchup, Guacamole, Trufada, Jocker, Ranchera, pastor" at bounding box center [365, 169] width 345 height 26
click at [477, 166] on textarea "[PERSON_NAME], ketchup, Guacamole, Trufada, Jocker, Ranchera, Pastor" at bounding box center [365, 169] width 345 height 26
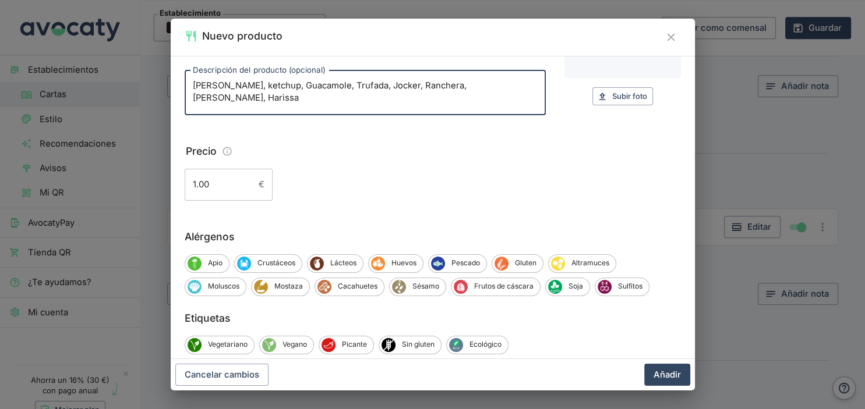
scroll to position [99, 0]
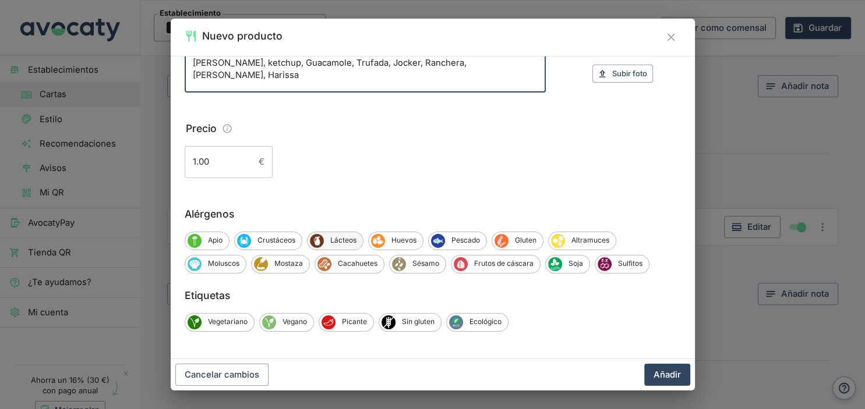
type textarea "[PERSON_NAME], ketchup, Guacamole, Trufada, Jocker, Ranchera, [PERSON_NAME], Ha…"
drag, startPoint x: 339, startPoint y: 236, endPoint x: 345, endPoint y: 235, distance: 6.1
click at [339, 235] on div "Lácteos" at bounding box center [335, 241] width 56 height 19
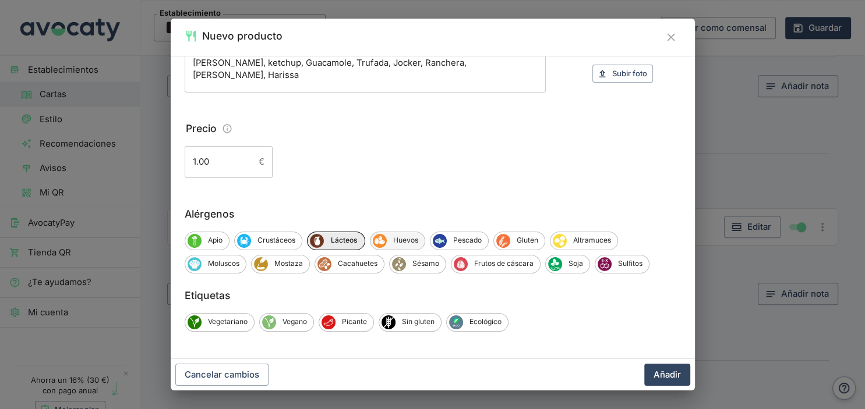
click at [402, 239] on span "Huevos" at bounding box center [406, 240] width 38 height 10
click at [565, 264] on span "Soja" at bounding box center [575, 264] width 27 height 10
click at [609, 263] on icon "Sulfitos" at bounding box center [605, 263] width 13 height 13
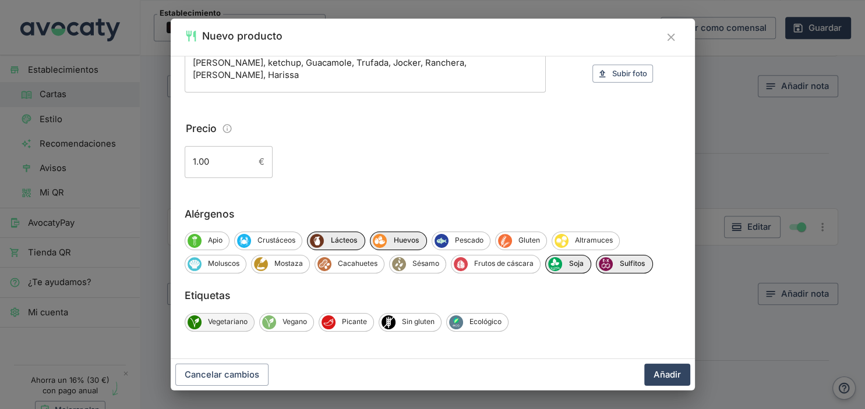
click at [247, 324] on span "Vegetariano" at bounding box center [227, 322] width 52 height 10
click at [289, 318] on span "Vegano" at bounding box center [296, 322] width 37 height 10
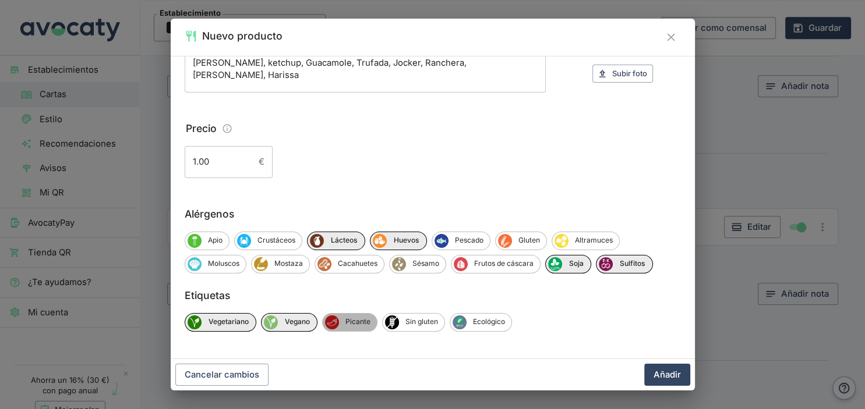
click at [360, 321] on span "Picante" at bounding box center [358, 322] width 38 height 10
click at [405, 325] on span "Sin gluten" at bounding box center [422, 322] width 45 height 10
click at [663, 374] on button "Añadir" at bounding box center [667, 375] width 46 height 22
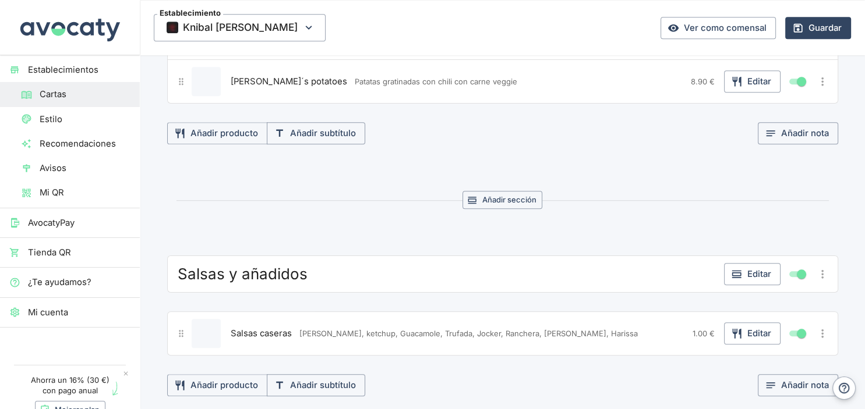
scroll to position [1059, 0]
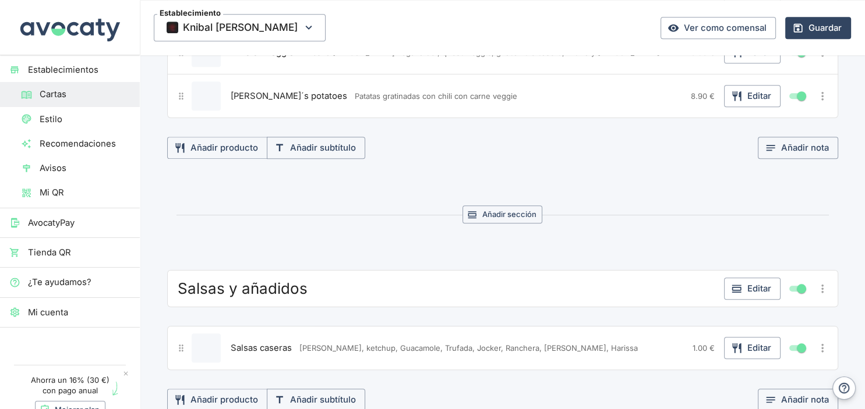
click at [204, 337] on button "Editar producto" at bounding box center [206, 348] width 29 height 29
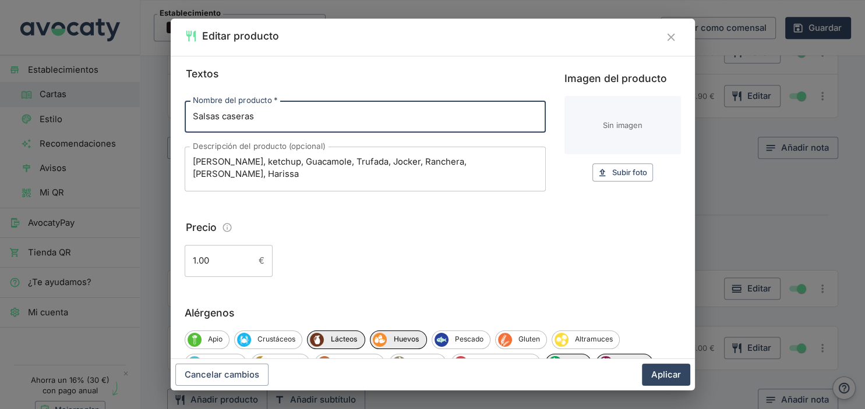
click at [625, 133] on input "Imagen del producto" at bounding box center [622, 125] width 116 height 58
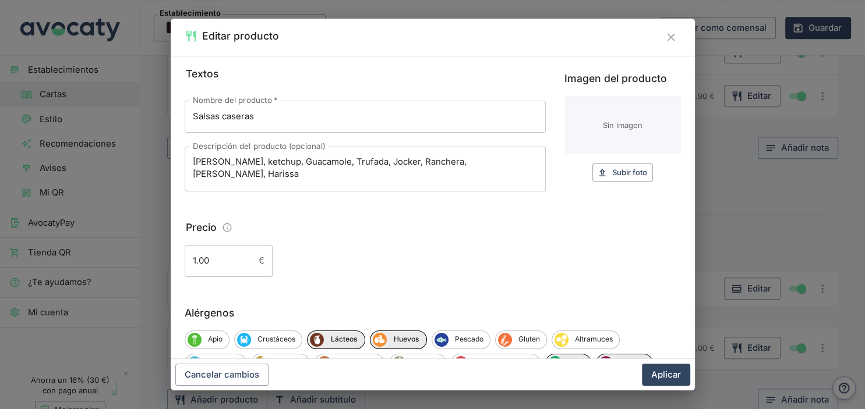
type input "C:\fakepath\salsas caseras.jpg"
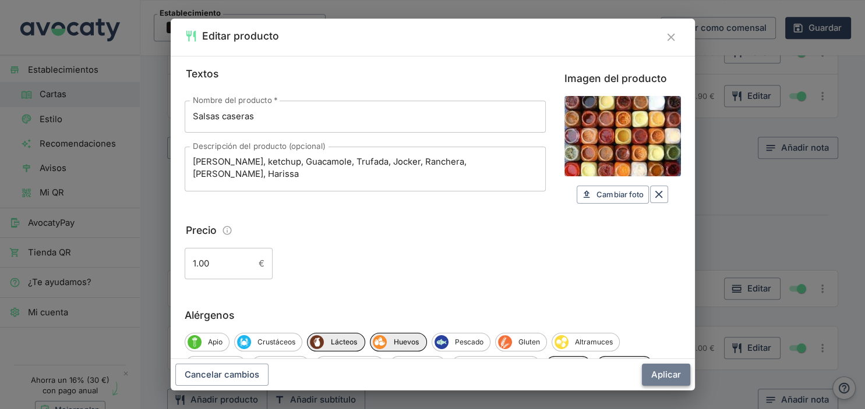
click at [660, 374] on button "Aplicar" at bounding box center [666, 375] width 48 height 22
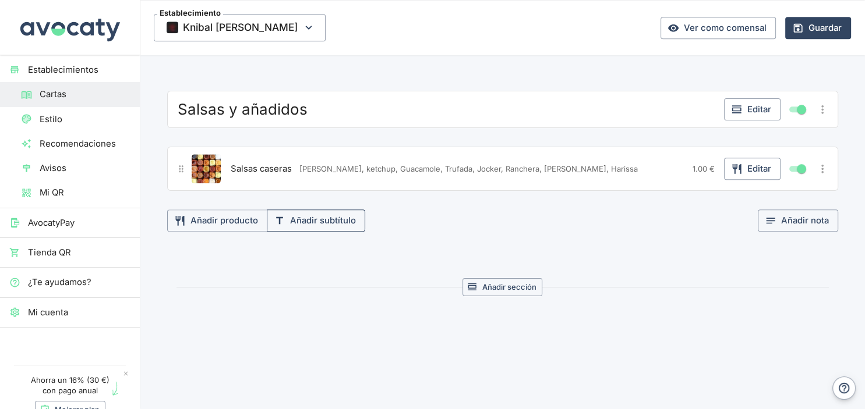
scroll to position [1243, 0]
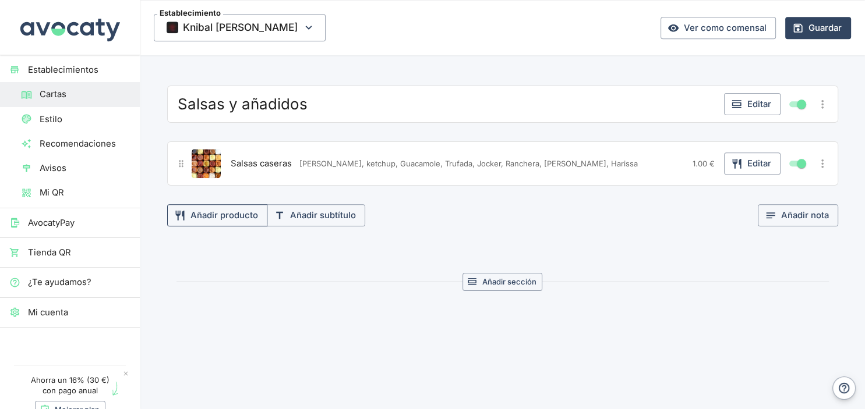
click at [209, 204] on button "Añadir producto" at bounding box center [217, 215] width 100 height 22
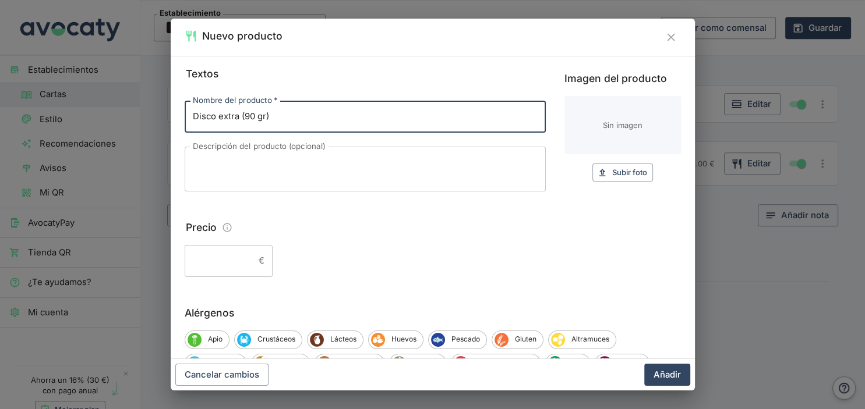
type input "Disco extra (90 gr)"
click at [199, 161] on textarea "Descripción del producto (opcional)" at bounding box center [365, 169] width 345 height 26
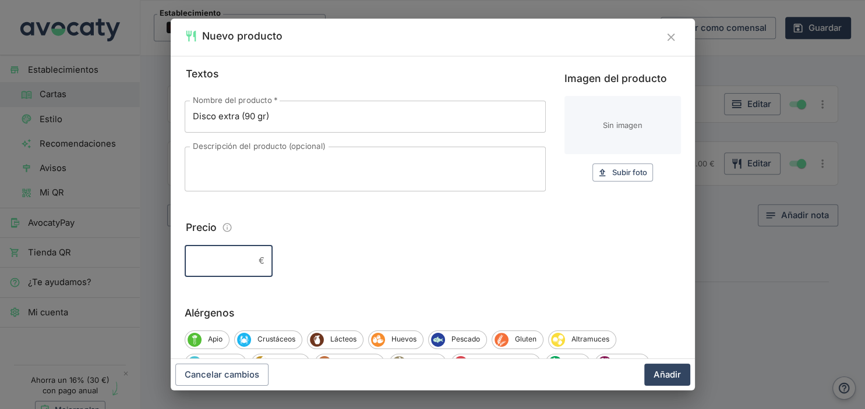
click at [220, 250] on input "Precio" at bounding box center [219, 260] width 69 height 31
click at [217, 260] on input "Precio" at bounding box center [219, 260] width 69 height 31
click at [220, 262] on input "Precio" at bounding box center [219, 260] width 69 height 31
click at [208, 264] on input "Precio" at bounding box center [219, 260] width 69 height 31
click at [205, 266] on input "2.40" at bounding box center [219, 260] width 69 height 31
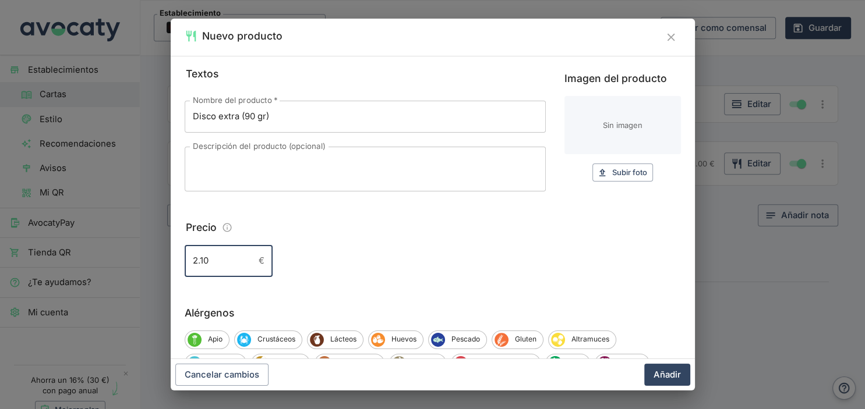
click at [213, 261] on input "2.10" at bounding box center [219, 260] width 69 height 31
type input "2"
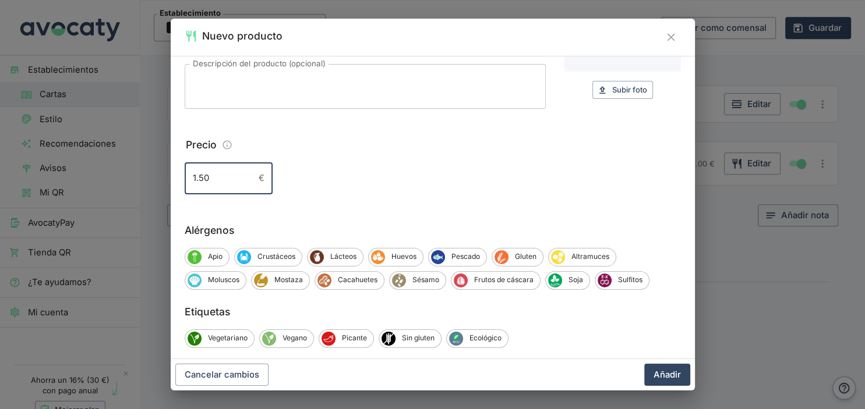
scroll to position [99, 0]
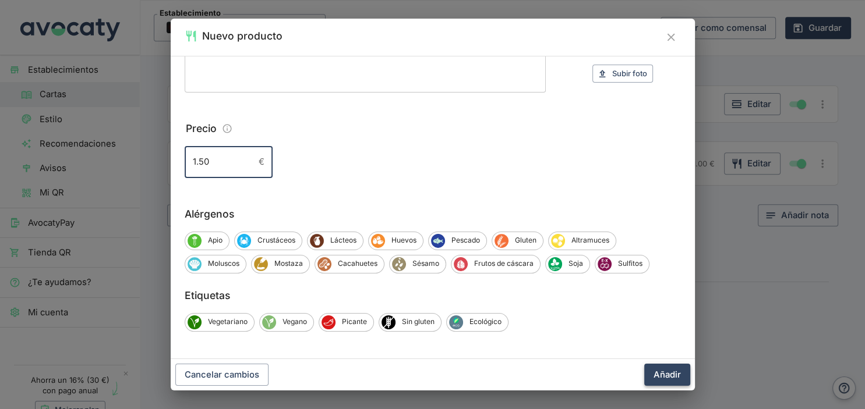
type input "1.50"
click at [653, 376] on button "Añadir" at bounding box center [667, 375] width 46 height 22
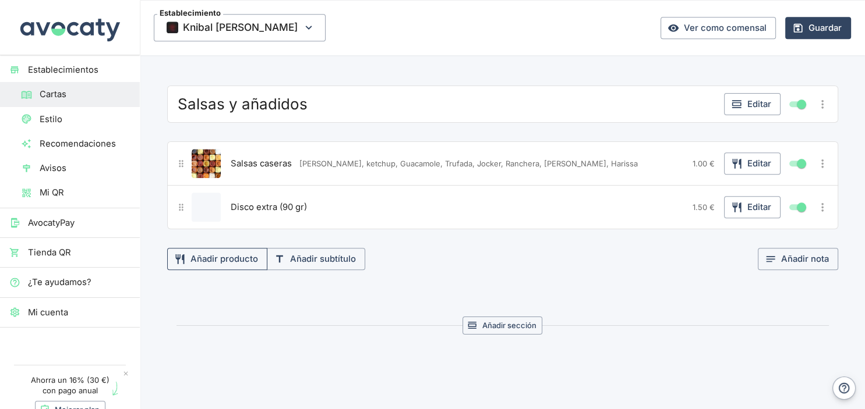
click at [213, 253] on button "Añadir producto" at bounding box center [217, 259] width 100 height 22
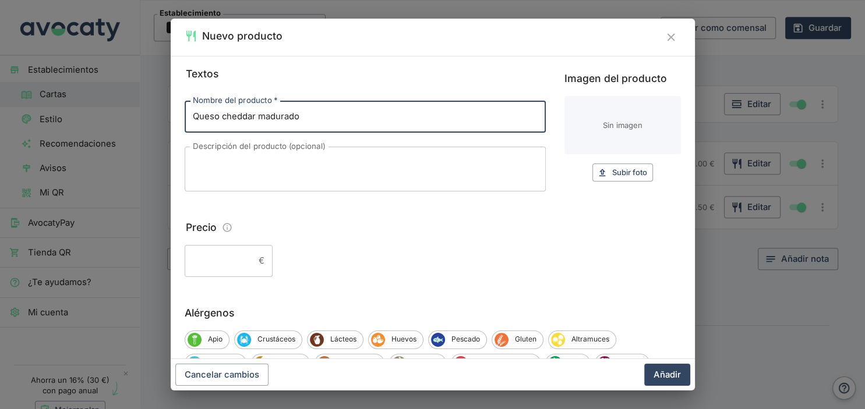
type input "Queso cheddar madurado"
click at [215, 160] on textarea "Descripción del producto (opcional)" at bounding box center [365, 169] width 345 height 26
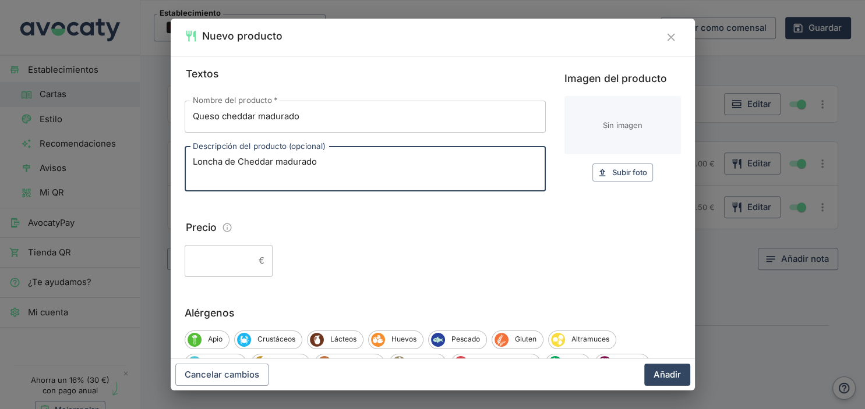
type textarea "Loncha de Cheddar madurado"
click at [195, 261] on input "Precio" at bounding box center [219, 260] width 69 height 31
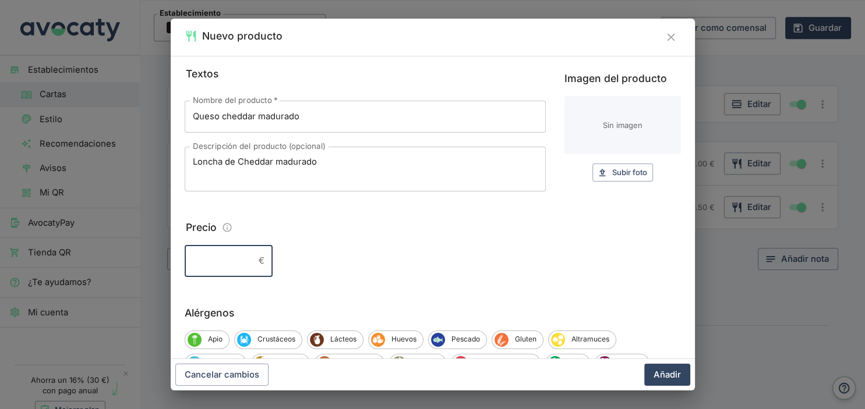
click at [209, 263] on input "Precio" at bounding box center [219, 260] width 69 height 31
click at [207, 267] on input "0." at bounding box center [219, 260] width 69 height 31
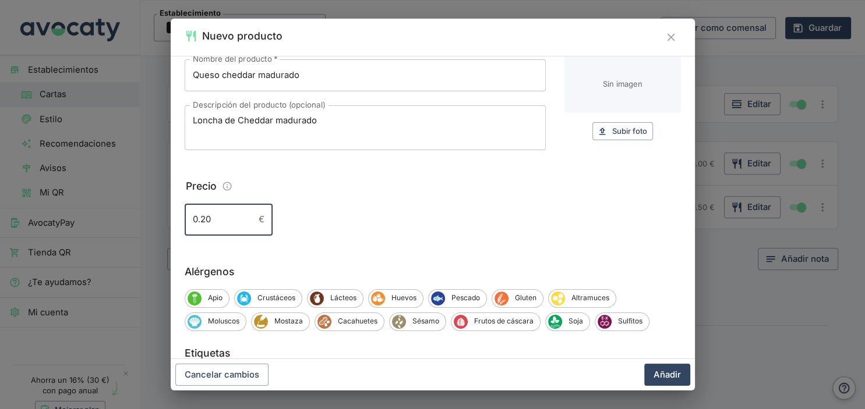
scroll to position [61, 0]
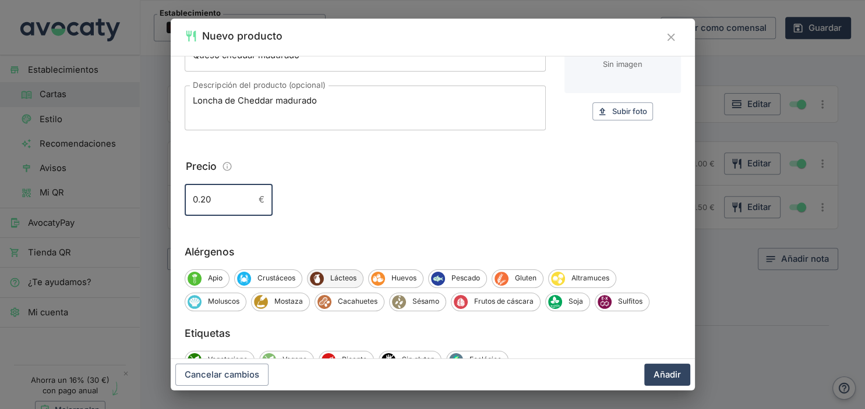
click at [341, 281] on span "Lácteos" at bounding box center [343, 278] width 39 height 10
click at [218, 204] on input "0.20" at bounding box center [219, 199] width 69 height 31
type input "0.25"
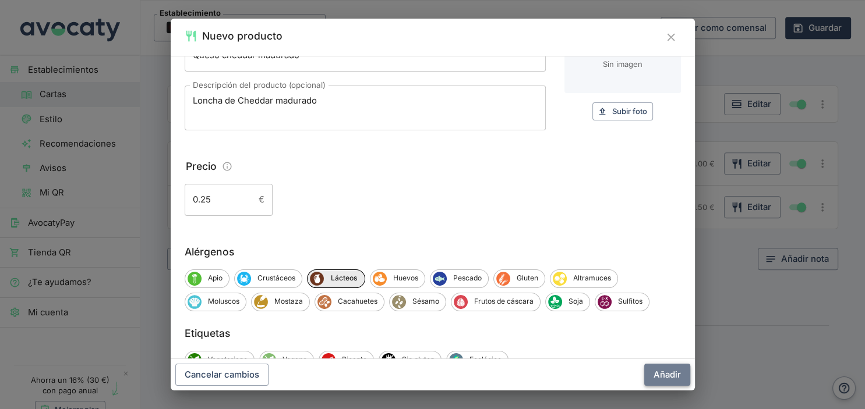
click at [660, 374] on button "Añadir" at bounding box center [667, 375] width 46 height 22
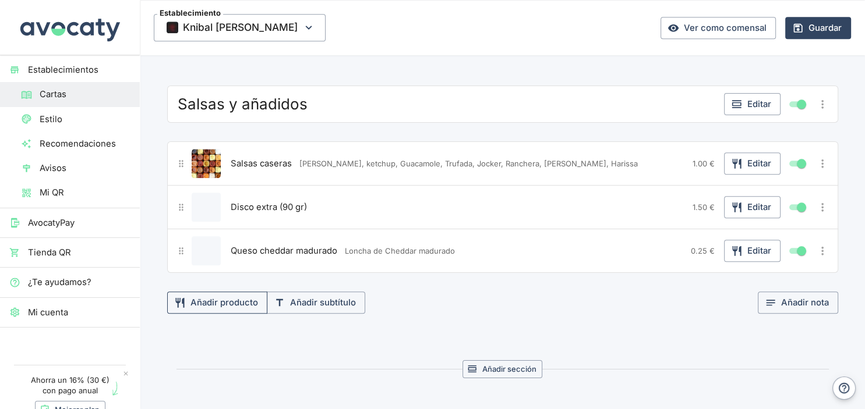
click at [225, 292] on button "Añadir producto" at bounding box center [217, 303] width 100 height 22
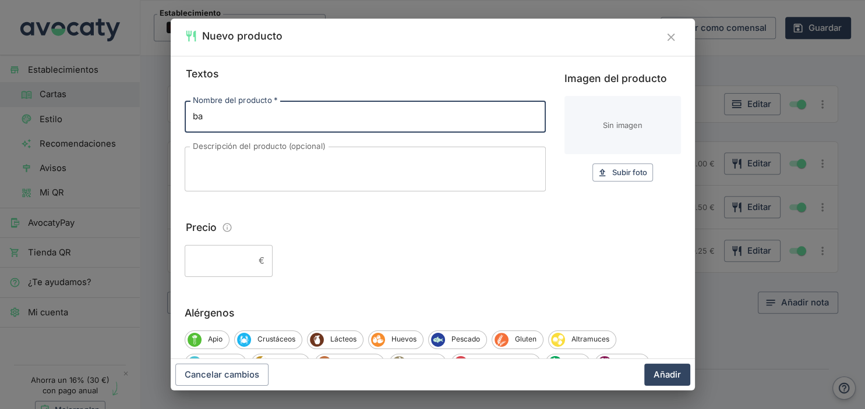
type input "b"
type input "Bacon Crunch"
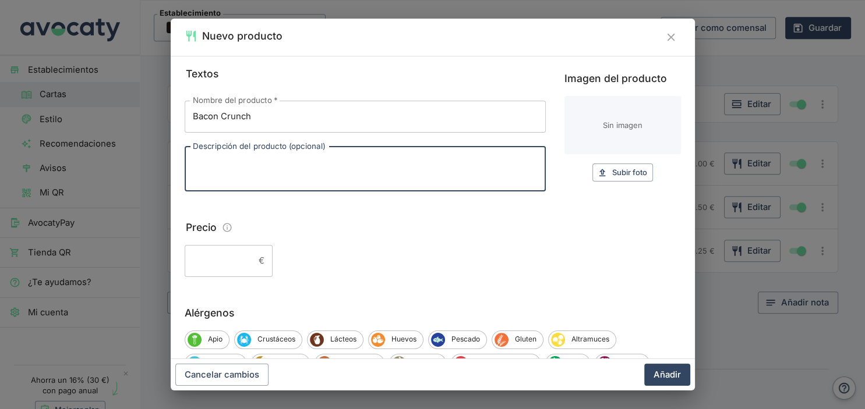
click at [250, 166] on textarea "Descripción del producto (opcional)" at bounding box center [365, 169] width 345 height 26
click at [222, 264] on input "Precio" at bounding box center [219, 260] width 69 height 31
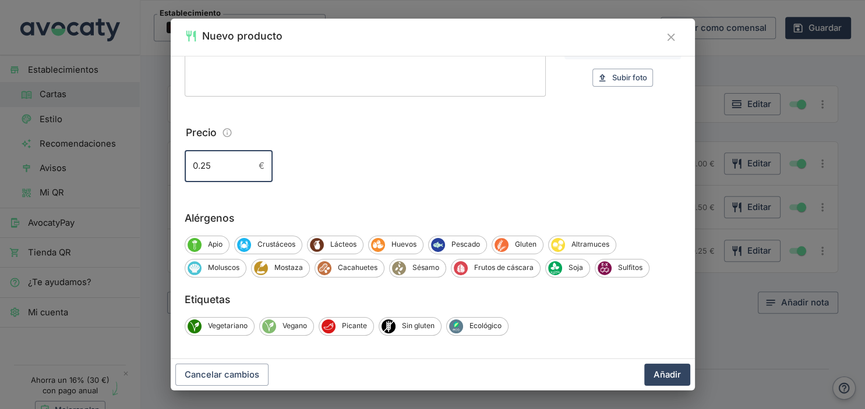
scroll to position [99, 0]
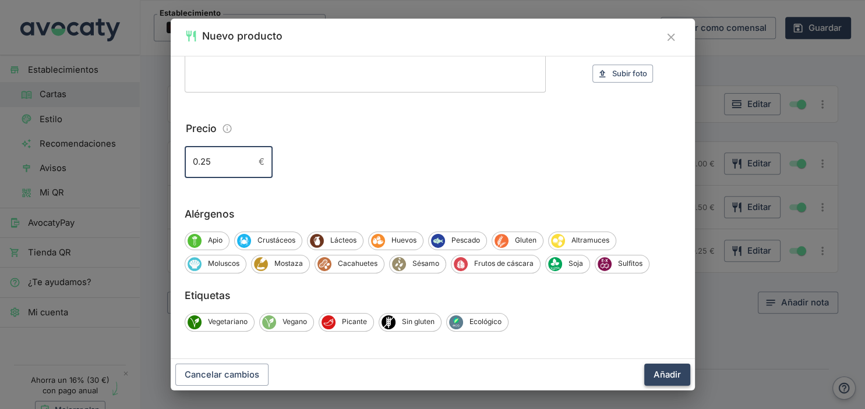
type input "0.25"
click at [667, 373] on button "Añadir" at bounding box center [667, 375] width 46 height 22
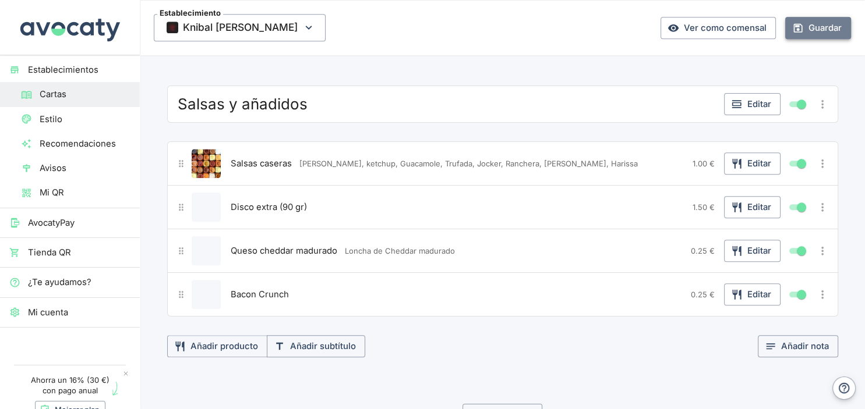
click at [808, 29] on button "Guardar" at bounding box center [818, 28] width 66 height 22
